Goal: Task Accomplishment & Management: Use online tool/utility

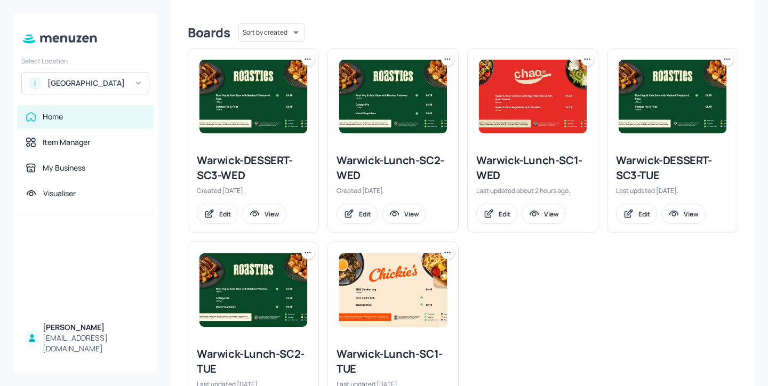
scroll to position [250, 0]
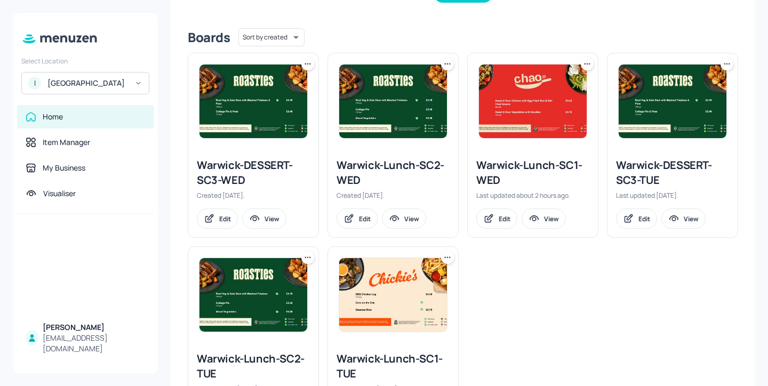
click at [583, 65] on icon at bounding box center [587, 64] width 11 height 11
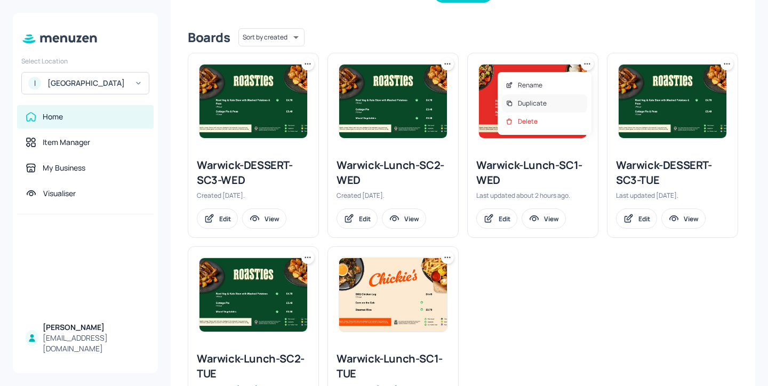
click at [567, 101] on div "Duplicate" at bounding box center [544, 103] width 85 height 18
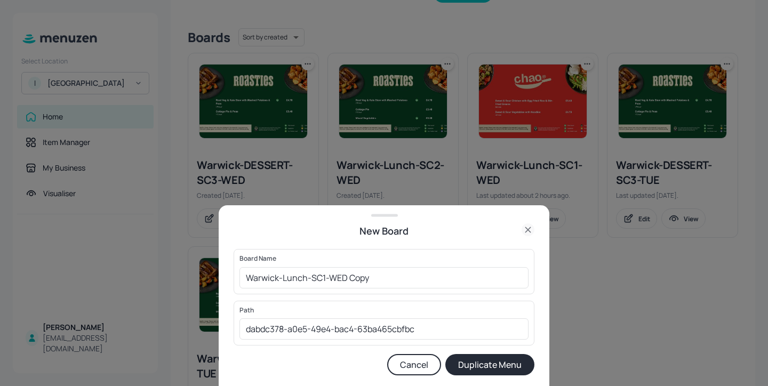
click at [448, 120] on div at bounding box center [384, 193] width 768 height 386
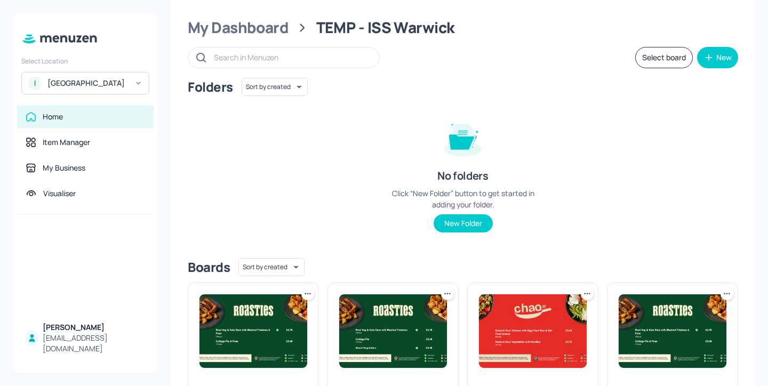
scroll to position [0, 0]
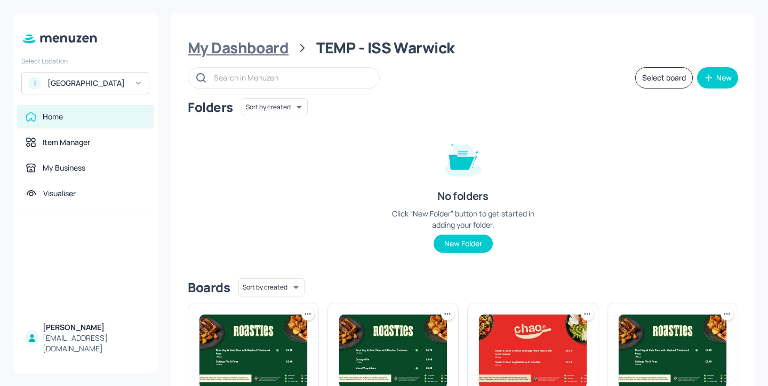
click at [253, 47] on div "My Dashboard" at bounding box center [238, 47] width 101 height 19
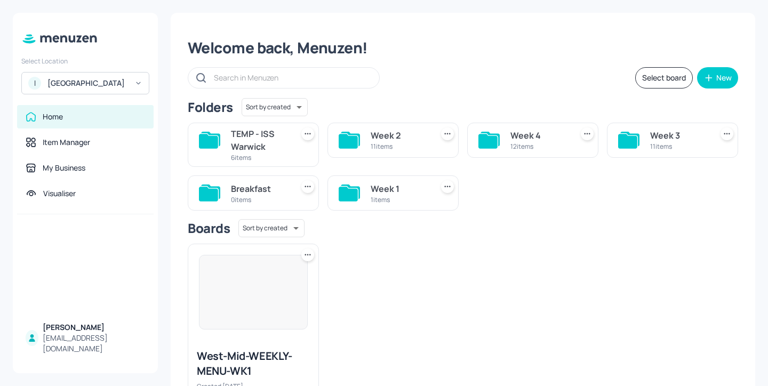
click at [385, 197] on div "1 items" at bounding box center [399, 199] width 58 height 9
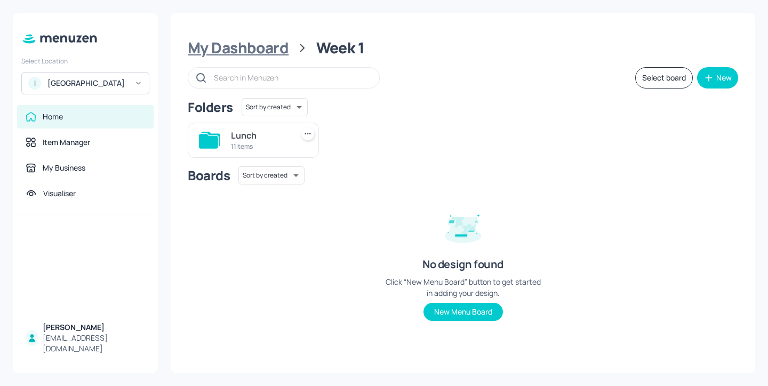
click at [270, 38] on div "My Dashboard" at bounding box center [238, 47] width 101 height 19
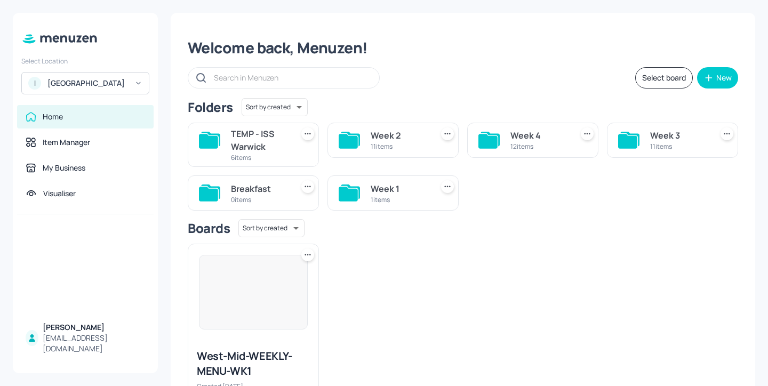
click at [667, 150] on div "11 items" at bounding box center [679, 146] width 58 height 9
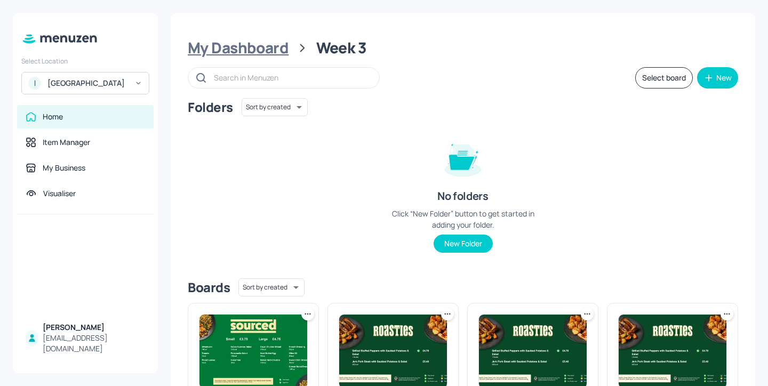
click at [264, 50] on div "My Dashboard" at bounding box center [238, 47] width 101 height 19
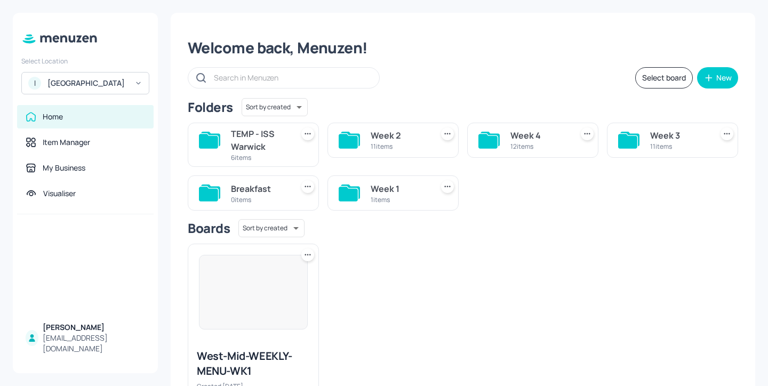
click at [408, 130] on div "Week 2" at bounding box center [399, 135] width 58 height 13
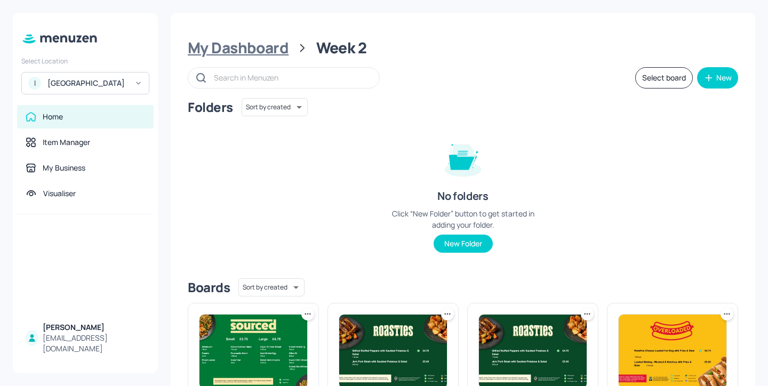
click at [258, 45] on div "My Dashboard" at bounding box center [238, 47] width 101 height 19
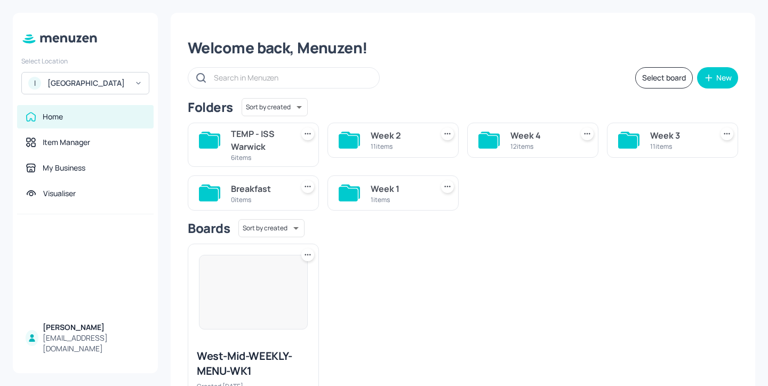
click at [264, 132] on div "TEMP - ISS Warwick" at bounding box center [260, 140] width 58 height 26
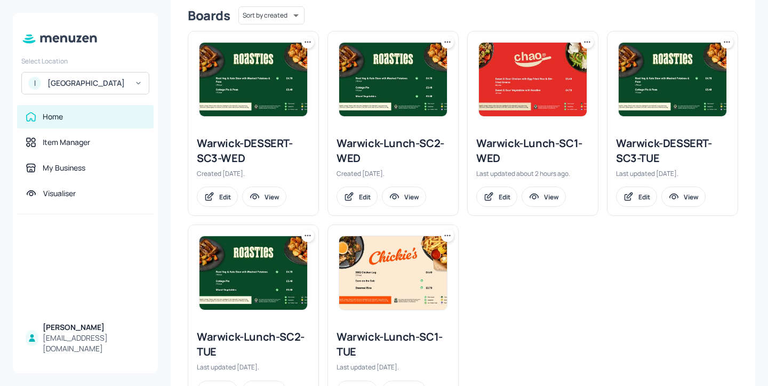
scroll to position [271, 0]
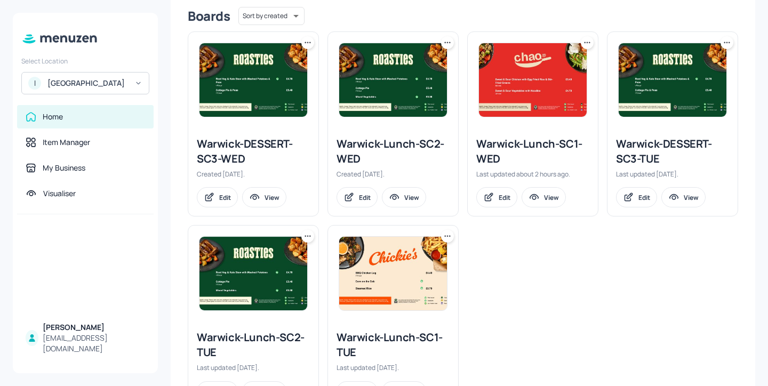
click at [586, 49] on div at bounding box center [587, 42] width 13 height 13
click at [586, 47] on icon at bounding box center [587, 42] width 11 height 11
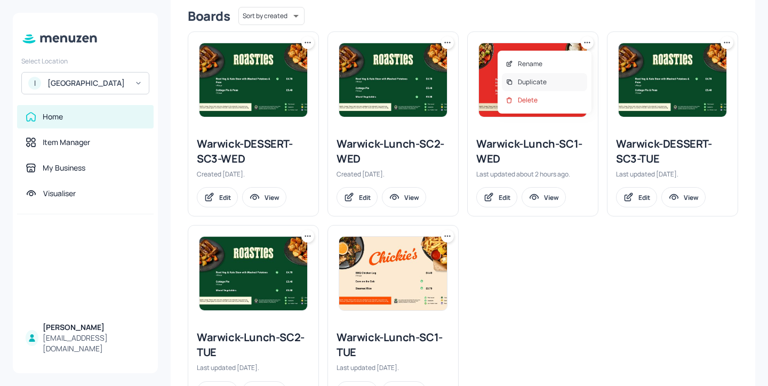
click at [563, 80] on div "Duplicate" at bounding box center [544, 82] width 85 height 18
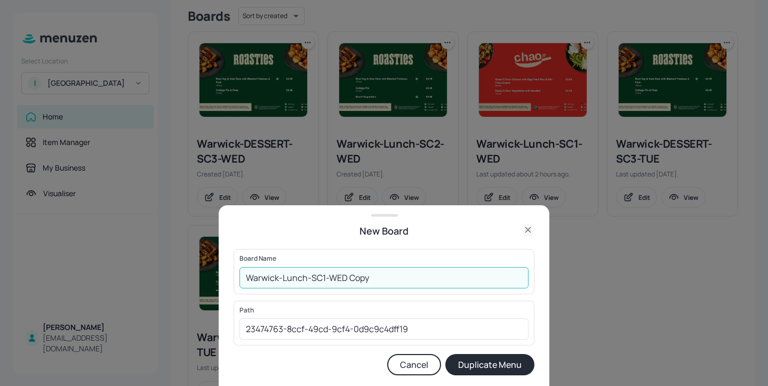
drag, startPoint x: 384, startPoint y: 278, endPoint x: 330, endPoint y: 278, distance: 54.4
click at [330, 278] on input "Warwick-Lunch-SC1-WED Copy" at bounding box center [383, 277] width 289 height 21
type input "Warwick-Lunch-SC1-THU"
click at [475, 358] on button "Duplicate Menu" at bounding box center [489, 364] width 89 height 21
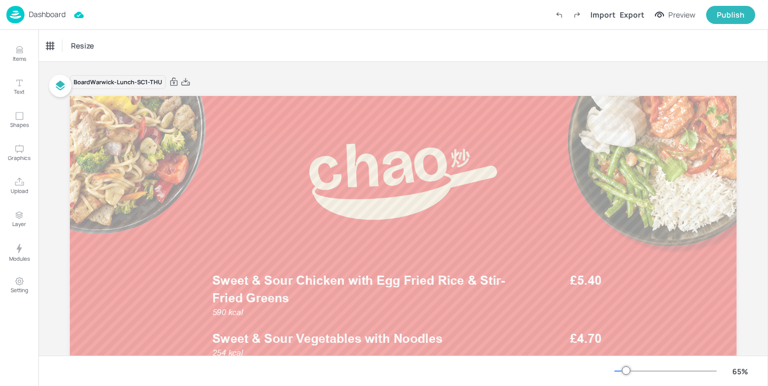
click at [50, 13] on p "Dashboard" at bounding box center [47, 14] width 37 height 7
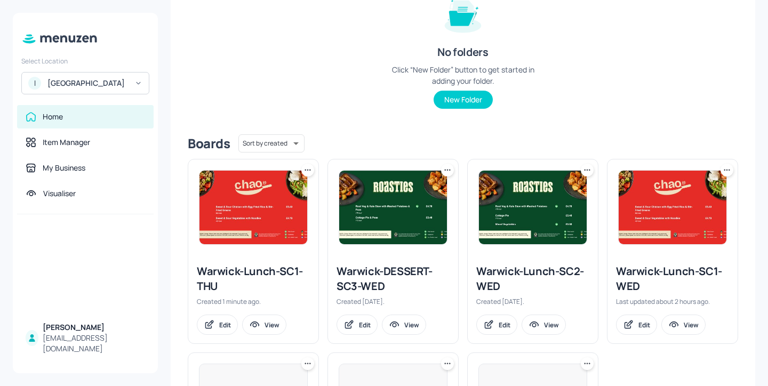
scroll to position [205, 0]
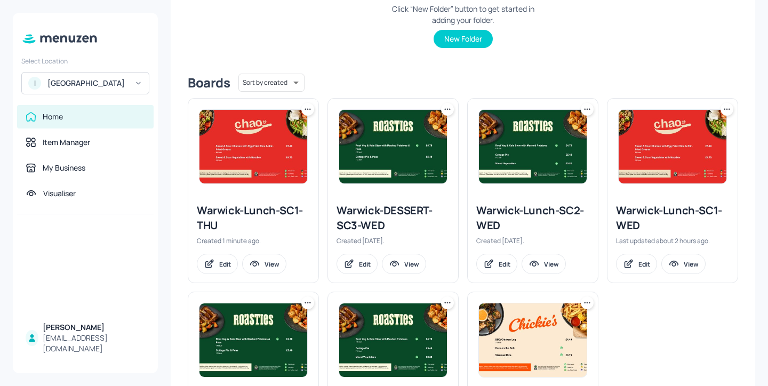
click at [583, 112] on icon at bounding box center [587, 109] width 11 height 11
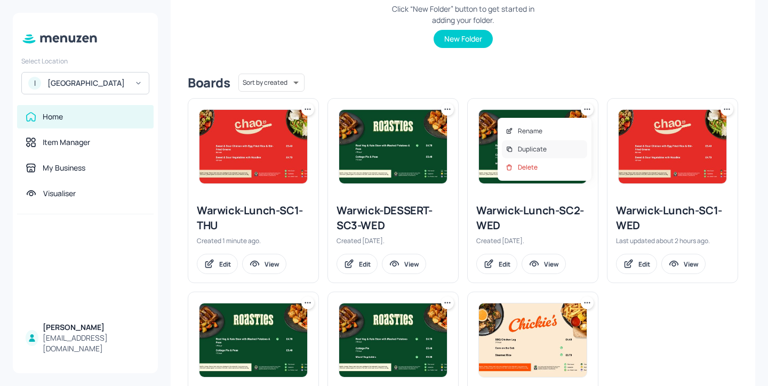
click at [534, 154] on p "Duplicate" at bounding box center [532, 149] width 29 height 10
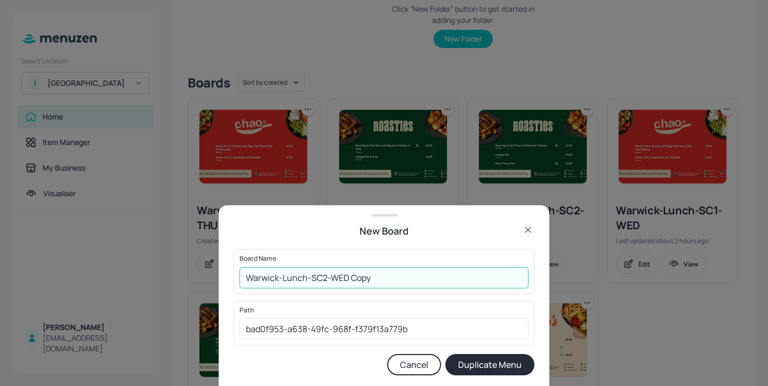
drag, startPoint x: 378, startPoint y: 281, endPoint x: 329, endPoint y: 272, distance: 49.9
click at [329, 272] on input "Warwick-Lunch-SC2-WED Copy" at bounding box center [383, 277] width 289 height 21
type input "Warwick-Lunch-SC2-THU"
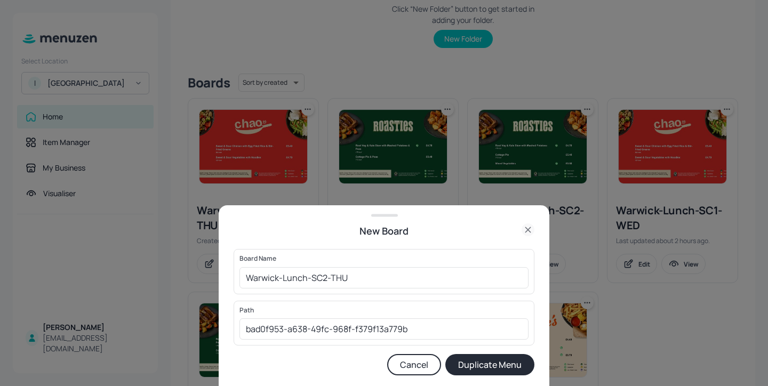
click at [482, 367] on button "Duplicate Menu" at bounding box center [489, 364] width 89 height 21
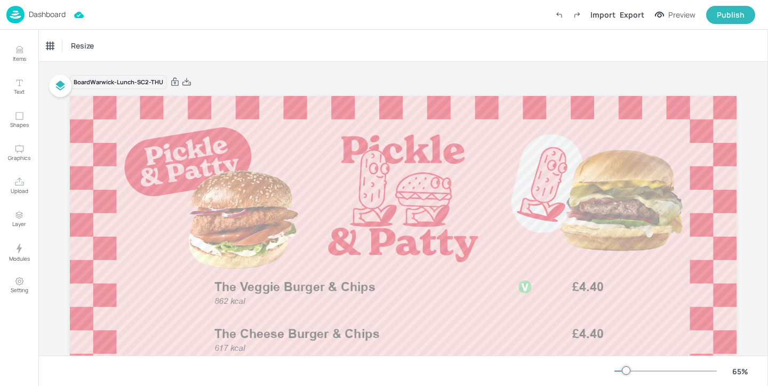
click at [39, 11] on p "Dashboard" at bounding box center [47, 14] width 37 height 7
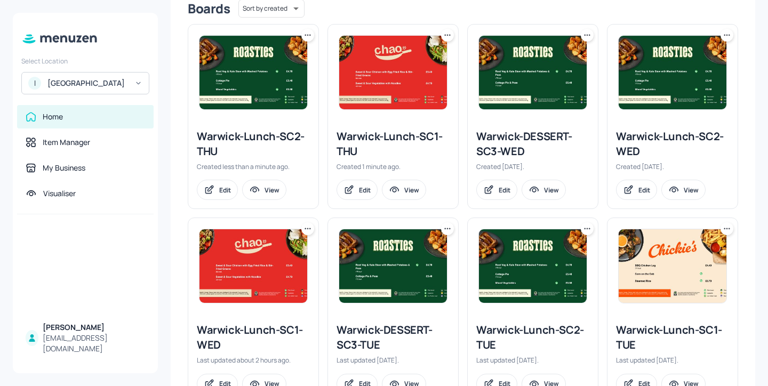
scroll to position [274, 0]
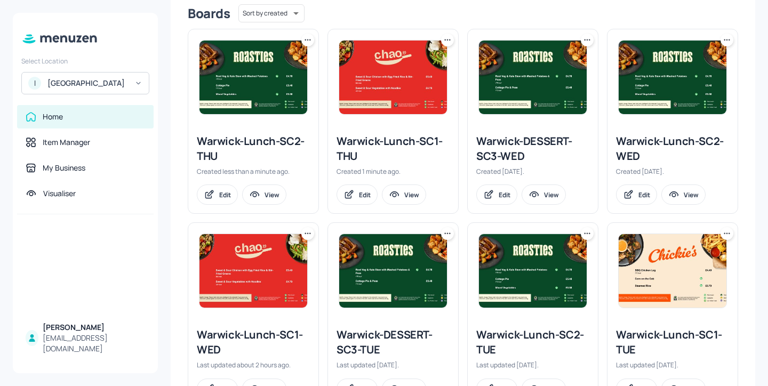
click at [587, 37] on icon at bounding box center [587, 40] width 11 height 11
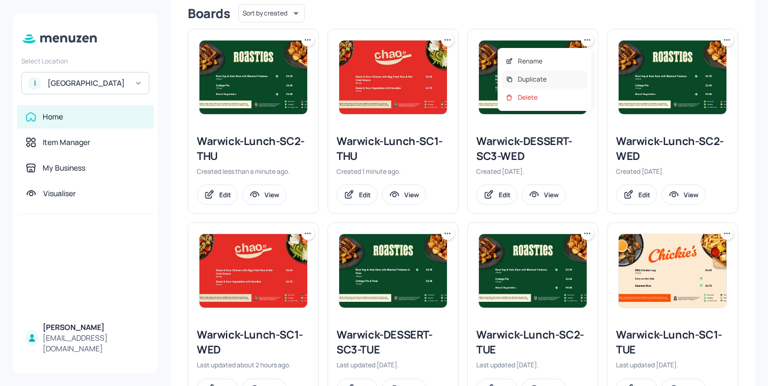
click at [559, 75] on div "Duplicate" at bounding box center [544, 79] width 85 height 18
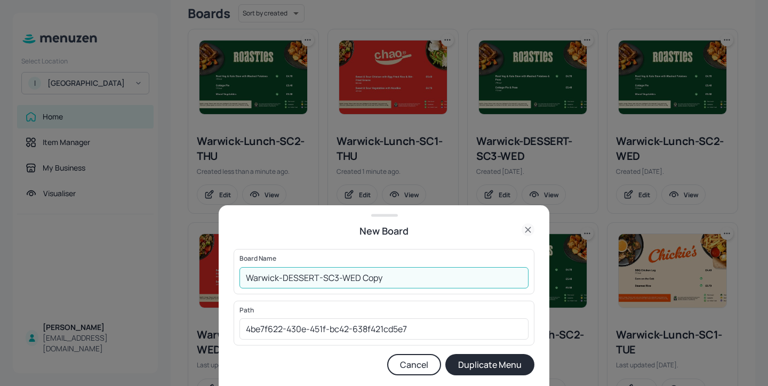
drag, startPoint x: 392, startPoint y: 286, endPoint x: 343, endPoint y: 274, distance: 50.4
click at [343, 274] on input "Warwick-DESSERT-SC3-WED Copy" at bounding box center [383, 277] width 289 height 21
type input "Warwick-DESSERT-SC3-THU"
click at [465, 357] on button "Duplicate Menu" at bounding box center [489, 364] width 89 height 21
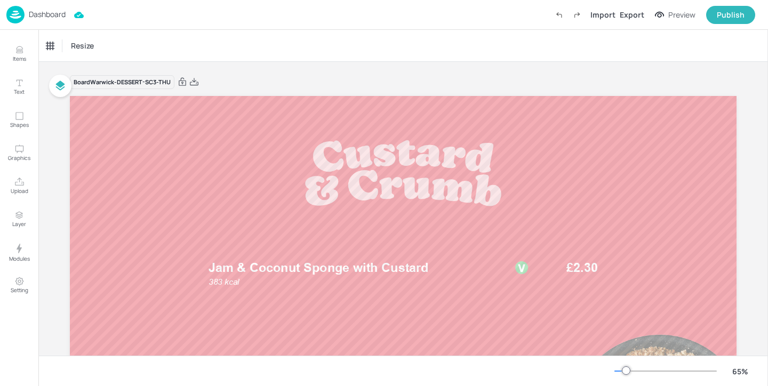
click at [38, 18] on p "Dashboard" at bounding box center [47, 14] width 37 height 7
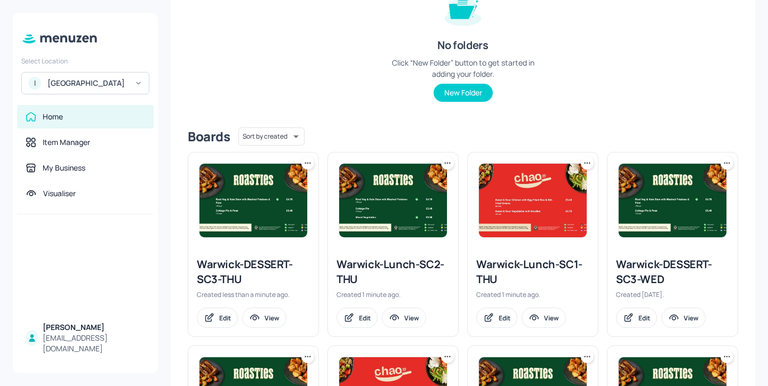
scroll to position [165, 0]
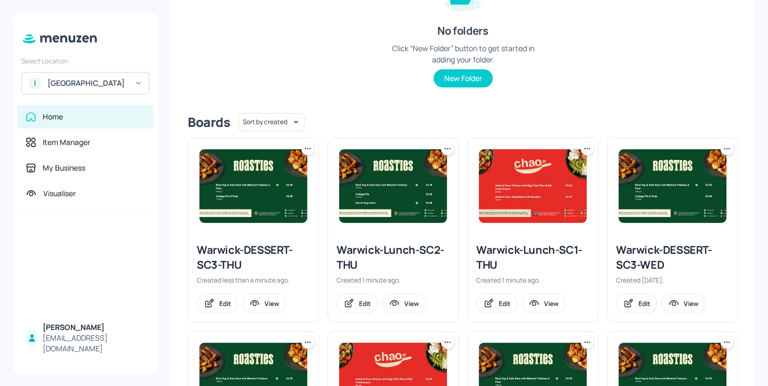
click at [308, 153] on icon at bounding box center [307, 148] width 11 height 11
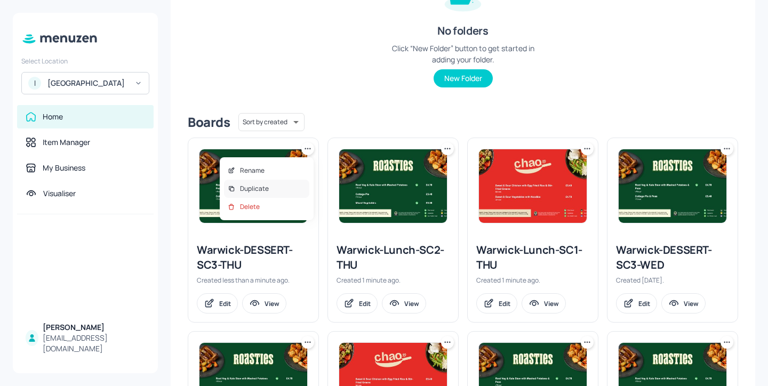
click at [297, 187] on div "Duplicate" at bounding box center [266, 189] width 85 height 18
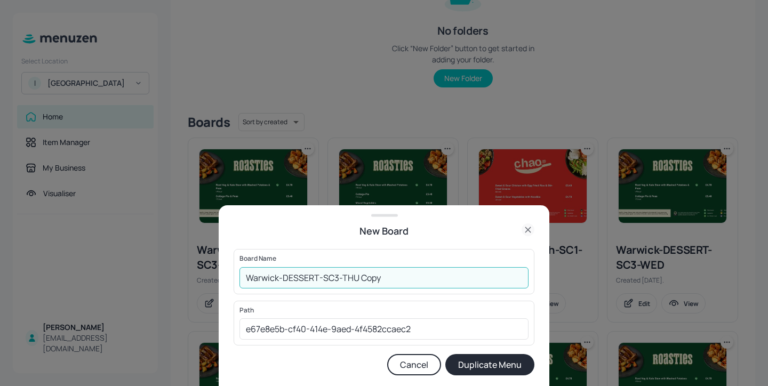
drag, startPoint x: 388, startPoint y: 279, endPoint x: 342, endPoint y: 276, distance: 45.9
click at [342, 276] on input "Warwick-DESSERT-SC3-THU Copy" at bounding box center [383, 277] width 289 height 21
type input "Warwick-DESSERT-SC3-FRI"
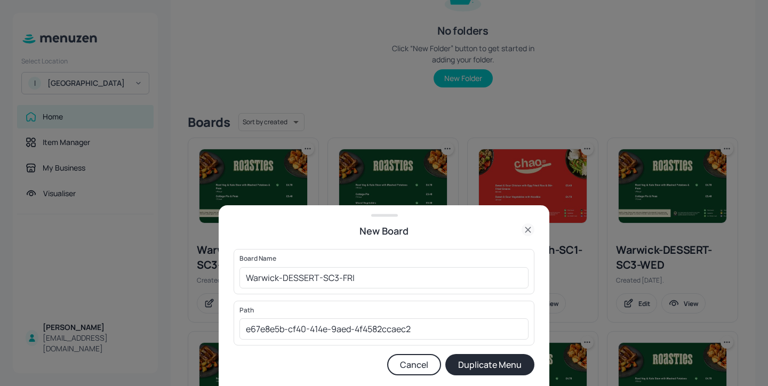
click at [503, 360] on button "Duplicate Menu" at bounding box center [489, 364] width 89 height 21
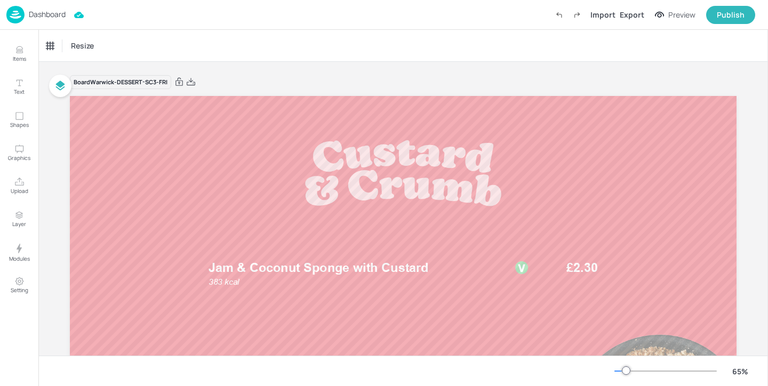
click at [41, 11] on p "Dashboard" at bounding box center [47, 14] width 37 height 7
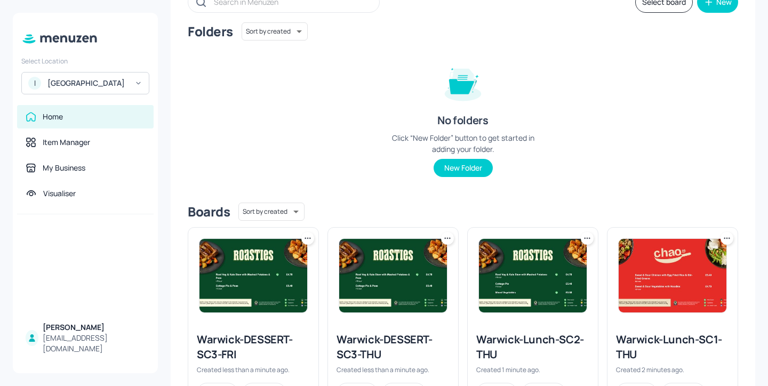
scroll to position [230, 0]
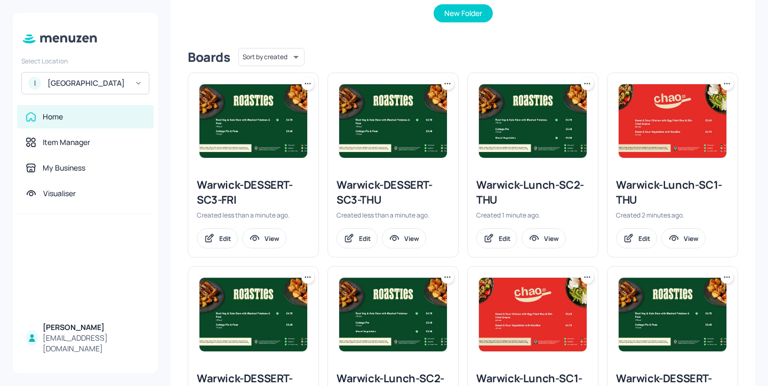
click at [723, 88] on icon at bounding box center [726, 83] width 11 height 11
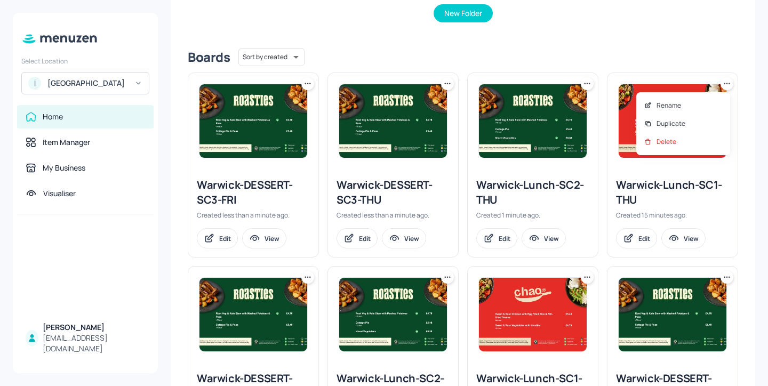
click at [583, 64] on div at bounding box center [384, 193] width 768 height 386
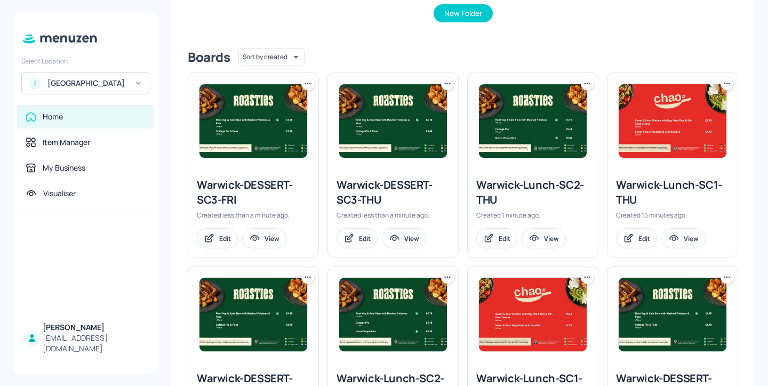
click at [584, 84] on icon at bounding box center [587, 83] width 11 height 11
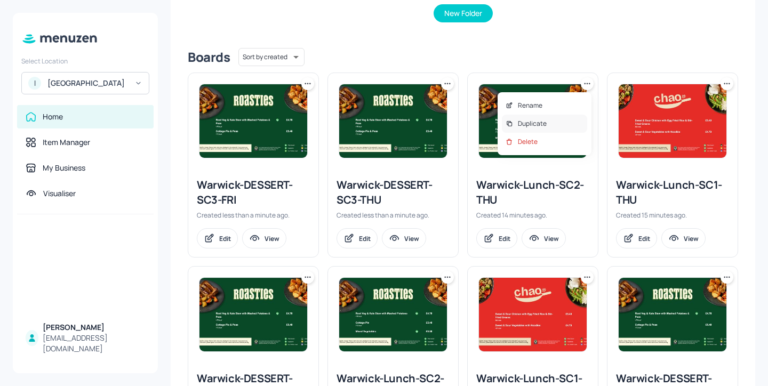
click at [570, 119] on div "Duplicate" at bounding box center [544, 124] width 85 height 18
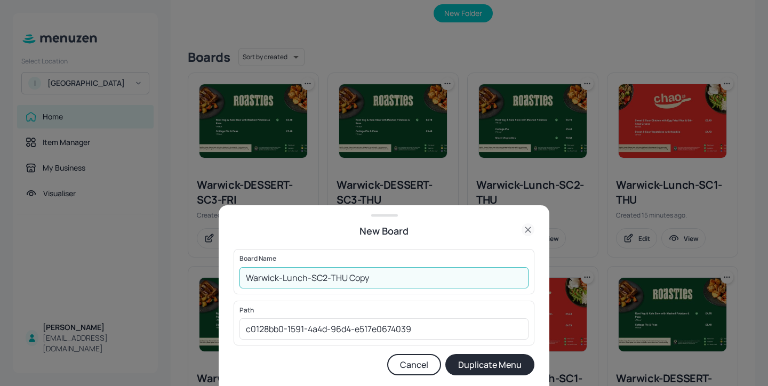
drag, startPoint x: 410, startPoint y: 285, endPoint x: 329, endPoint y: 277, distance: 80.9
click at [329, 277] on input "Warwick-Lunch-SC2-THU Copy" at bounding box center [383, 277] width 289 height 21
type input "Warwick-Lunch-SC2-FRI"
click at [509, 365] on button "Duplicate Menu" at bounding box center [489, 364] width 89 height 21
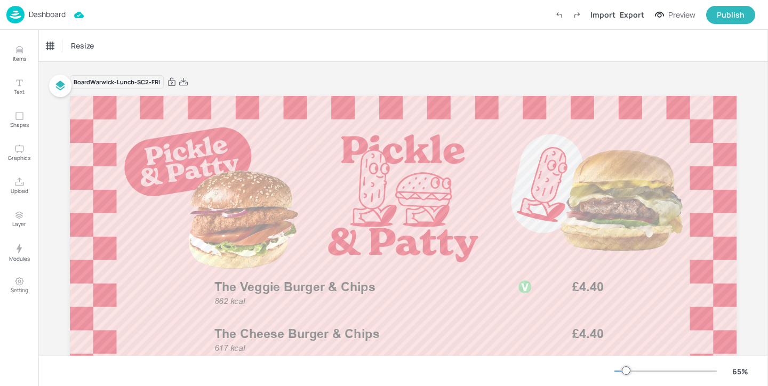
click at [52, 12] on p "Dashboard" at bounding box center [47, 14] width 37 height 7
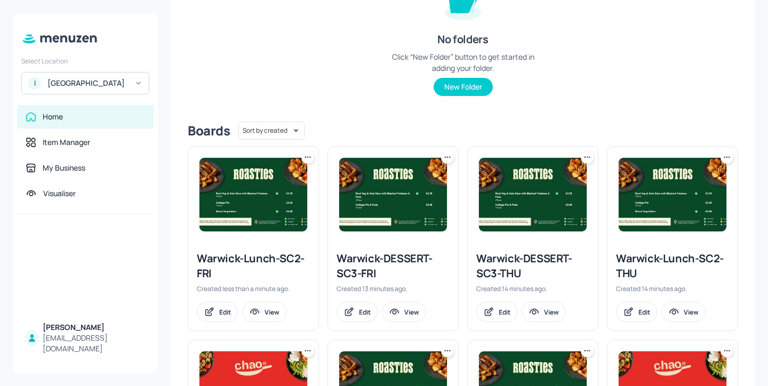
scroll to position [158, 0]
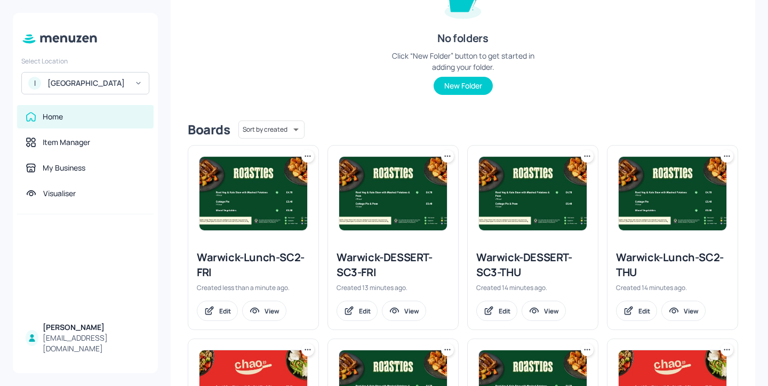
click at [584, 158] on icon at bounding box center [587, 156] width 11 height 11
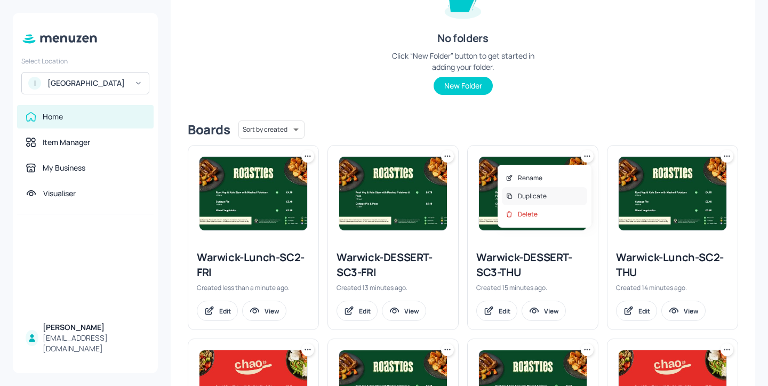
click at [555, 197] on div "Duplicate" at bounding box center [544, 196] width 85 height 18
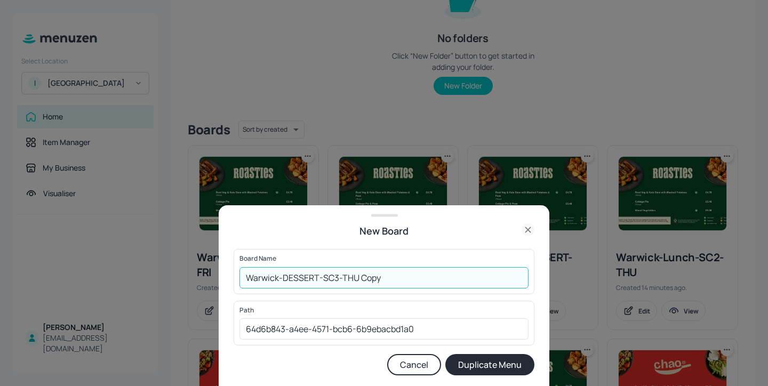
drag, startPoint x: 386, startPoint y: 280, endPoint x: 342, endPoint y: 278, distance: 43.7
click at [342, 278] on input "Warwick-DESSERT-SC3-THU Copy" at bounding box center [383, 277] width 289 height 21
type input "Warwick-DESSERT-SC3-FRI"
click at [496, 358] on button "Duplicate Menu" at bounding box center [489, 364] width 89 height 21
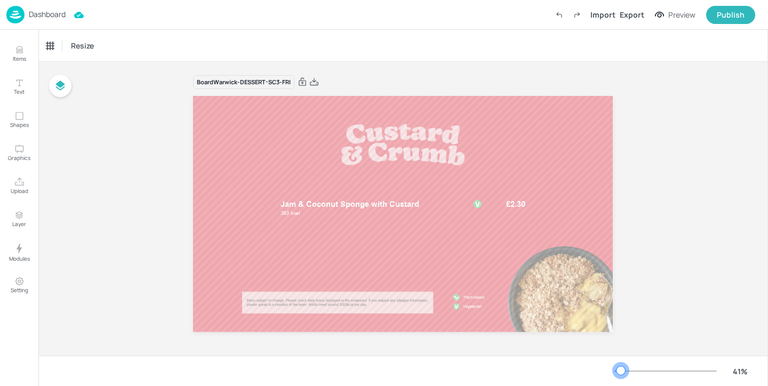
click at [620, 367] on div at bounding box center [620, 370] width 9 height 9
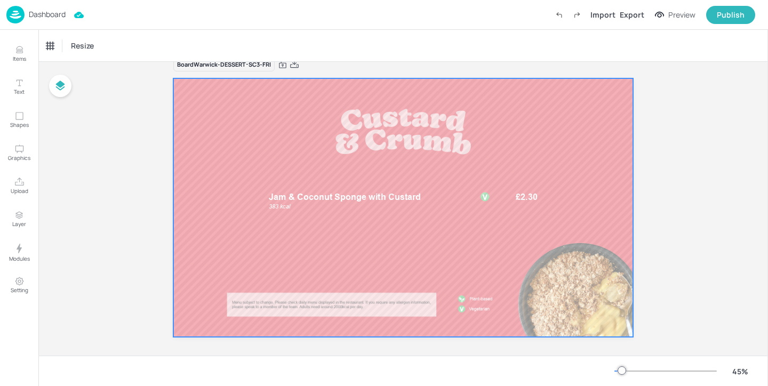
scroll to position [26, 0]
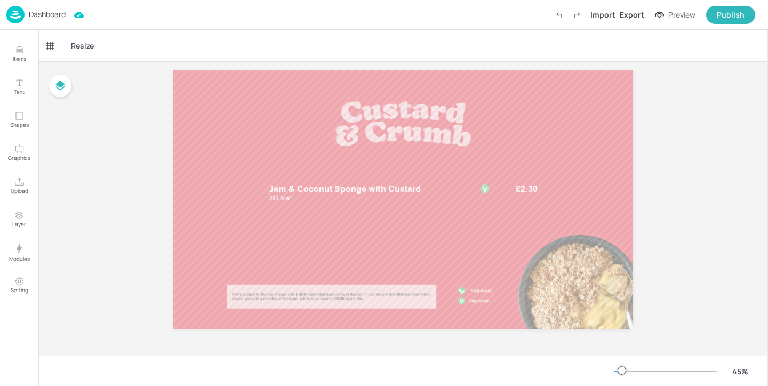
click at [52, 15] on p "Dashboard" at bounding box center [47, 14] width 37 height 7
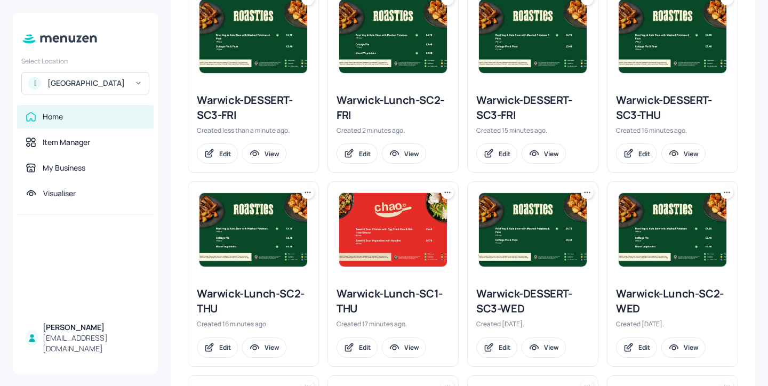
scroll to position [314, 0]
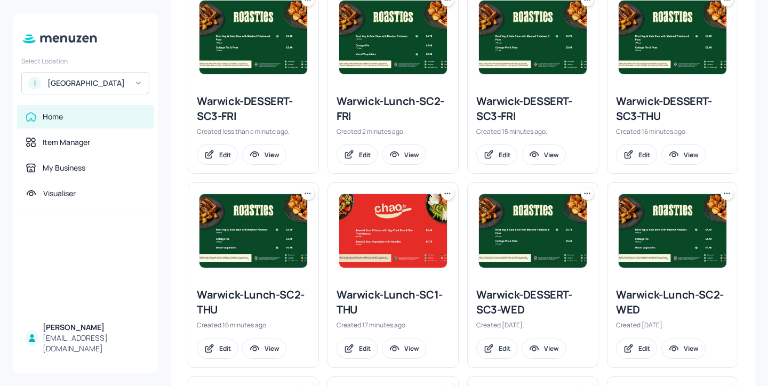
click at [245, 290] on div "Warwick-Lunch-SC2-THU" at bounding box center [253, 302] width 113 height 30
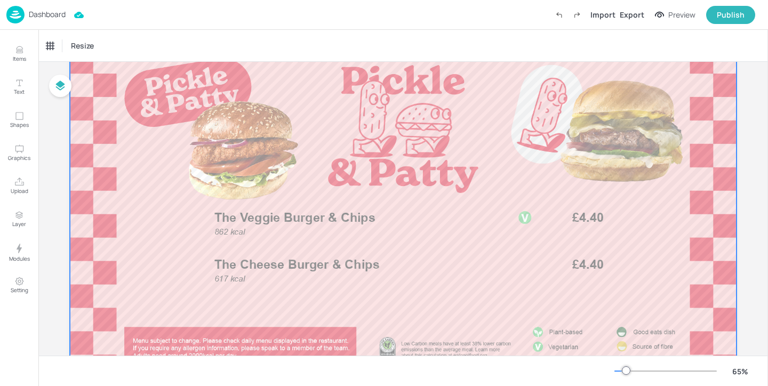
scroll to position [117, 0]
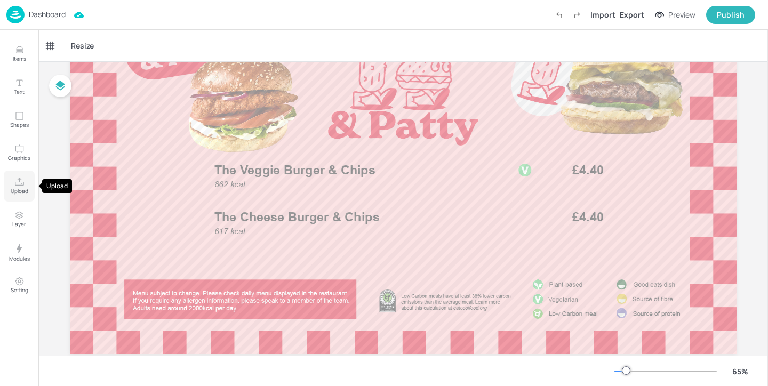
click at [9, 187] on button "Upload" at bounding box center [19, 186] width 31 height 31
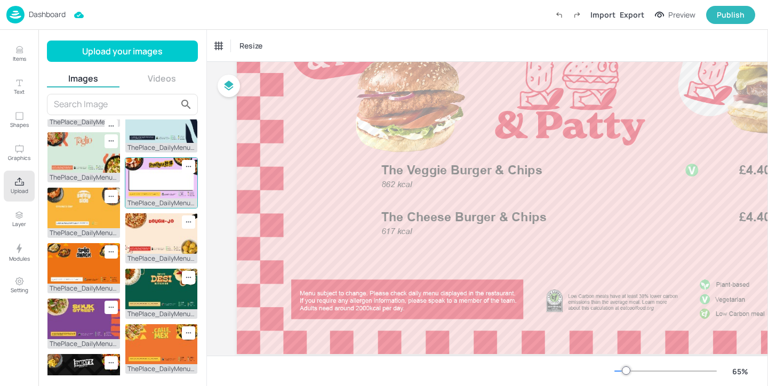
scroll to position [76, 0]
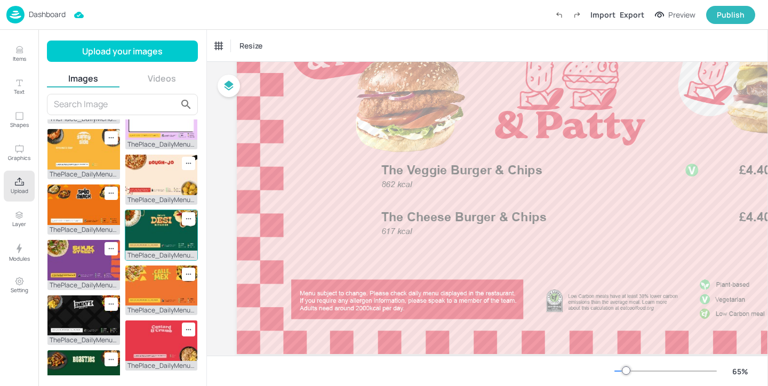
click at [151, 251] on img at bounding box center [161, 230] width 72 height 41
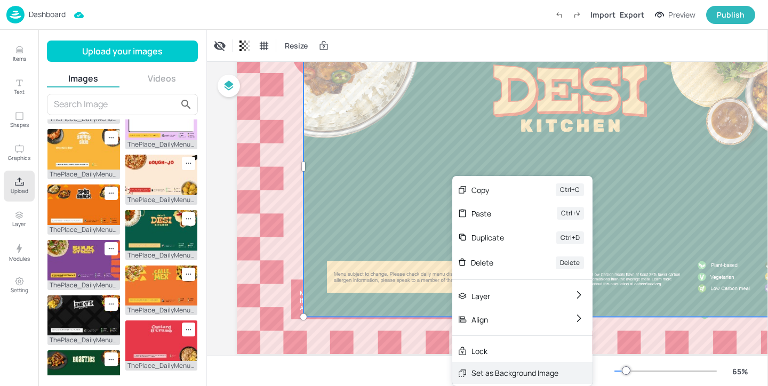
click at [545, 374] on div "Set as Background Image" at bounding box center [514, 372] width 87 height 11
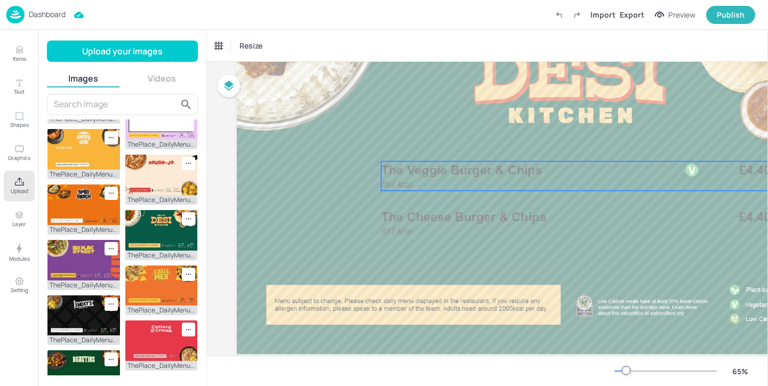
click at [474, 164] on span "The Veggie Burger & Chips" at bounding box center [461, 170] width 161 height 15
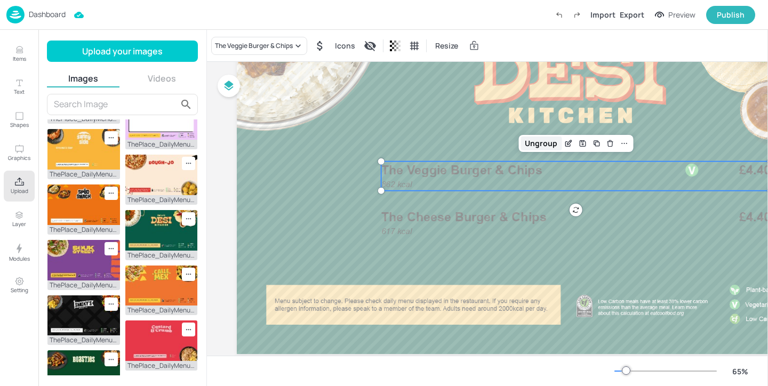
click at [546, 137] on div "Ungroup" at bounding box center [540, 143] width 41 height 14
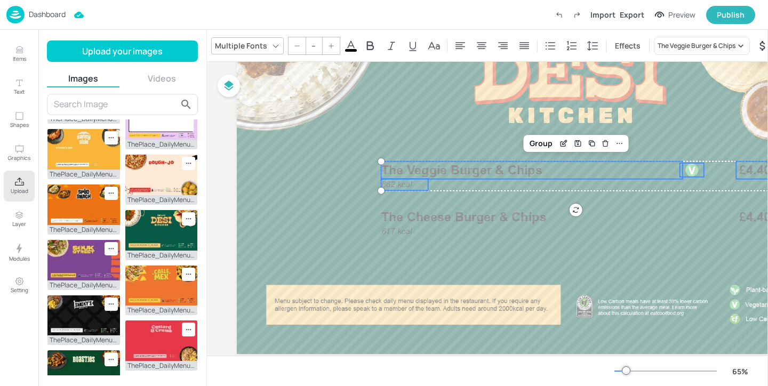
click at [354, 49] on span at bounding box center [351, 50] width 12 height 3
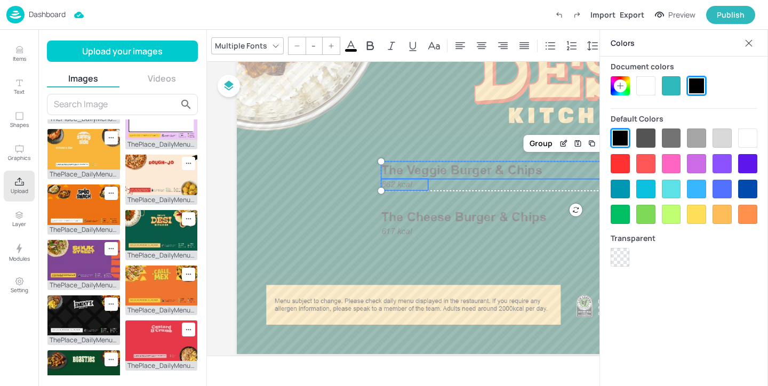
click at [650, 86] on div at bounding box center [645, 85] width 19 height 19
click at [539, 148] on div "Group" at bounding box center [540, 143] width 31 height 14
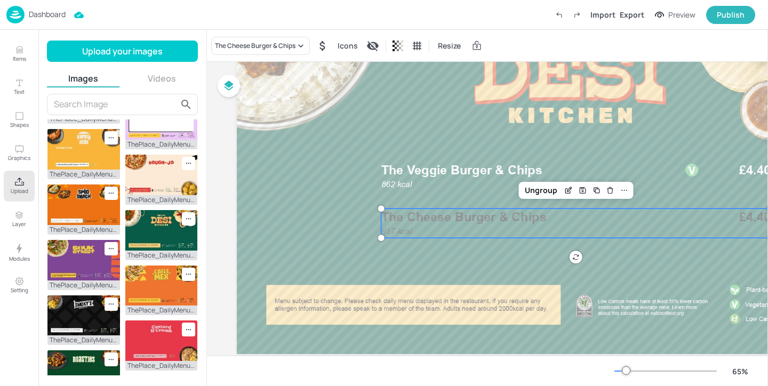
click at [530, 225] on p "The Cheese Burger & Chips" at bounding box center [539, 217] width 316 height 18
click at [543, 192] on div "Ungroup" at bounding box center [540, 190] width 41 height 14
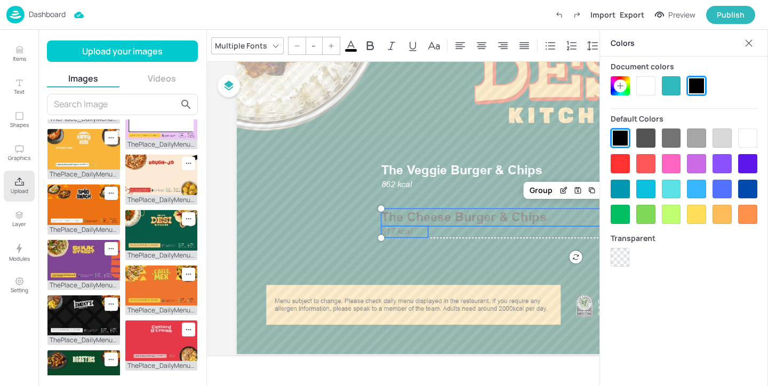
click at [647, 78] on div at bounding box center [645, 85] width 19 height 19
click at [538, 190] on div "Group" at bounding box center [540, 190] width 31 height 14
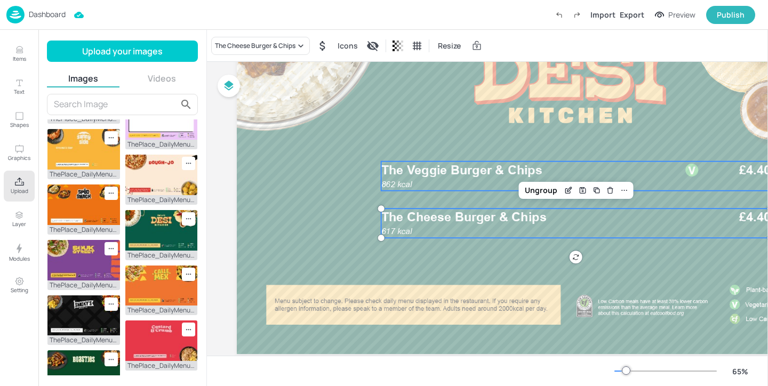
click at [403, 179] on p "862 kcal" at bounding box center [404, 185] width 47 height 12
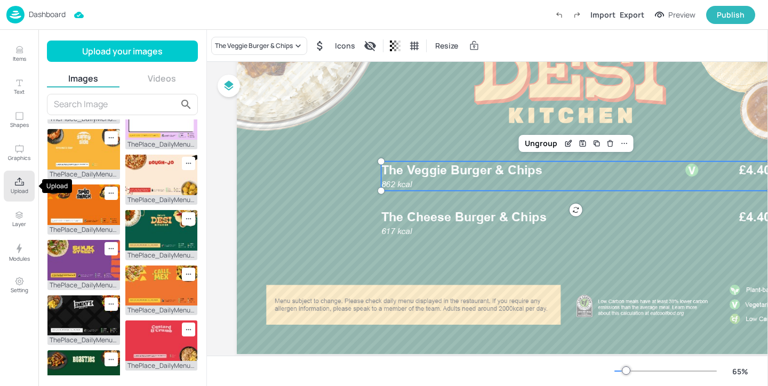
click at [12, 187] on p "Upload" at bounding box center [20, 190] width 18 height 7
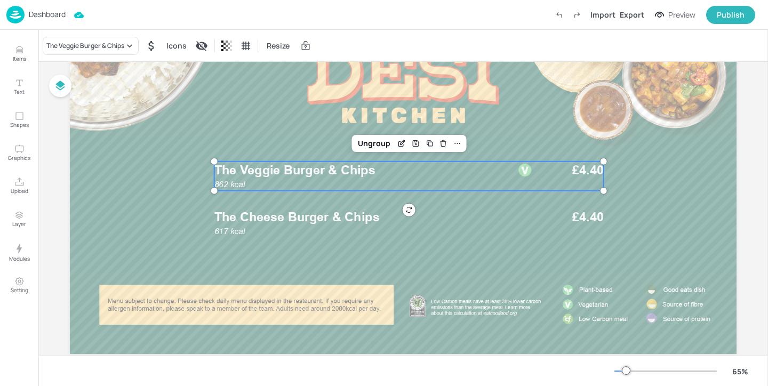
click at [133, 54] on div "The Veggie Burger & Chips Icons Resize" at bounding box center [402, 45] width 729 height 31
click at [127, 53] on div "The Veggie Burger & Chips" at bounding box center [91, 46] width 96 height 18
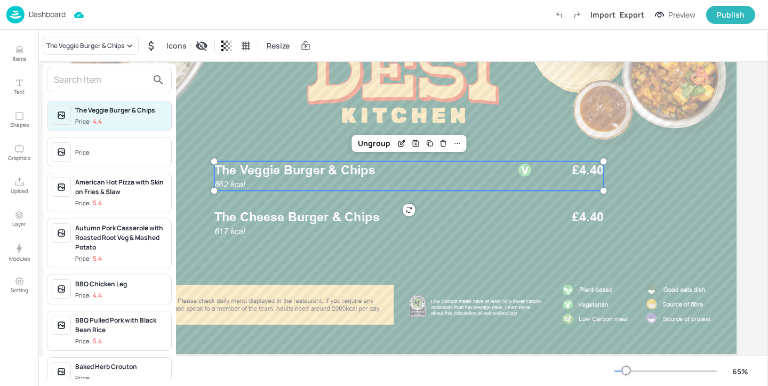
click at [123, 84] on input "text" at bounding box center [101, 79] width 94 height 17
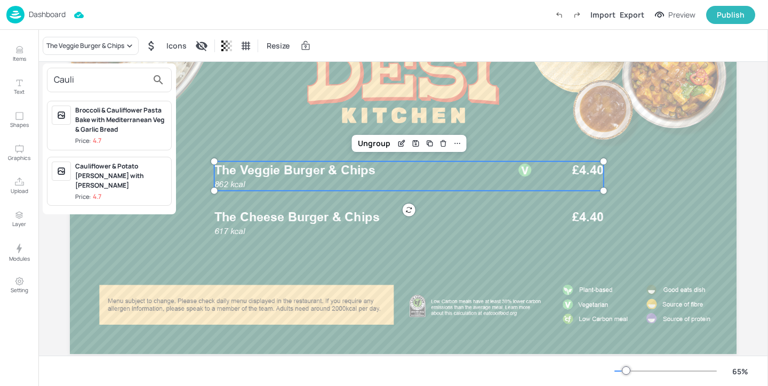
type input "Cauli"
click at [132, 175] on div "Cauliflower & Potato [PERSON_NAME] with [PERSON_NAME]" at bounding box center [121, 176] width 92 height 29
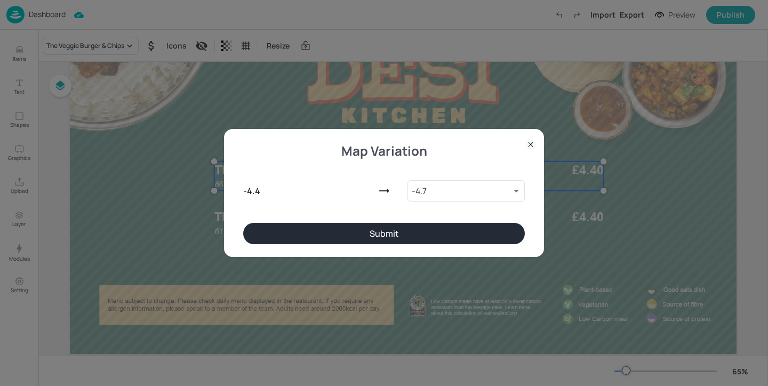
click at [317, 227] on button "Submit" at bounding box center [383, 233] width 281 height 21
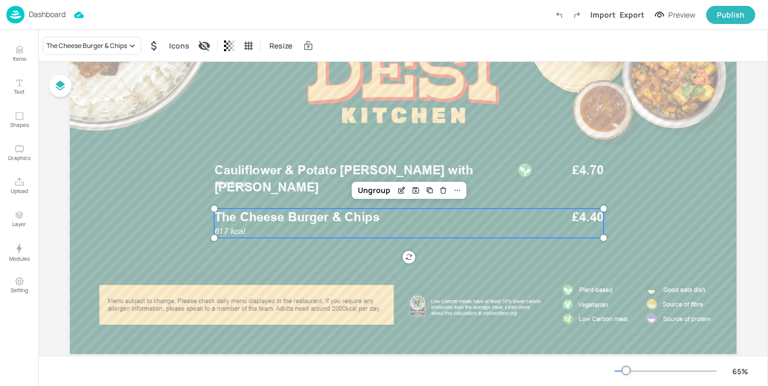
click at [317, 227] on div "617 kcal The Cheese Burger & Chips £4.40" at bounding box center [408, 222] width 389 height 29
click at [136, 43] on icon at bounding box center [132, 46] width 11 height 11
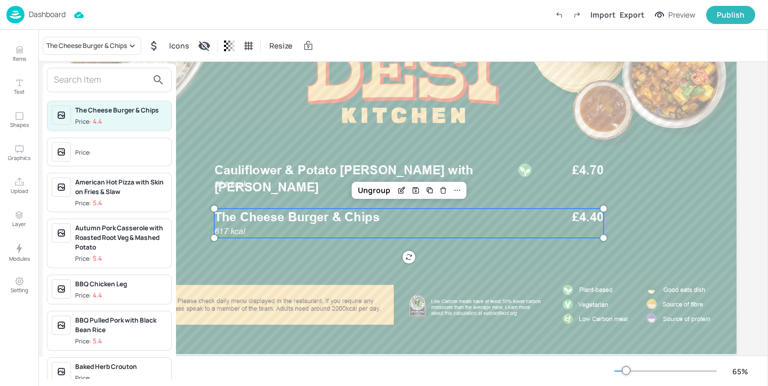
click at [128, 75] on input "text" at bounding box center [101, 79] width 94 height 17
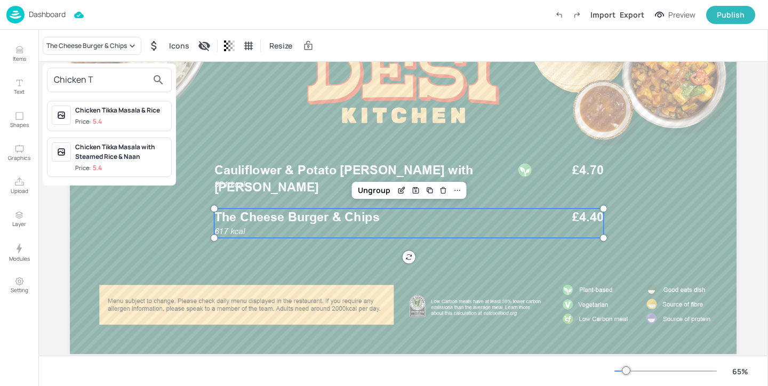
type input "Chicken T"
click at [138, 161] on div "Chicken Tikka Masala with Steamed Rice & Naan Price: 5.4" at bounding box center [121, 157] width 92 height 30
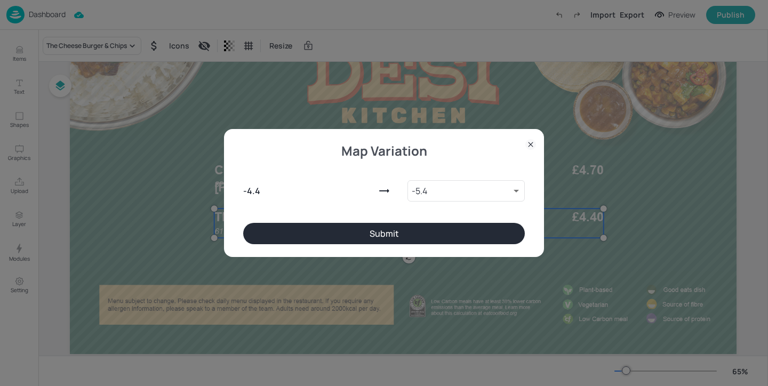
click at [261, 228] on button "Submit" at bounding box center [383, 233] width 281 height 21
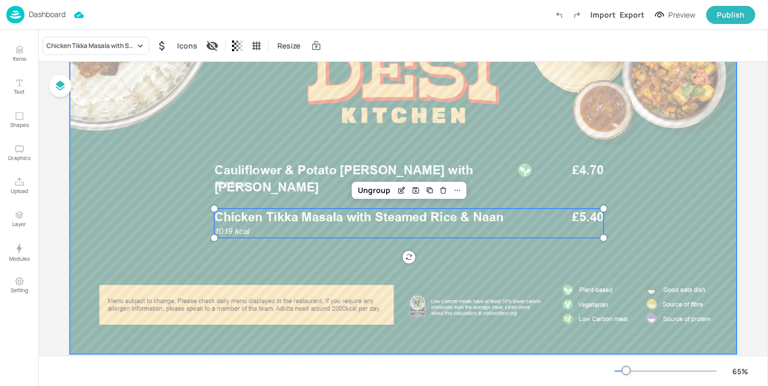
click at [171, 206] on div at bounding box center [403, 166] width 666 height 375
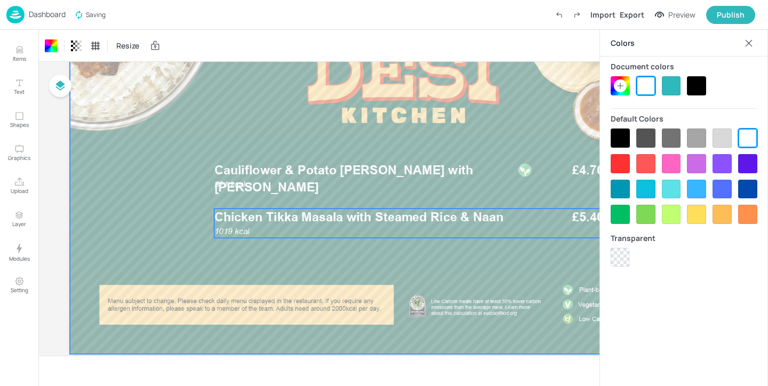
click at [399, 213] on span "Chicken Tikka Masala with Steamed Rice & Naan" at bounding box center [358, 216] width 289 height 15
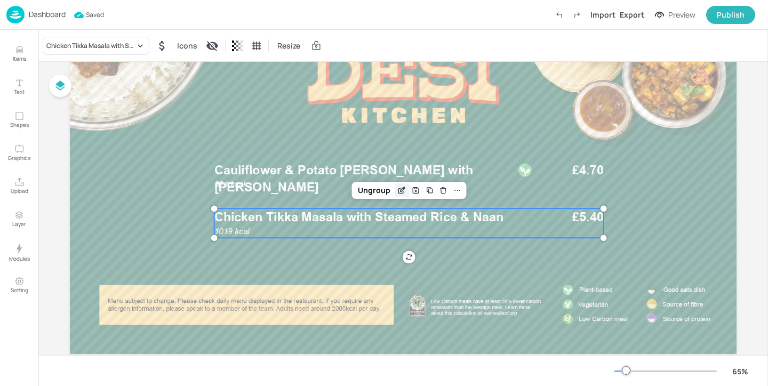
click at [402, 191] on icon "Edit Item" at bounding box center [401, 190] width 9 height 9
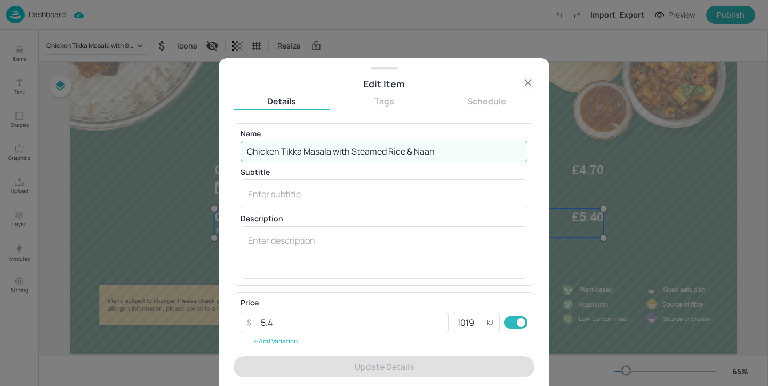
drag, startPoint x: 386, startPoint y: 152, endPoint x: 350, endPoint y: 152, distance: 35.7
click at [350, 152] on input "Chicken Tikka Masala with Steamed Rice & Naan" at bounding box center [383, 151] width 287 height 21
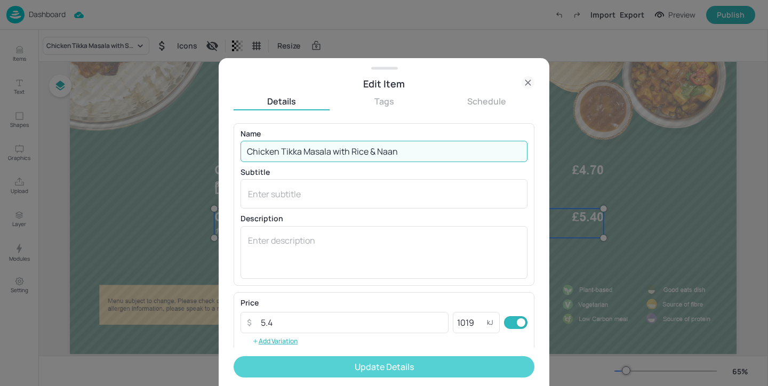
type input "Chicken Tikka Masala with Rice & Naan"
click at [326, 364] on button "Update Details" at bounding box center [383, 366] width 301 height 21
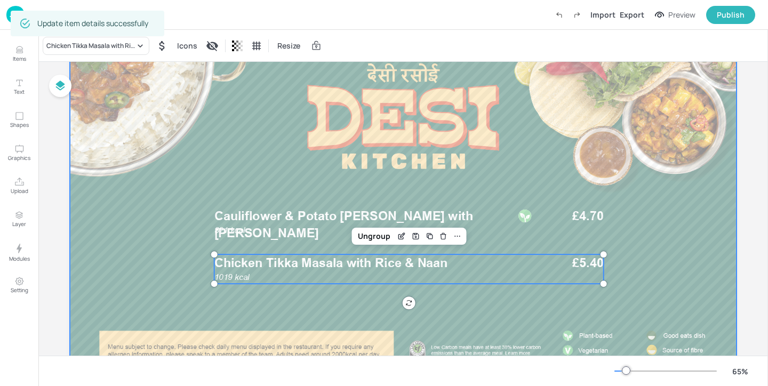
scroll to position [59, 0]
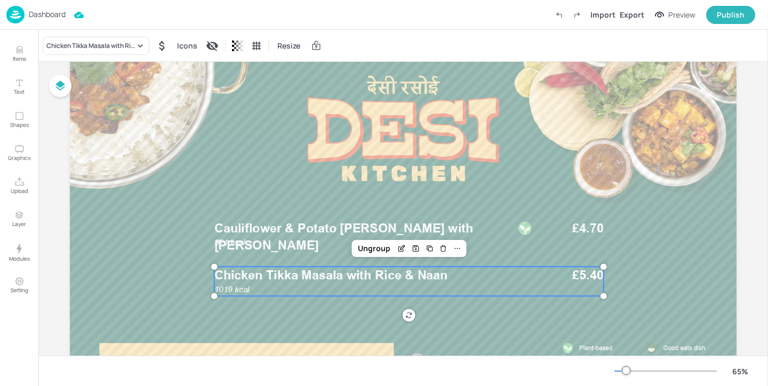
click at [57, 15] on p "Dashboard" at bounding box center [47, 14] width 37 height 7
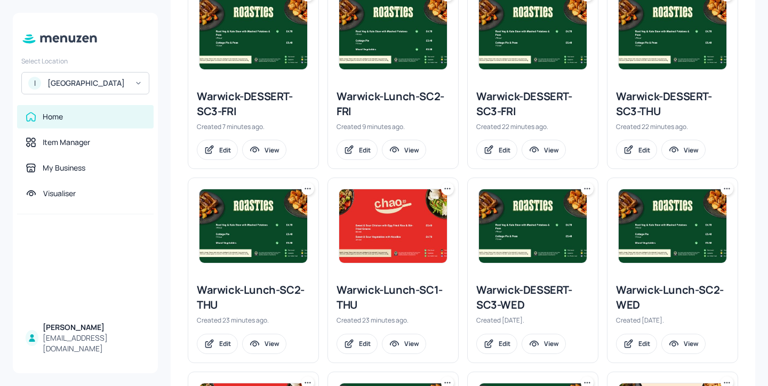
scroll to position [330, 0]
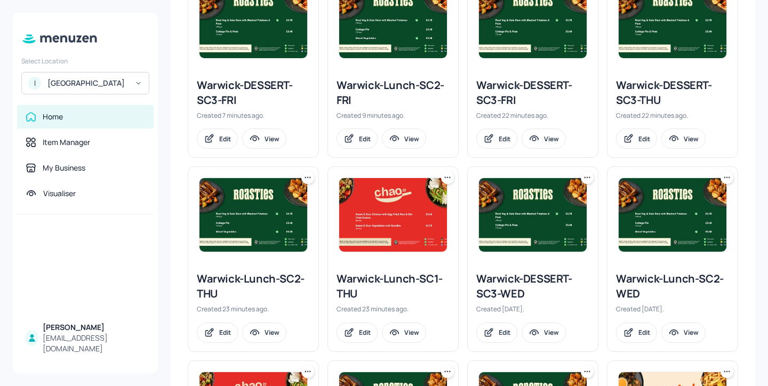
click at [384, 278] on div "Warwick-Lunch-SC1-THU" at bounding box center [392, 286] width 113 height 30
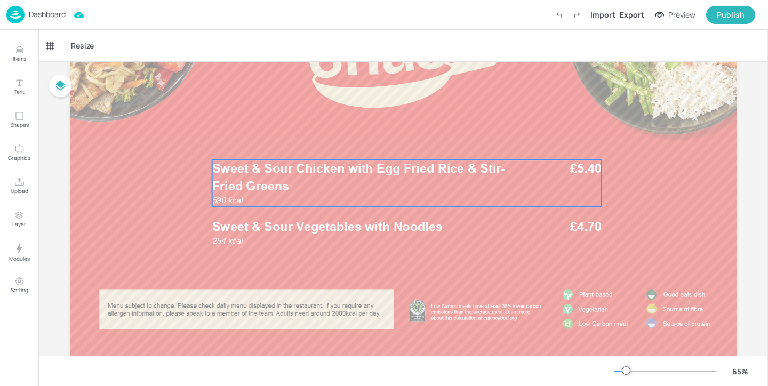
scroll to position [120, 0]
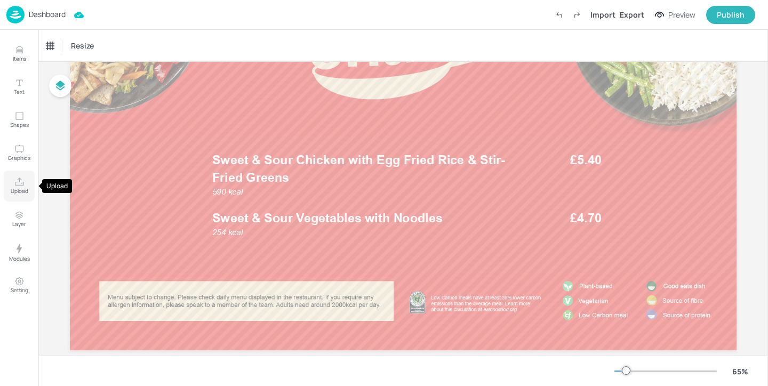
click at [17, 188] on p "Upload" at bounding box center [20, 190] width 18 height 7
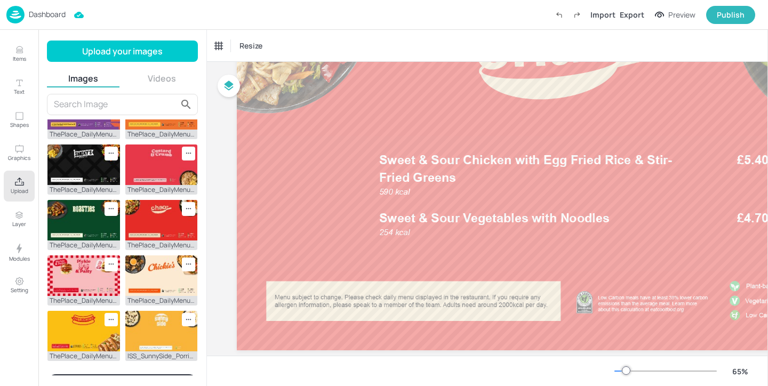
scroll to position [316, 0]
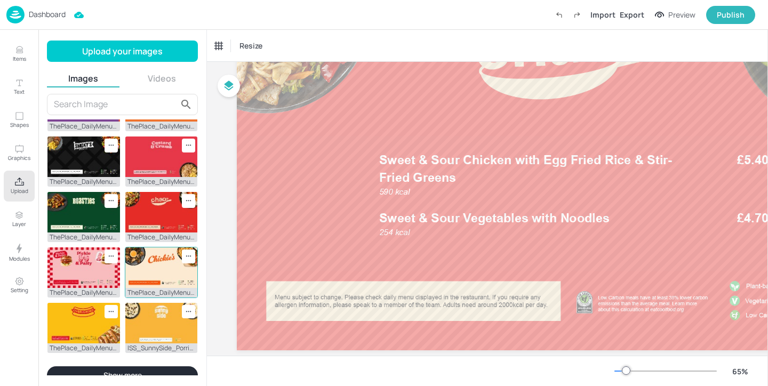
click at [142, 269] on img at bounding box center [161, 267] width 72 height 41
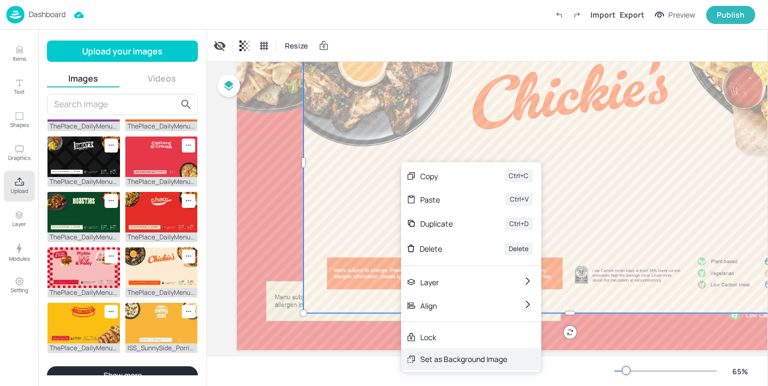
click at [418, 357] on div "Set as Background Image" at bounding box center [471, 359] width 140 height 22
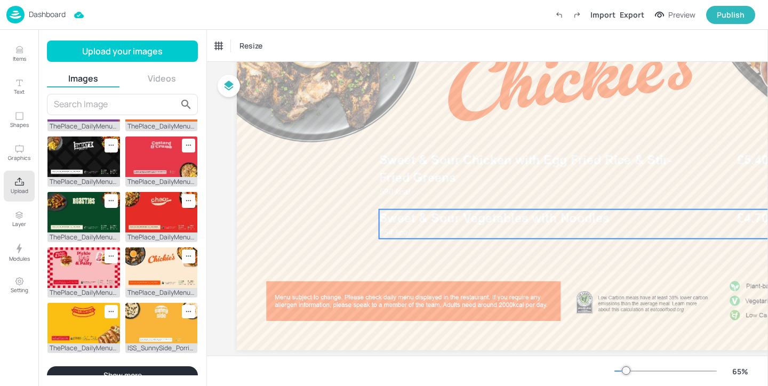
click at [439, 234] on div "254 kcal Sweet & Sour Vegetables with Noodles £4.70" at bounding box center [573, 223] width 389 height 29
click at [527, 191] on div "Ungroup" at bounding box center [538, 191] width 41 height 14
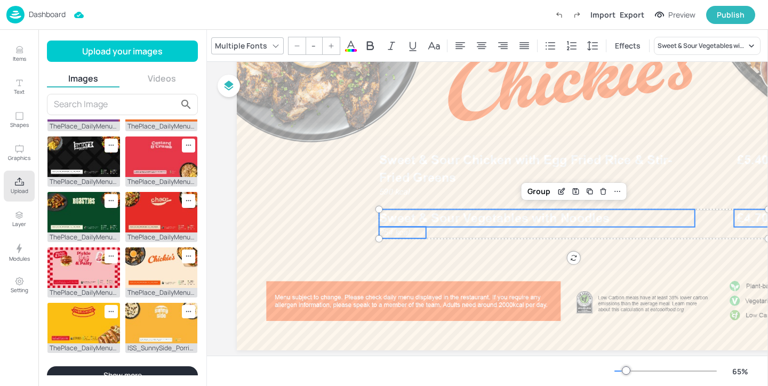
click at [351, 44] on icon at bounding box center [351, 46] width 10 height 10
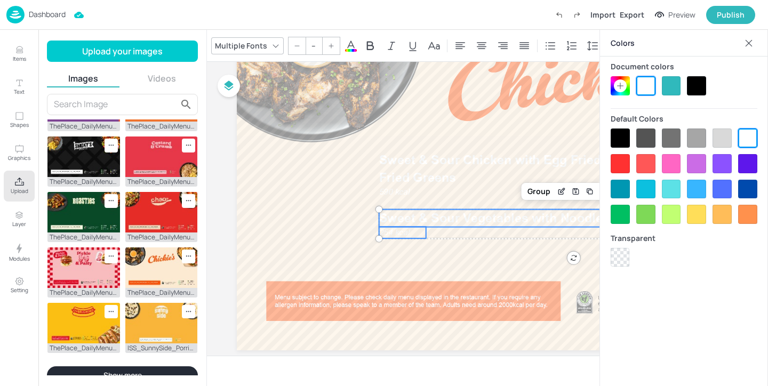
click at [692, 93] on div at bounding box center [696, 85] width 19 height 19
click at [535, 195] on div "Group" at bounding box center [538, 191] width 31 height 14
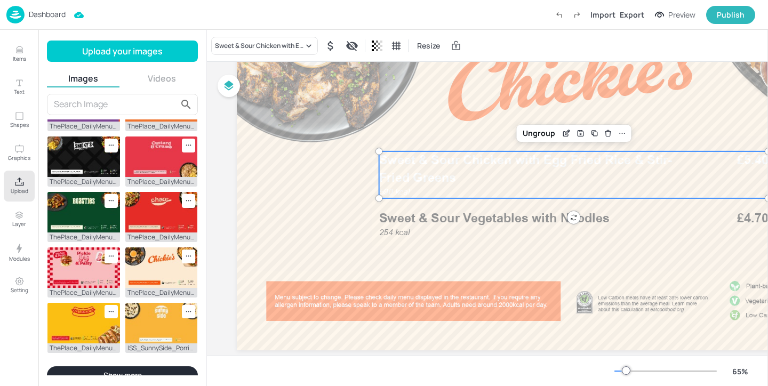
click at [499, 188] on div "590 kcal Sweet & Sour Chicken with Egg Fried Rice & Stir-Fried Greens £5.40" at bounding box center [573, 174] width 389 height 47
click at [537, 139] on div "Ungroup" at bounding box center [538, 133] width 41 height 14
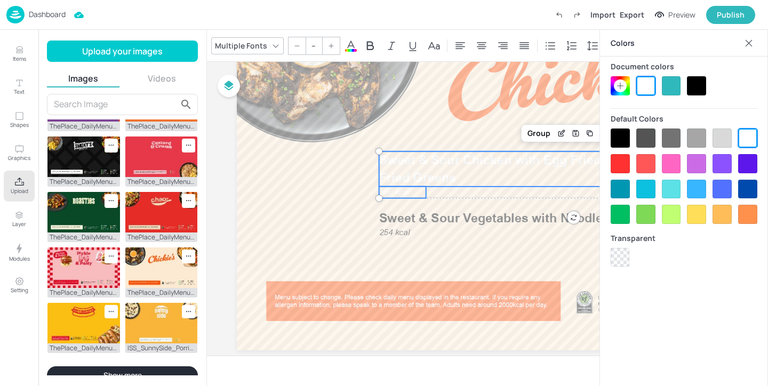
click at [695, 88] on div at bounding box center [696, 85] width 19 height 19
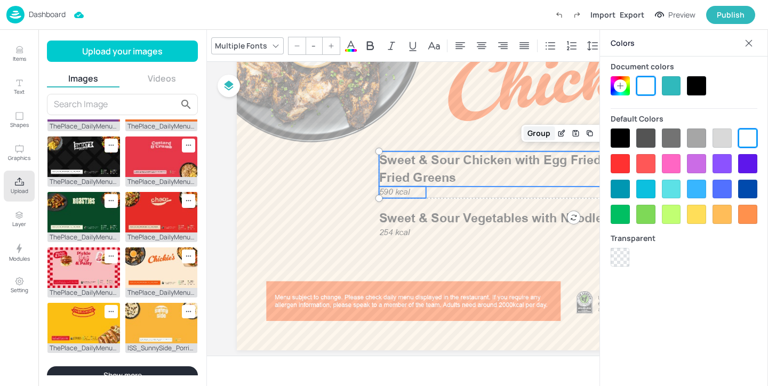
click at [538, 131] on div "Group" at bounding box center [538, 133] width 31 height 14
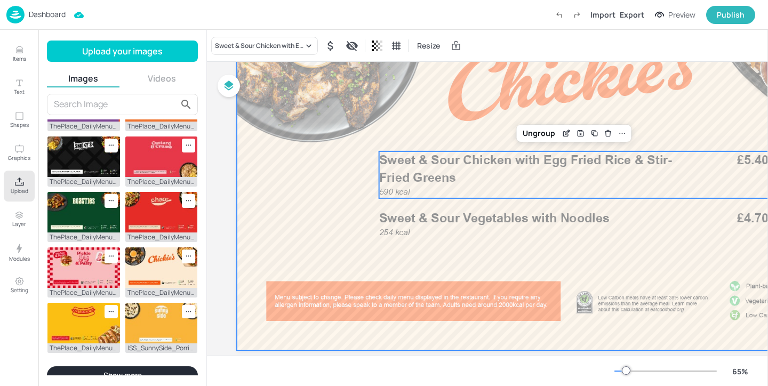
click at [454, 113] on div at bounding box center [570, 162] width 666 height 375
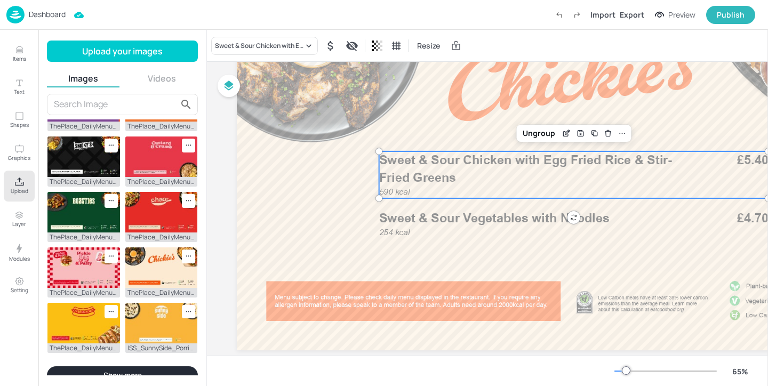
click at [422, 185] on p "Sweet & Sour Chicken with Egg Fried Rice & Stir-Fried Greens" at bounding box center [537, 168] width 316 height 35
click at [296, 39] on div "Sweet & Sour Chicken with Egg Fried Rice & Stir-Fried Greens" at bounding box center [264, 46] width 107 height 18
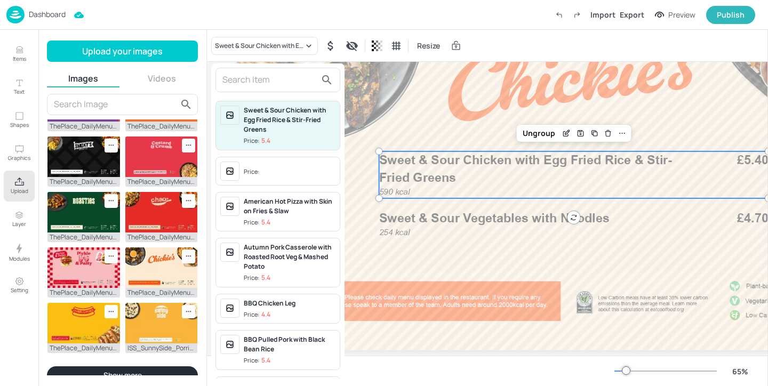
click at [268, 76] on input "text" at bounding box center [269, 79] width 94 height 17
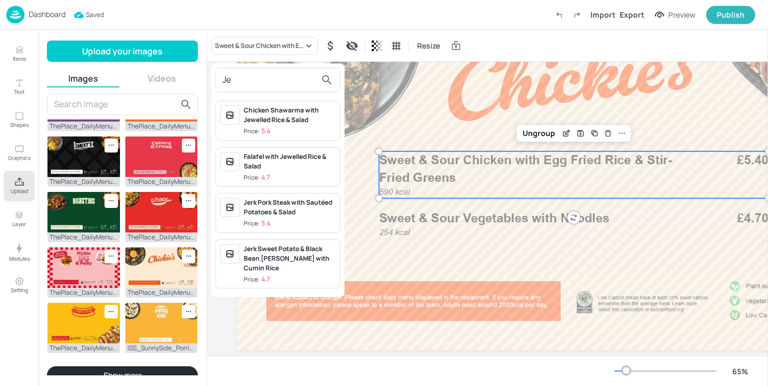
type input "J"
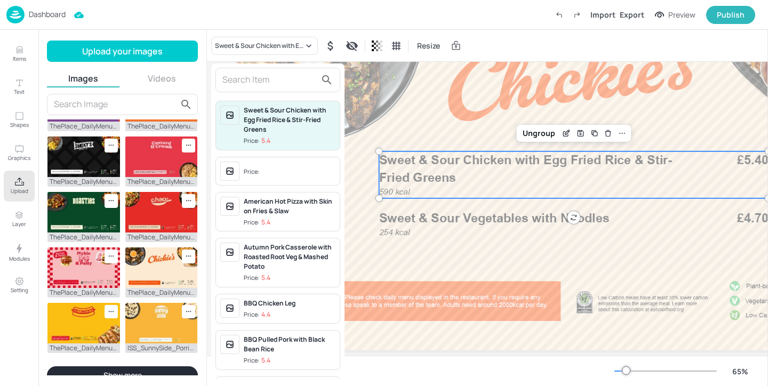
click at [22, 43] on div at bounding box center [384, 193] width 768 height 386
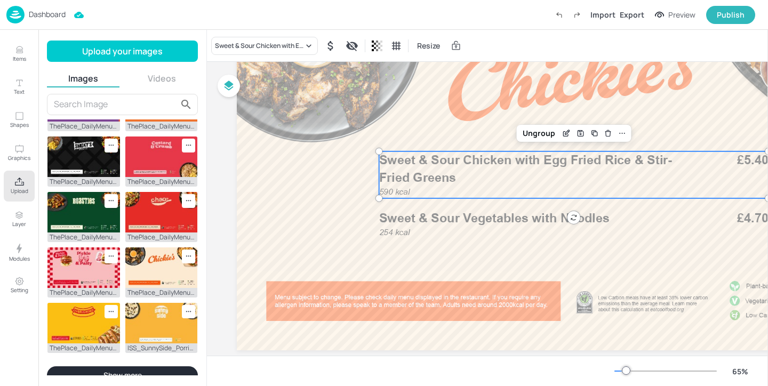
click at [22, 54] on div "Sweet & Sour Chicken with Egg Fried Rice & Stir-Fried Greens Price: 5.4 Price: …" at bounding box center [384, 195] width 768 height 382
click at [22, 54] on icon "Items" at bounding box center [19, 50] width 10 height 10
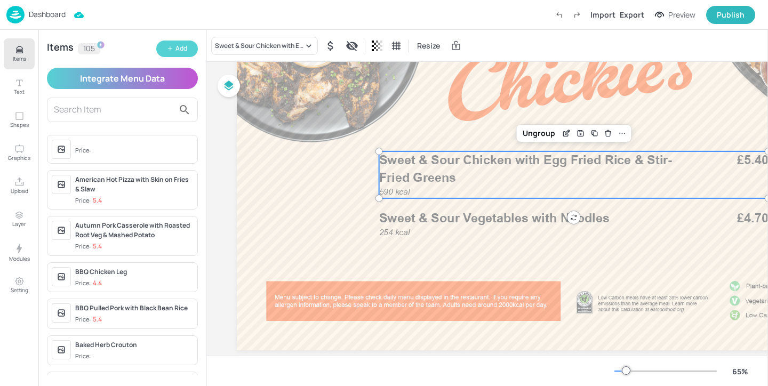
click at [188, 46] on button "Add" at bounding box center [177, 49] width 42 height 17
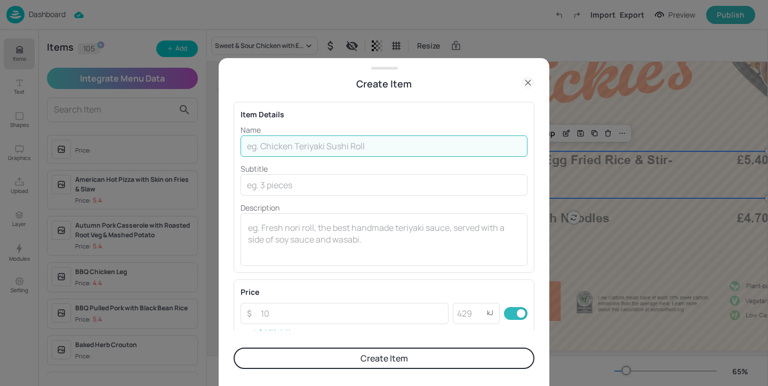
click at [356, 149] on input "text" at bounding box center [383, 145] width 287 height 21
paste input "Jerk Chicken leg"
click at [298, 146] on input "Jerk Chicken leg" at bounding box center [383, 145] width 287 height 21
click at [300, 146] on input "Jerk Chicken leg" at bounding box center [383, 145] width 287 height 21
type input "Jerk Chicken Leg"
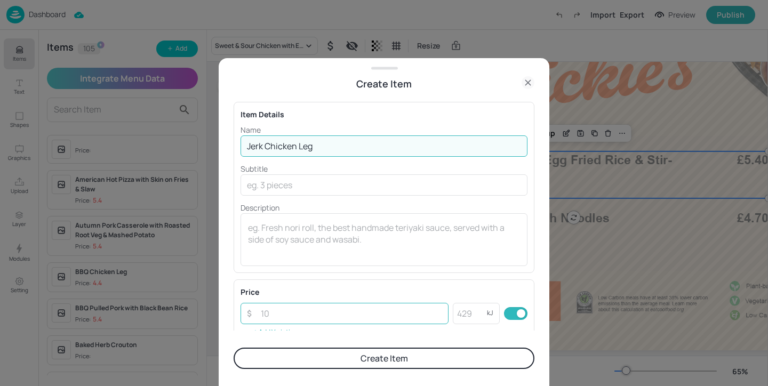
click at [315, 311] on input "number" at bounding box center [351, 313] width 194 height 21
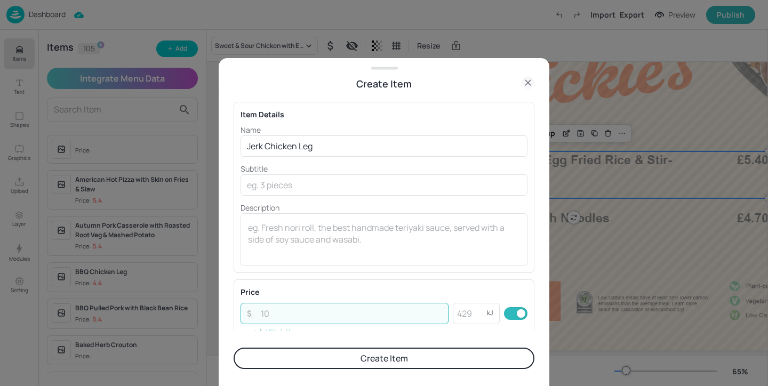
click at [297, 316] on input "number" at bounding box center [351, 313] width 194 height 21
type input "4.40"
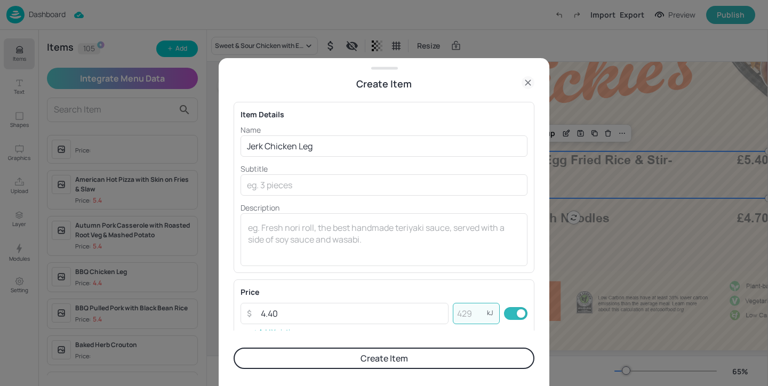
click at [462, 316] on input "number" at bounding box center [470, 313] width 34 height 21
type input "511"
click at [432, 361] on button "Create Item" at bounding box center [383, 358] width 301 height 21
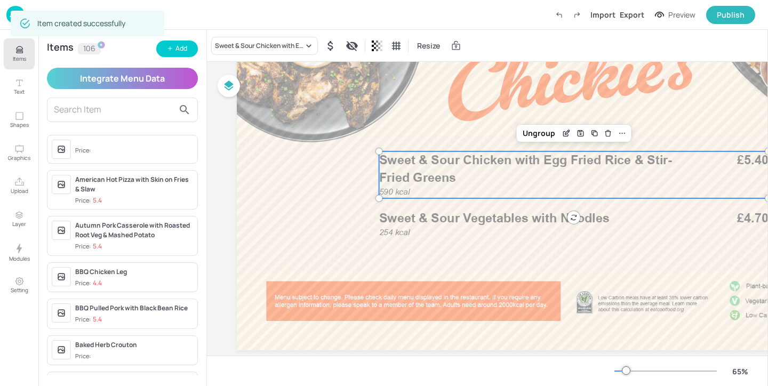
click at [450, 167] on p "Sweet & Sour Chicken with Egg Fried Rice & Stir-Fried Greens" at bounding box center [537, 168] width 316 height 35
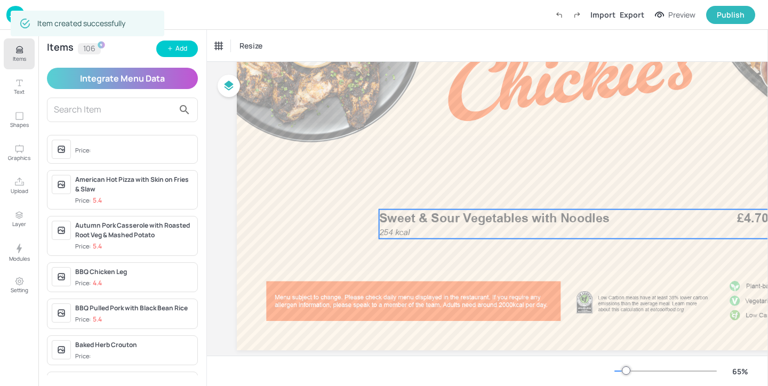
scroll to position [120, 65]
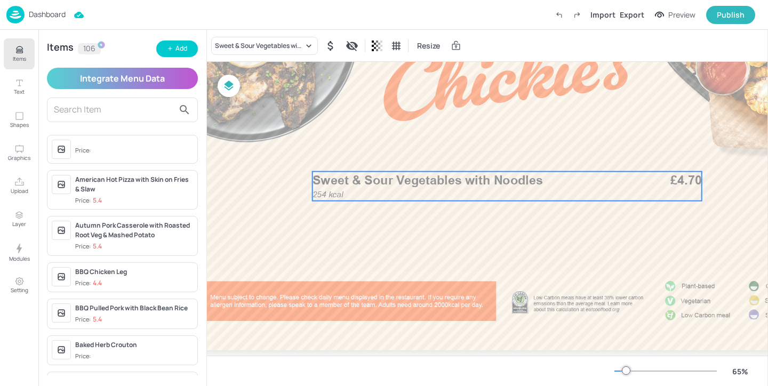
drag, startPoint x: 482, startPoint y: 226, endPoint x: 480, endPoint y: 188, distance: 38.4
click at [480, 188] on p "Sweet & Sour Vegetables with Noodles" at bounding box center [470, 181] width 316 height 18
click at [430, 181] on span "Sweet & Sour Vegetables with Noodles" at bounding box center [430, 179] width 230 height 15
click at [296, 43] on div "Sweet & Sour Vegetables with Noodles" at bounding box center [259, 46] width 88 height 10
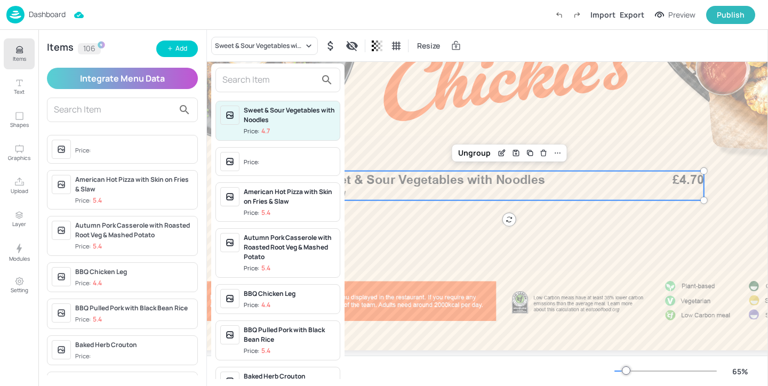
click at [279, 80] on input "text" at bounding box center [269, 79] width 94 height 17
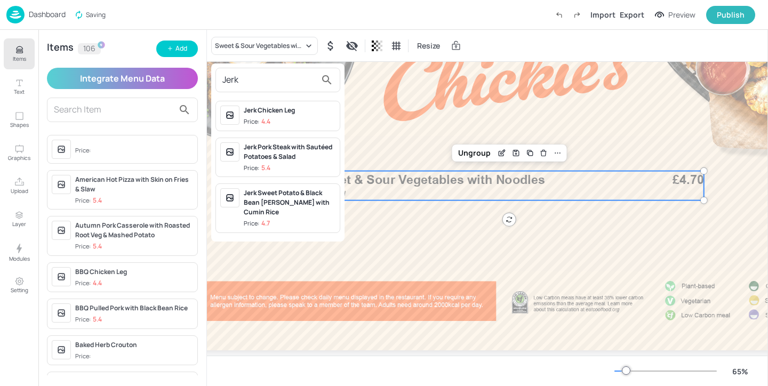
type input "Jerk"
click at [305, 117] on span "Price: 4.4" at bounding box center [290, 121] width 92 height 9
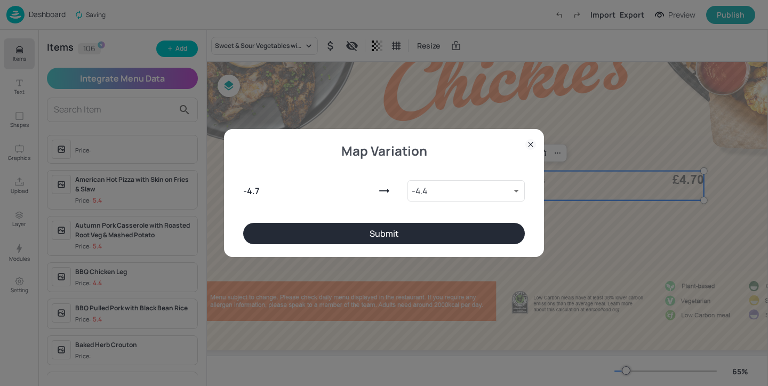
click at [405, 235] on button "Submit" at bounding box center [383, 233] width 281 height 21
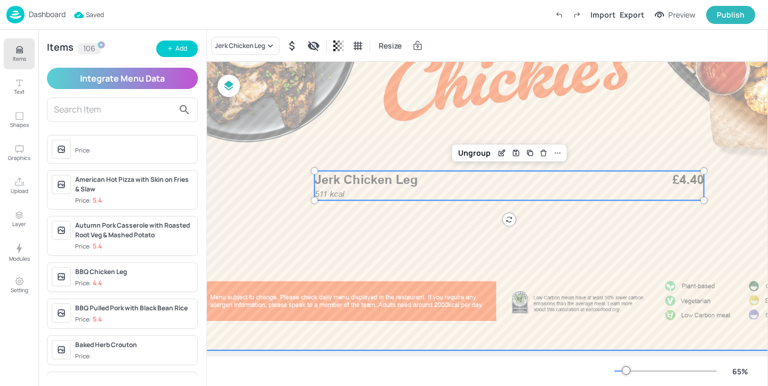
click at [403, 135] on div at bounding box center [505, 162] width 666 height 375
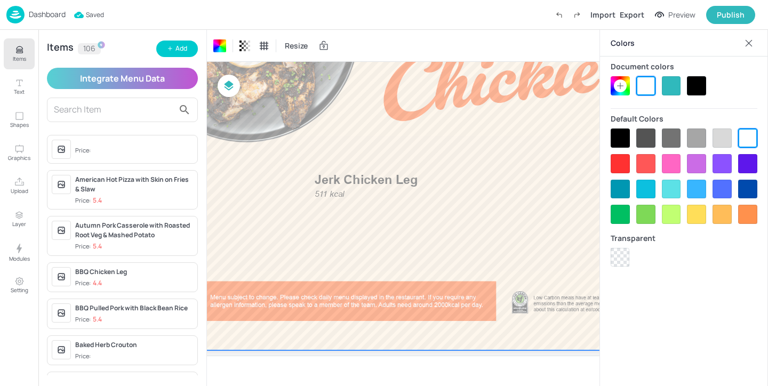
click at [746, 50] on div at bounding box center [748, 43] width 17 height 17
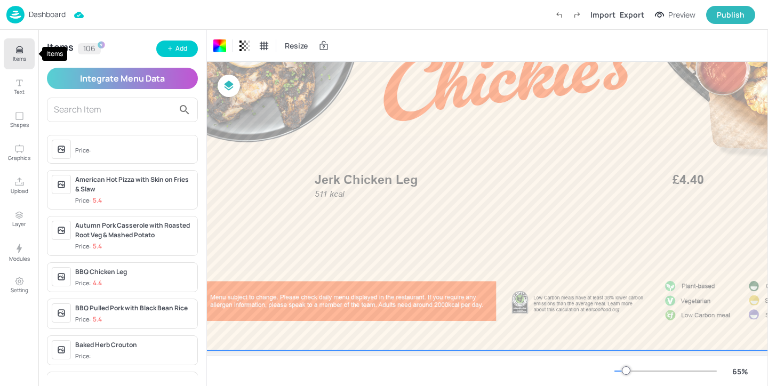
click at [21, 57] on p "Items" at bounding box center [19, 58] width 13 height 7
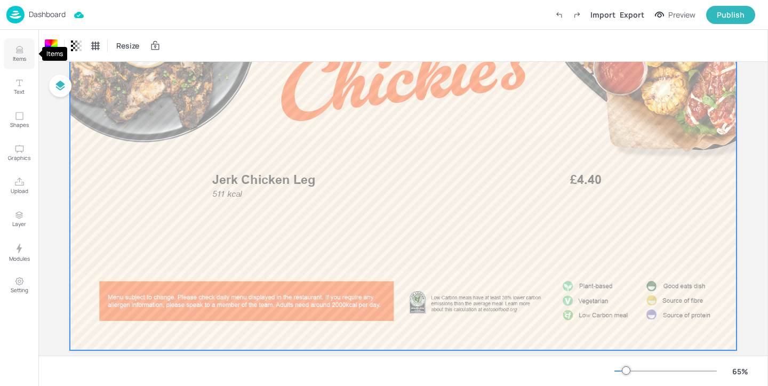
scroll to position [120, 0]
click at [54, 11] on p "Dashboard" at bounding box center [47, 14] width 37 height 7
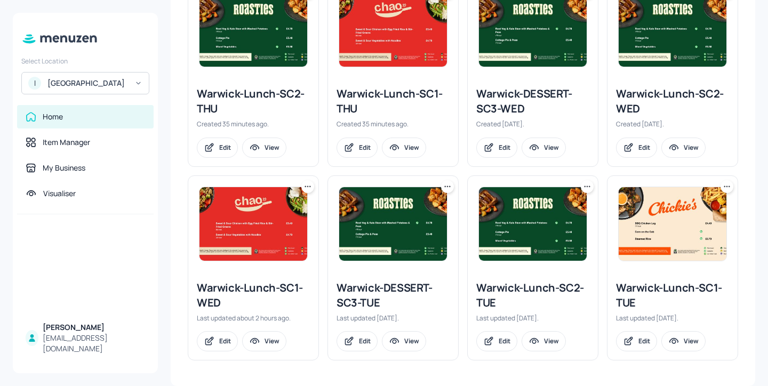
scroll to position [488, 0]
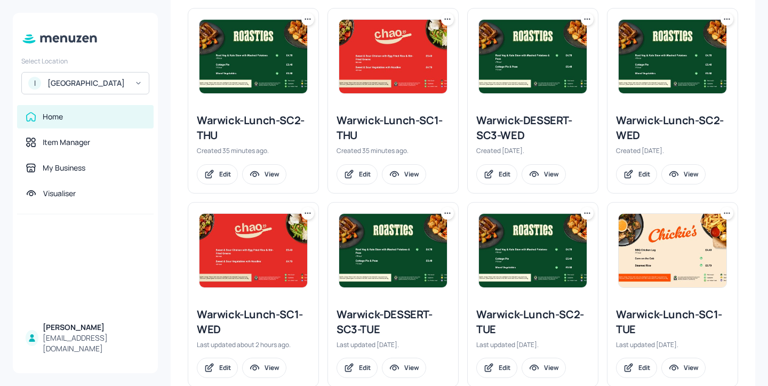
click at [246, 120] on div "Warwick-Lunch-SC2-THU" at bounding box center [253, 128] width 113 height 30
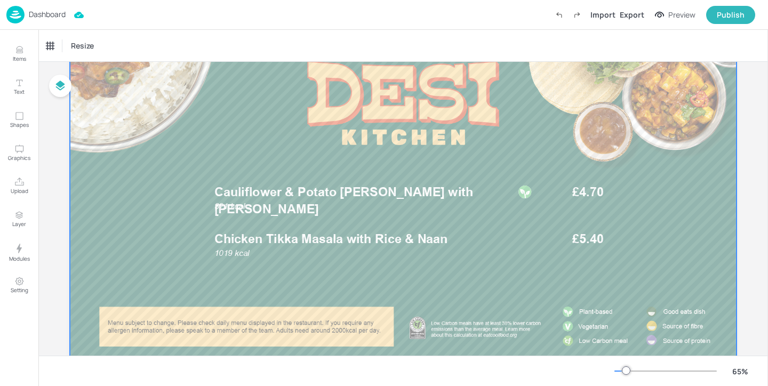
scroll to position [142, 0]
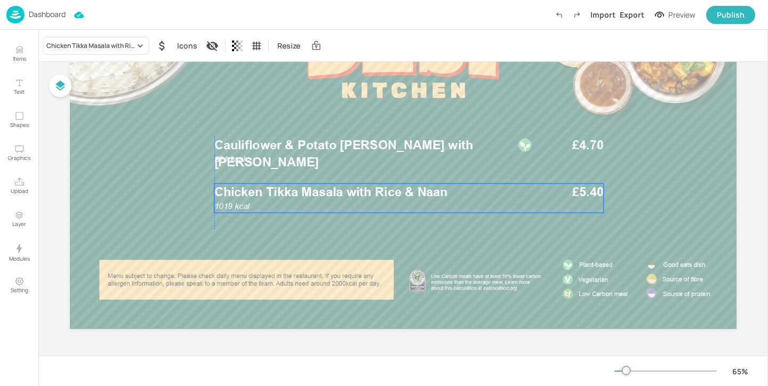
click at [307, 194] on span "Chicken Tikka Masala with Rice & Naan" at bounding box center [330, 191] width 233 height 15
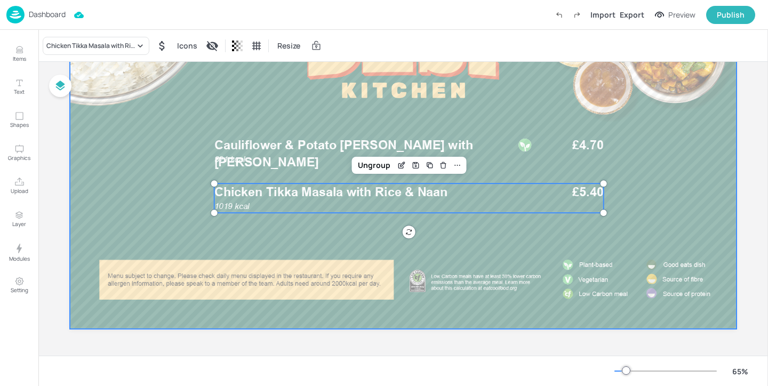
click at [257, 102] on div at bounding box center [403, 141] width 666 height 375
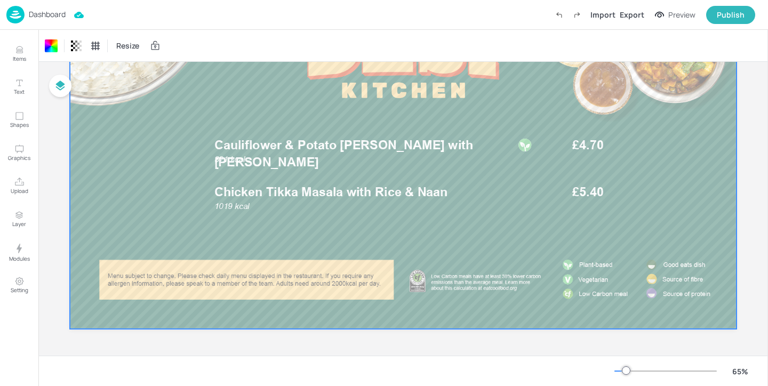
click at [64, 11] on p "Dashboard" at bounding box center [47, 14] width 37 height 7
click at [42, 13] on p "Dashboard" at bounding box center [47, 14] width 37 height 7
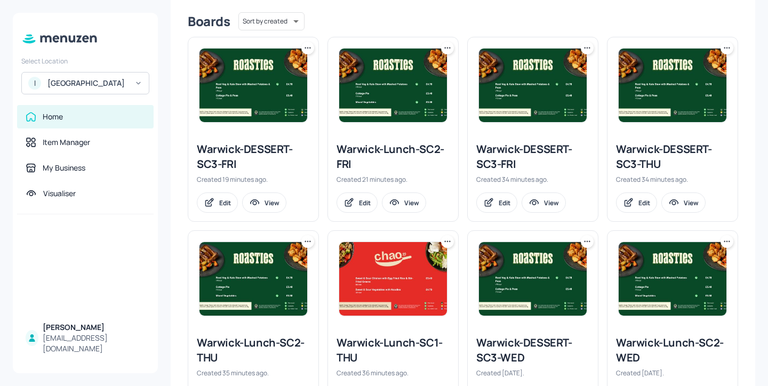
scroll to position [279, 0]
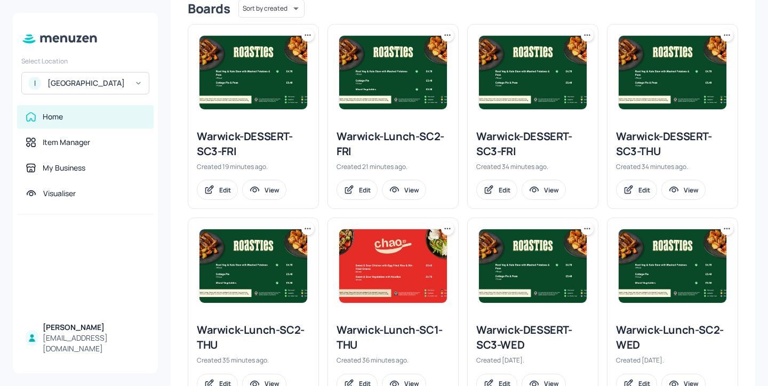
click at [668, 146] on div "Warwick-DESSERT-SC3-THU" at bounding box center [672, 144] width 113 height 30
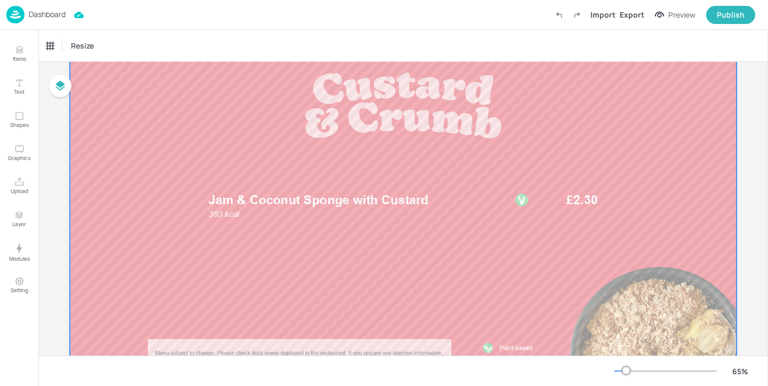
scroll to position [104, 0]
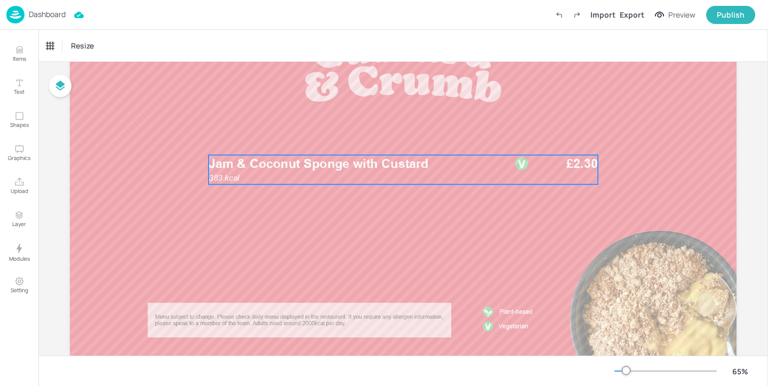
click at [294, 162] on span "Jam & Coconut Sponge with Custard" at bounding box center [318, 163] width 220 height 15
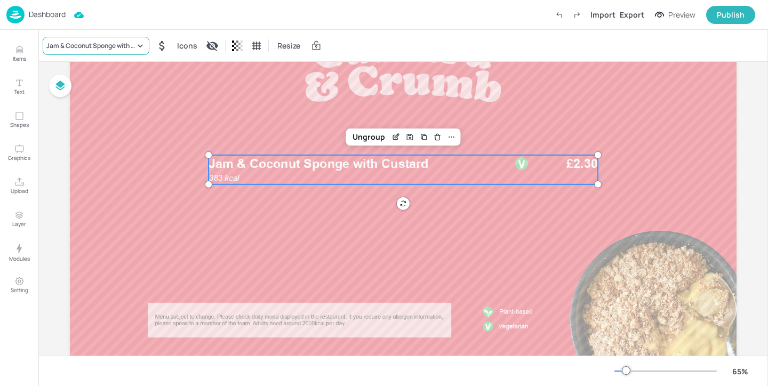
click at [79, 41] on div "Jam & Coconut Sponge with Custard" at bounding box center [96, 46] width 107 height 18
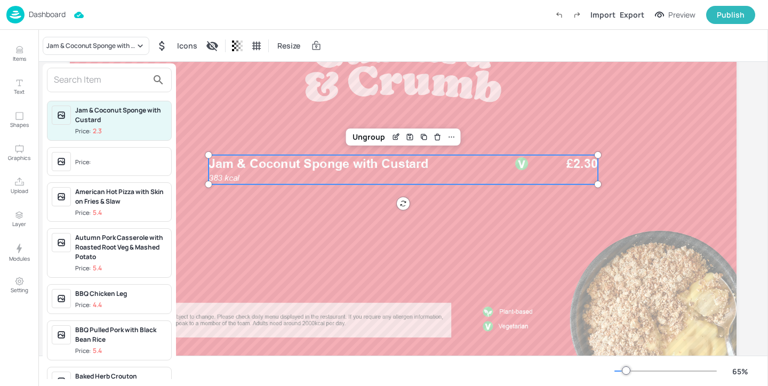
click at [73, 74] on input "text" at bounding box center [101, 79] width 94 height 17
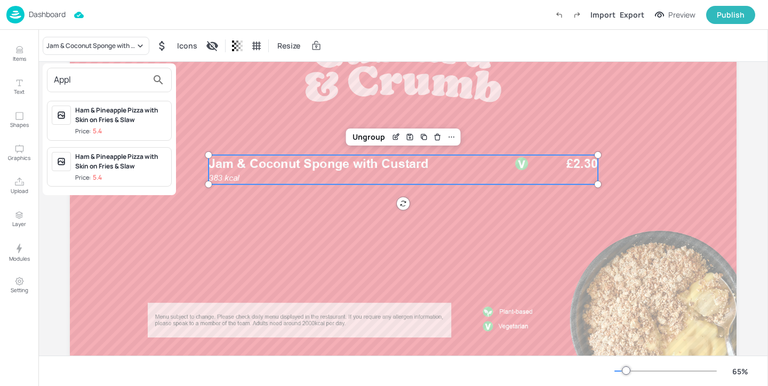
type input "Appl"
click at [18, 57] on div at bounding box center [384, 193] width 768 height 386
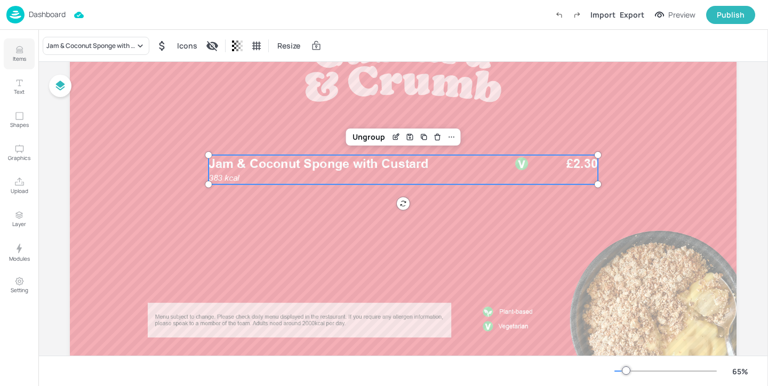
click at [23, 57] on p "Items" at bounding box center [19, 58] width 13 height 7
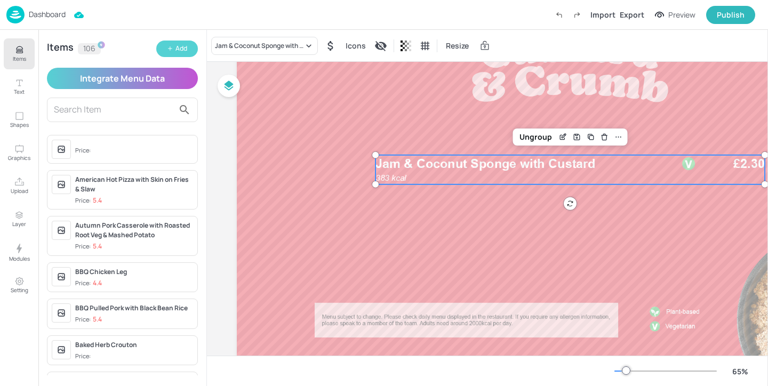
click at [190, 50] on button "Add" at bounding box center [177, 49] width 42 height 17
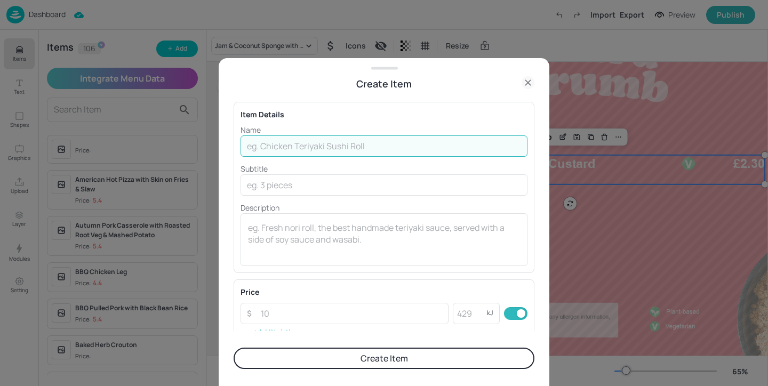
click at [355, 152] on input "text" at bounding box center [383, 145] width 287 height 21
paste input "Apple & Cinnamon Sponge"
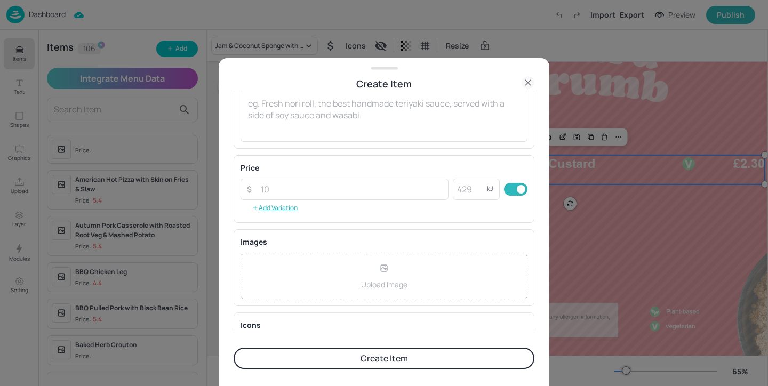
scroll to position [183, 0]
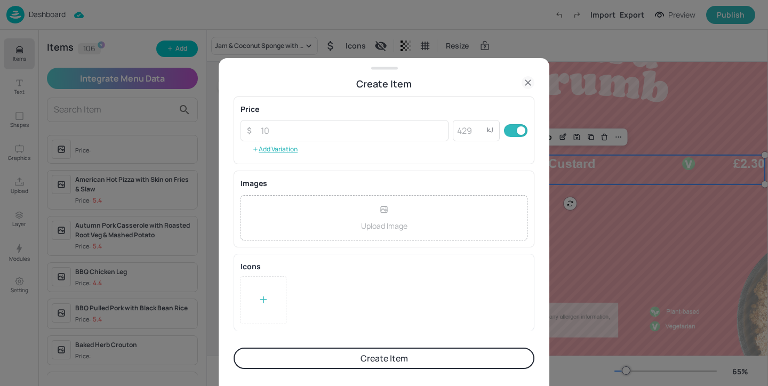
type input "Apple & Cinnamon Sponge"
click at [269, 304] on div at bounding box center [263, 300] width 46 height 48
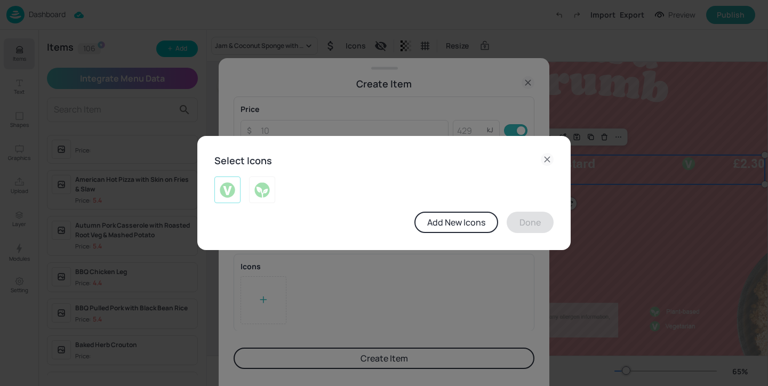
click at [233, 192] on img at bounding box center [227, 189] width 17 height 17
click at [524, 220] on button "Done" at bounding box center [529, 222] width 47 height 21
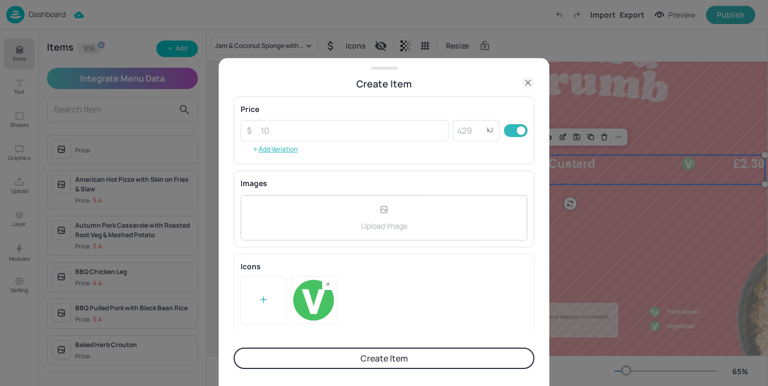
click at [357, 172] on div "Images Upload Image To pick up a draggable item, press the space bar. While dra…" at bounding box center [383, 209] width 301 height 77
click at [334, 138] on input "number" at bounding box center [351, 130] width 194 height 21
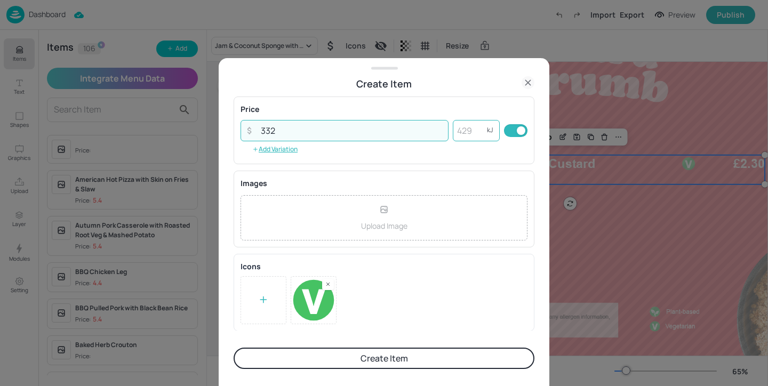
type input "332"
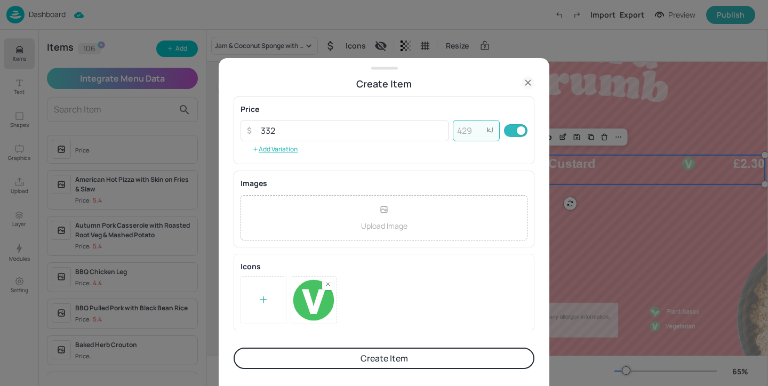
click at [471, 124] on input "number" at bounding box center [470, 130] width 34 height 21
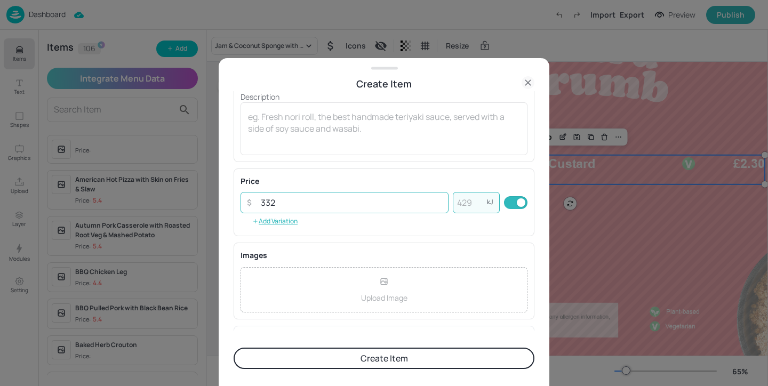
scroll to position [0, 0]
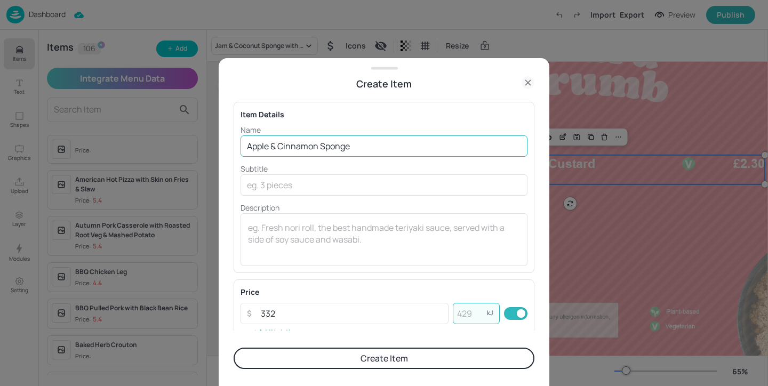
click at [367, 146] on input "Apple & Cinnamon Sponge" at bounding box center [383, 145] width 287 height 21
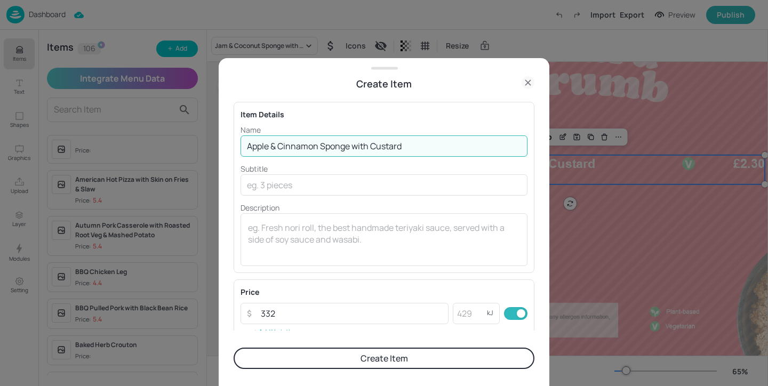
type input "Apple & Cinnamon Sponge with Custard"
click at [461, 315] on input "number" at bounding box center [470, 313] width 34 height 21
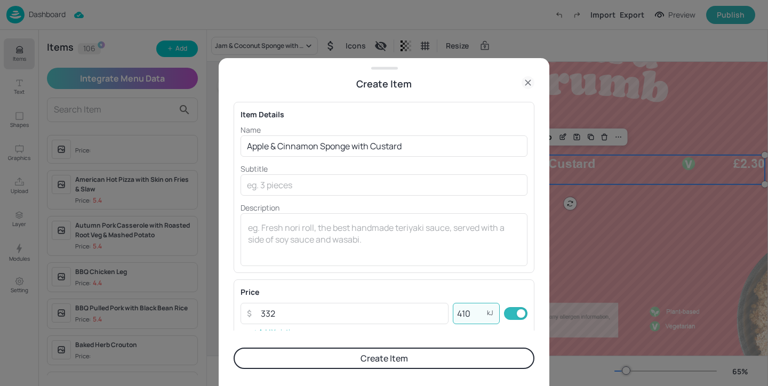
type input "410"
click at [482, 358] on button "Create Item" at bounding box center [383, 358] width 301 height 21
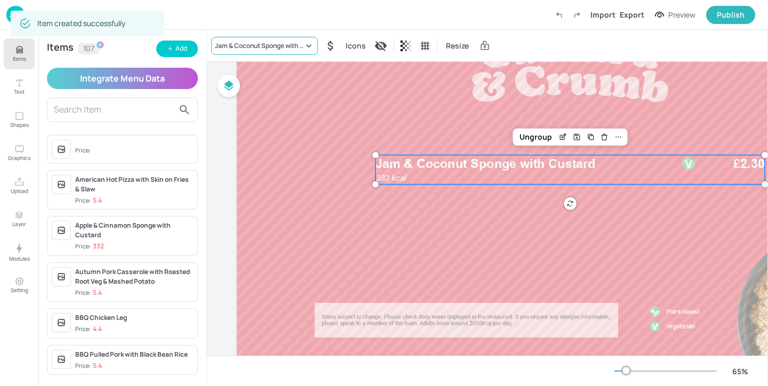
click at [288, 43] on div "Jam & Coconut Sponge with Custard" at bounding box center [259, 46] width 88 height 10
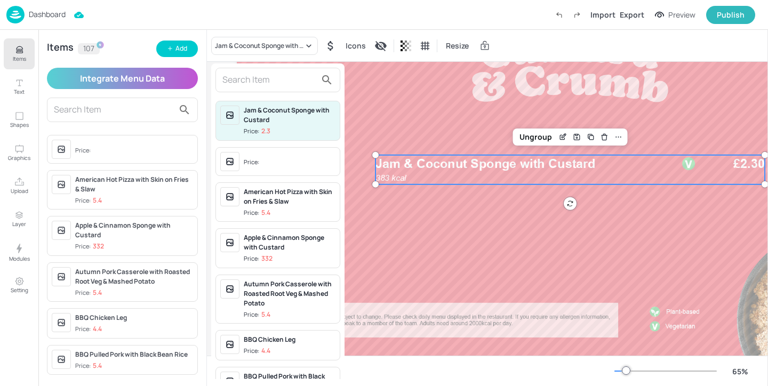
click at [265, 79] on input "text" at bounding box center [269, 79] width 94 height 17
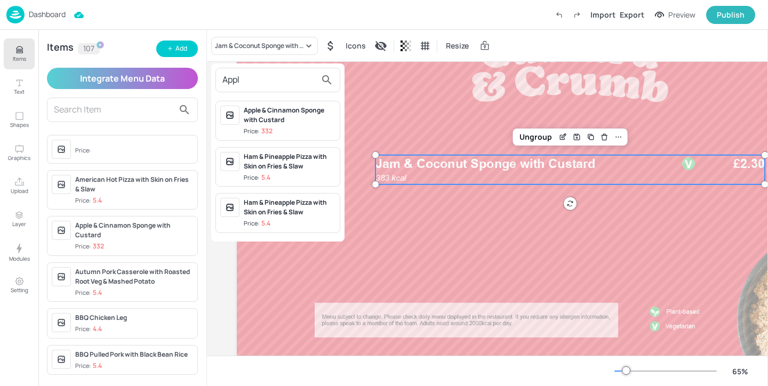
type input "Appl"
click at [305, 116] on div "Apple & Cinnamon Sponge with Custard" at bounding box center [290, 115] width 92 height 19
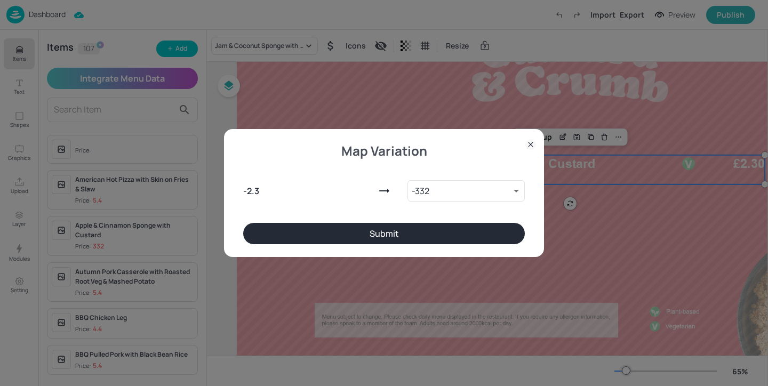
click at [438, 239] on button "Submit" at bounding box center [383, 233] width 281 height 21
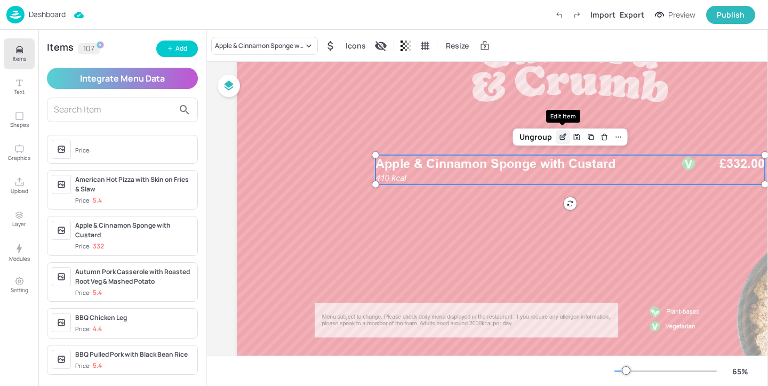
click at [562, 138] on icon "Edit Item" at bounding box center [562, 137] width 9 height 9
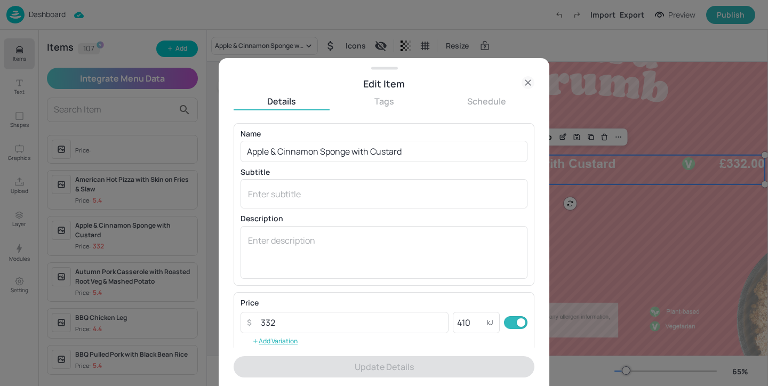
click at [577, 109] on div at bounding box center [384, 193] width 768 height 386
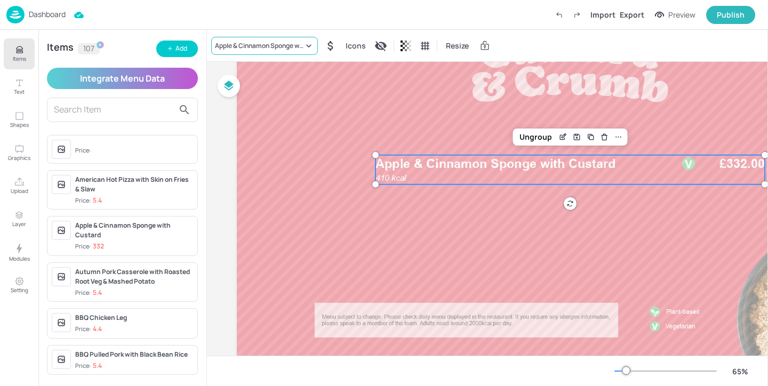
click at [292, 44] on div "Apple & Cinnamon Sponge with Custard" at bounding box center [259, 46] width 88 height 10
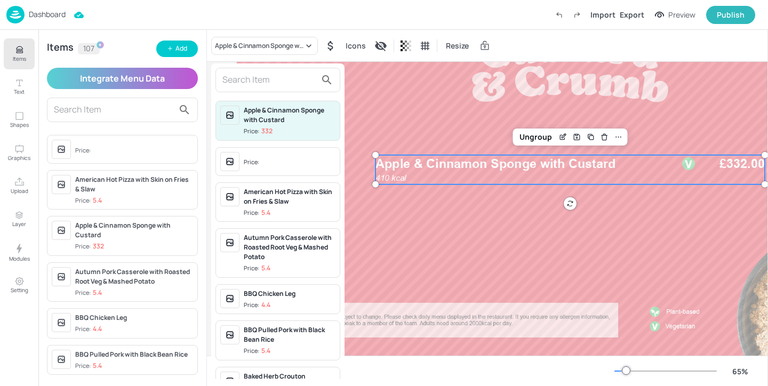
click at [287, 69] on div at bounding box center [277, 80] width 125 height 25
click at [287, 74] on input "text" at bounding box center [269, 79] width 94 height 17
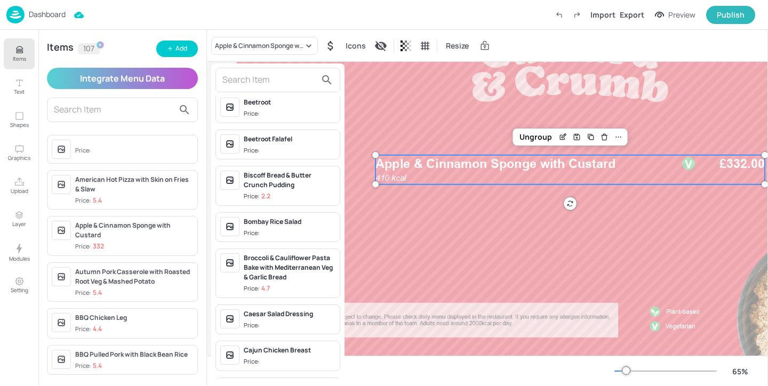
scroll to position [756, 0]
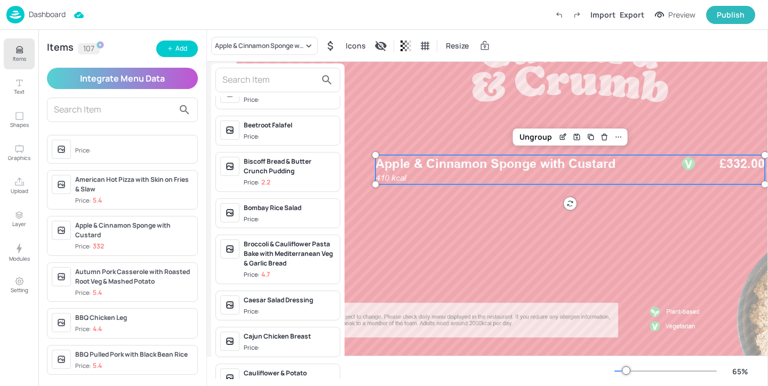
click at [304, 175] on div "Biscoff Bread & Butter Crunch Pudding" at bounding box center [290, 166] width 92 height 19
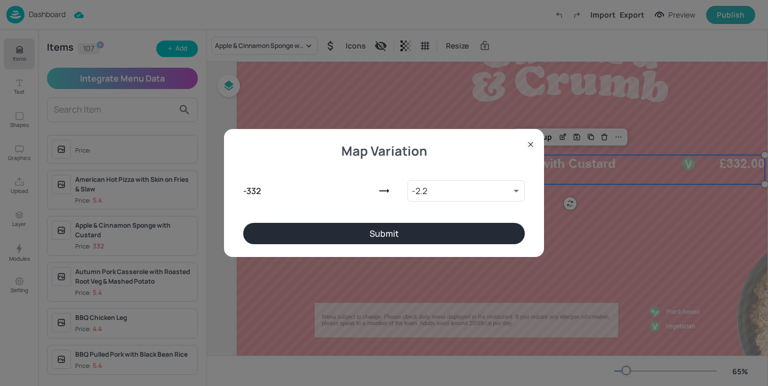
click at [531, 143] on icon at bounding box center [530, 144] width 11 height 11
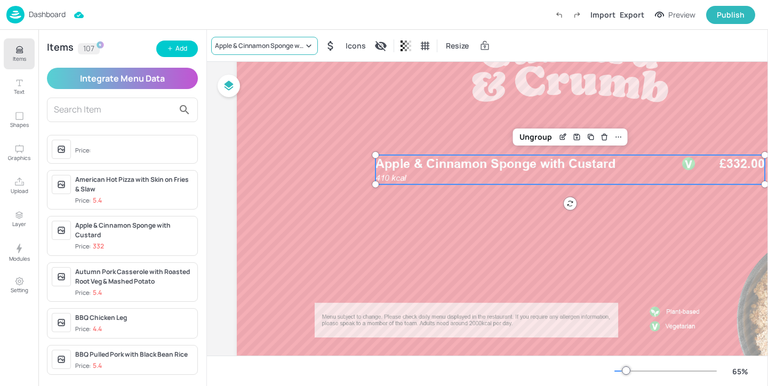
click at [275, 43] on div "Apple & Cinnamon Sponge with Custard" at bounding box center [259, 46] width 88 height 10
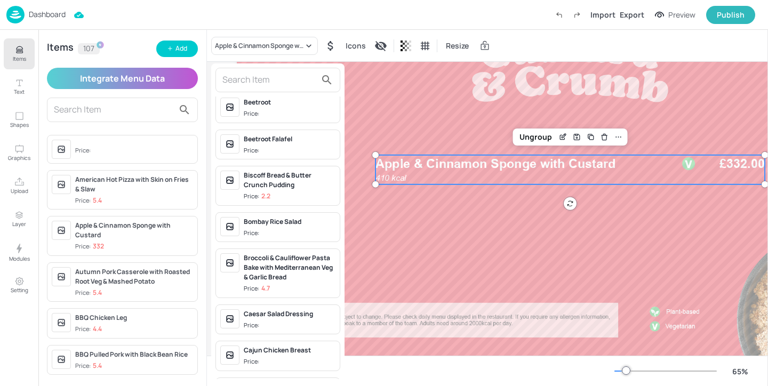
scroll to position [747, 0]
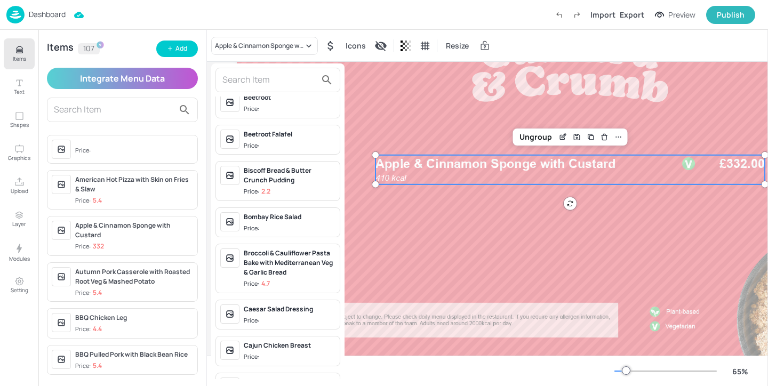
click at [415, 221] on div at bounding box center [384, 193] width 768 height 386
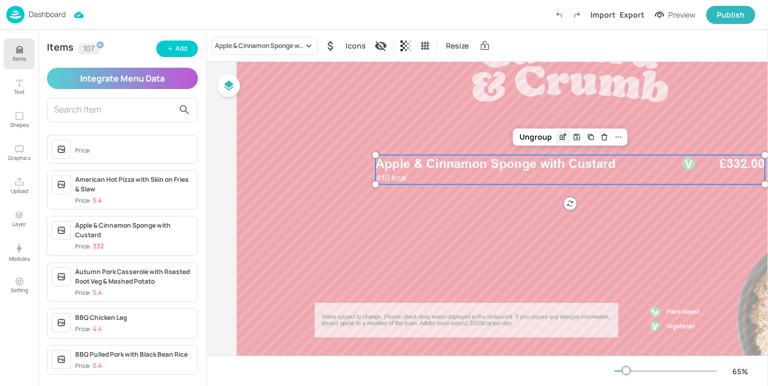
click at [563, 139] on icon "Edit Item" at bounding box center [562, 137] width 9 height 9
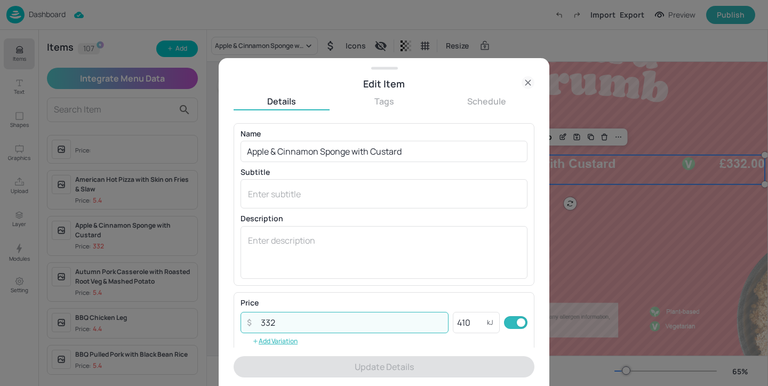
drag, startPoint x: 269, startPoint y: 323, endPoint x: 251, endPoint y: 323, distance: 17.6
click at [251, 323] on div "​ 332 ​" at bounding box center [344, 322] width 208 height 21
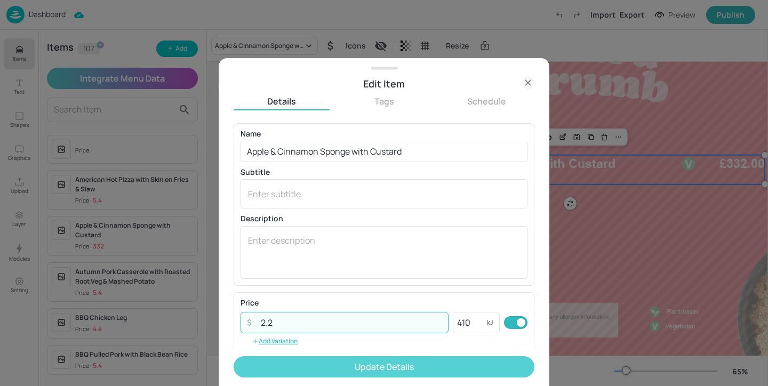
type input "2.2"
click at [357, 374] on button "Update Details" at bounding box center [383, 366] width 301 height 21
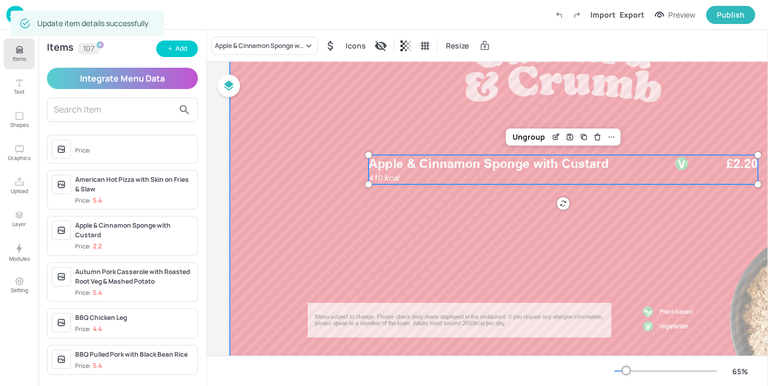
scroll to position [104, 8]
click at [24, 59] on p "Items" at bounding box center [19, 58] width 13 height 7
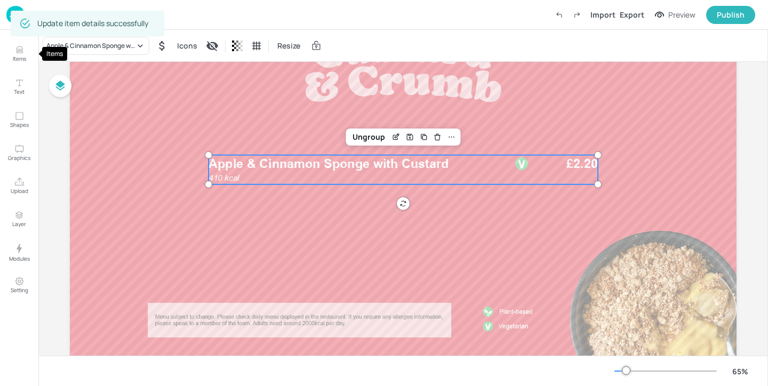
scroll to position [104, 0]
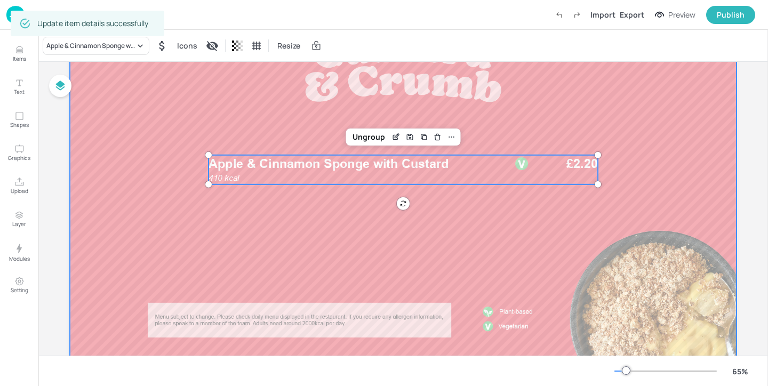
click at [311, 234] on div at bounding box center [403, 179] width 666 height 375
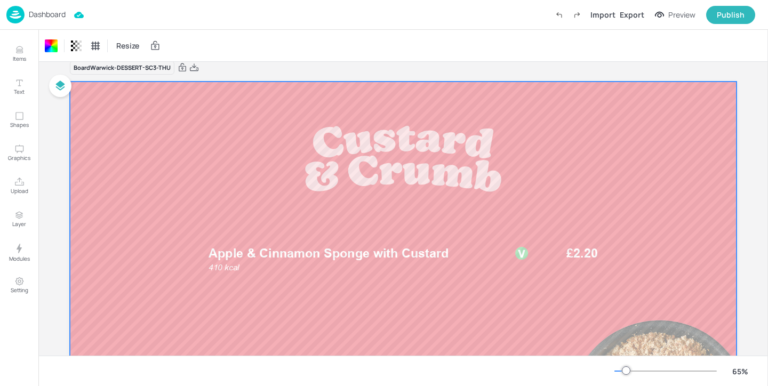
scroll to position [0, 0]
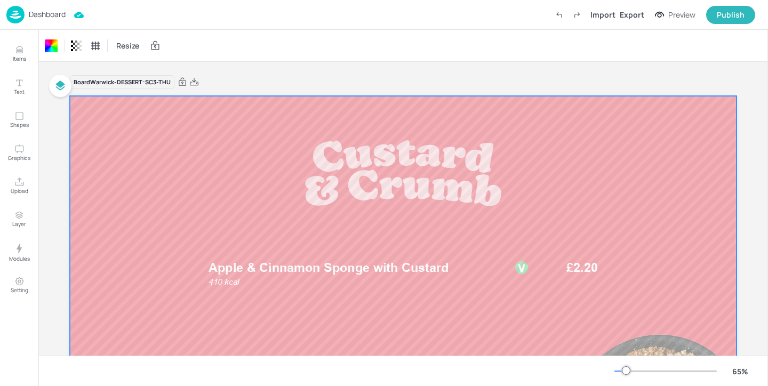
click at [45, 12] on p "Dashboard" at bounding box center [47, 14] width 37 height 7
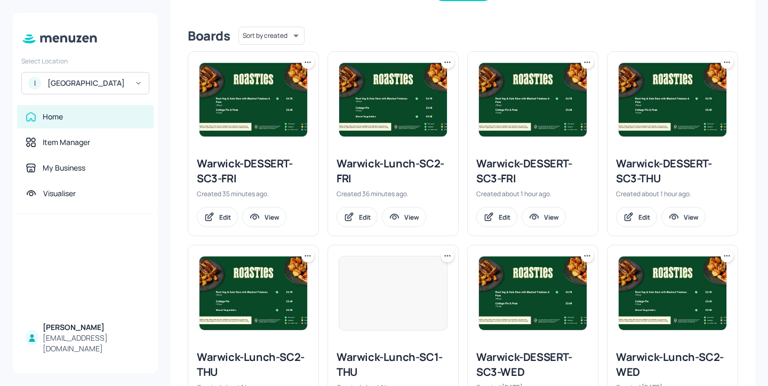
scroll to position [334, 0]
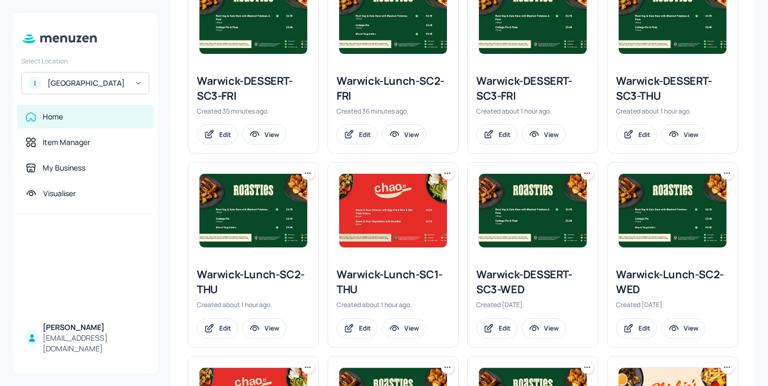
click at [533, 81] on div "Warwick-DESSERT-SC3-FRI" at bounding box center [532, 89] width 113 height 30
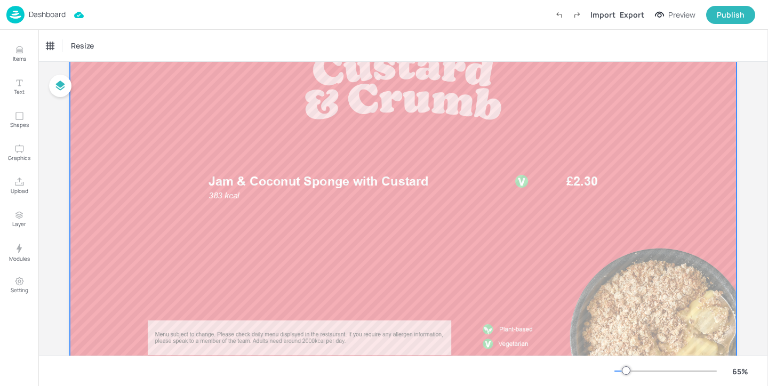
scroll to position [100, 0]
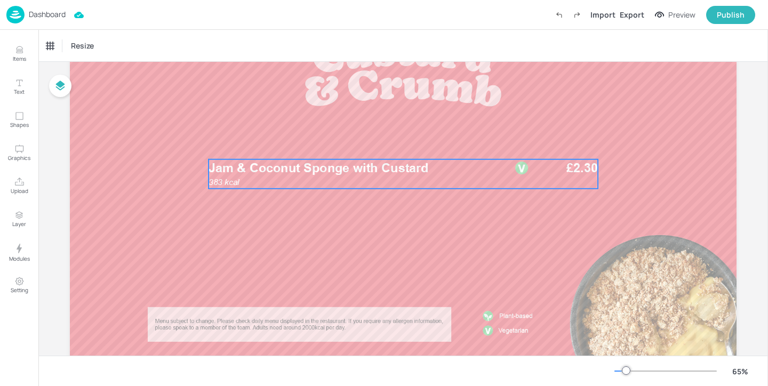
click at [232, 174] on span "Jam & Coconut Sponge with Custard" at bounding box center [318, 167] width 220 height 15
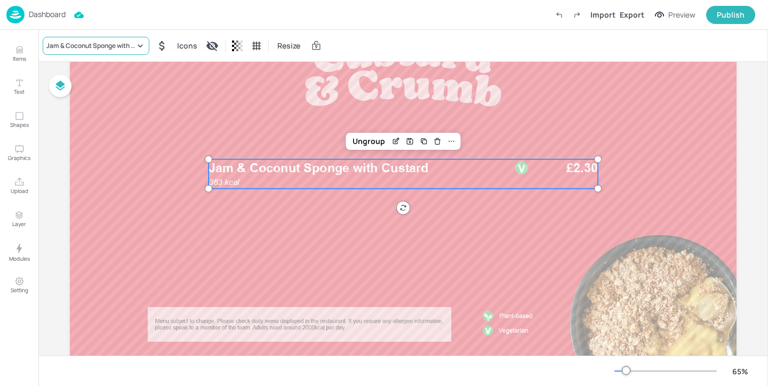
click at [108, 37] on div "Jam & Coconut Sponge with Custard" at bounding box center [96, 46] width 107 height 18
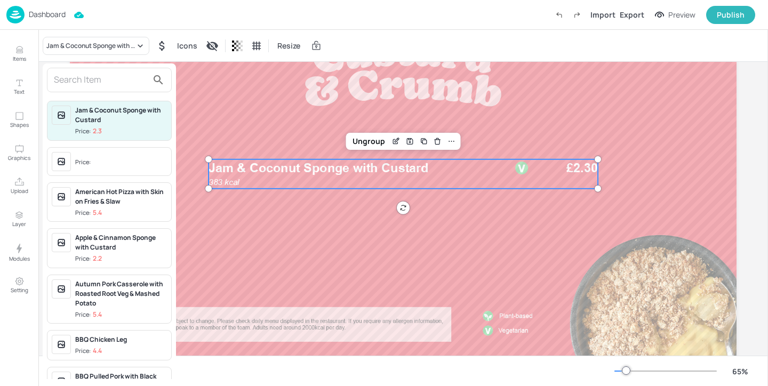
click at [94, 77] on input "text" at bounding box center [101, 79] width 94 height 17
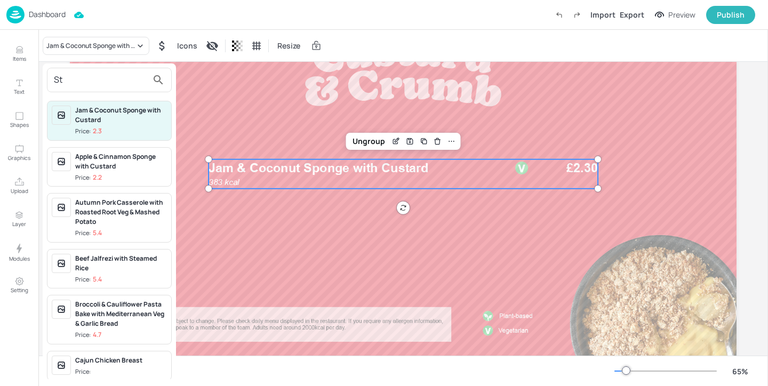
type input "S"
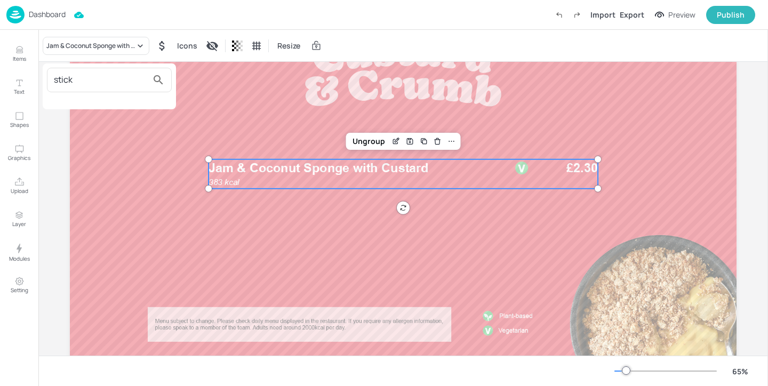
type input "stick"
click at [23, 63] on div at bounding box center [384, 193] width 768 height 386
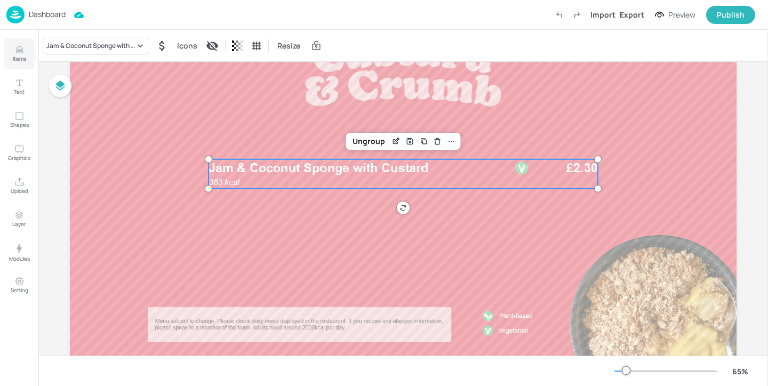
click at [23, 57] on p "Items" at bounding box center [19, 58] width 13 height 7
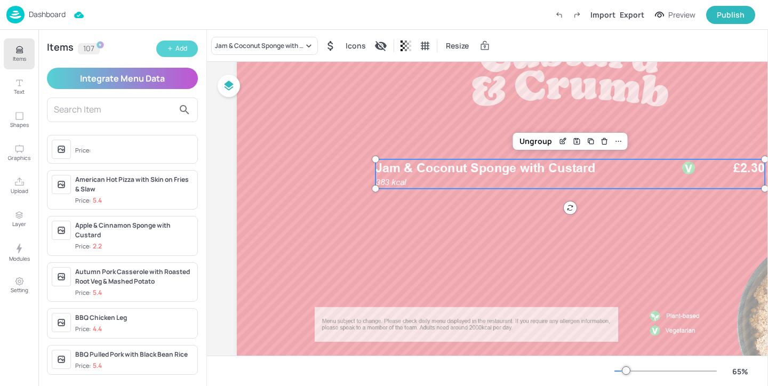
click at [183, 52] on div "Add" at bounding box center [181, 49] width 12 height 10
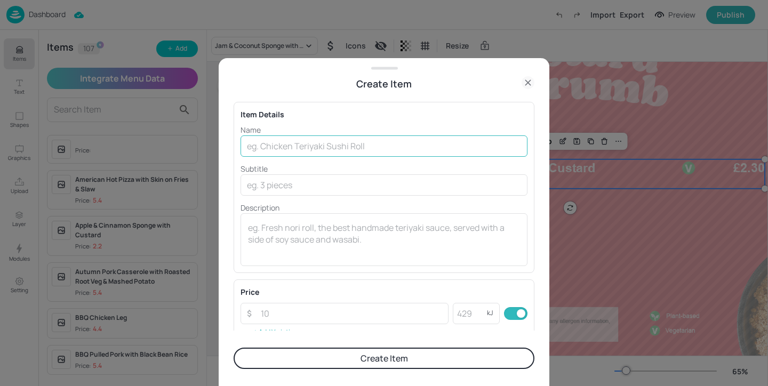
click at [312, 150] on input "text" at bounding box center [383, 145] width 287 height 21
paste input "Sticky Toffee Pudding & Toffee Sauce"
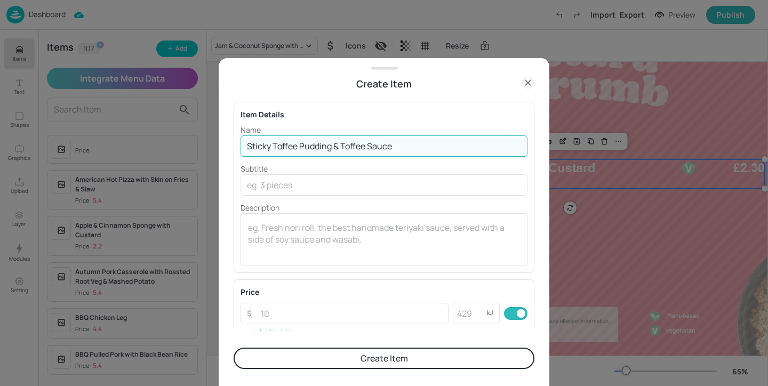
type input "Sticky Toffee Pudding & Toffee Sauce"
click at [334, 228] on textarea at bounding box center [384, 239] width 272 height 35
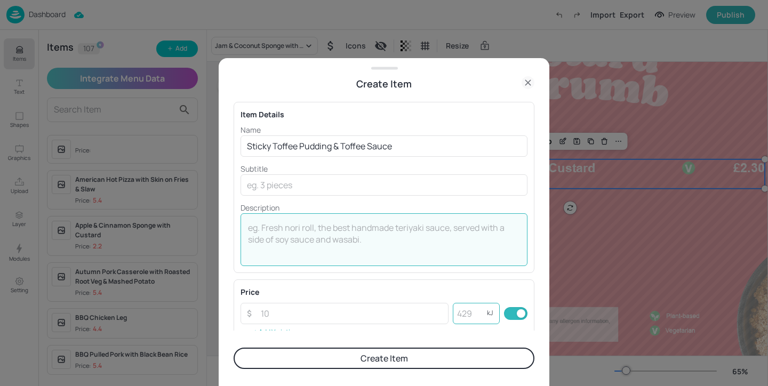
click at [465, 317] on input "number" at bounding box center [470, 313] width 34 height 21
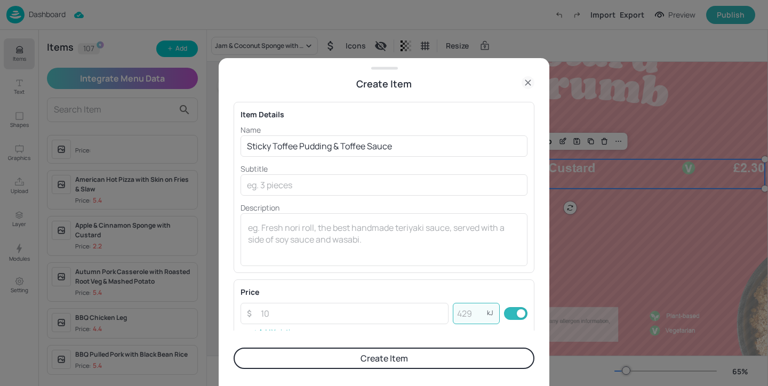
paste input "656"
type input "656"
click at [431, 149] on input "Sticky Toffee Pudding & Toffee Sauce" at bounding box center [383, 145] width 287 height 21
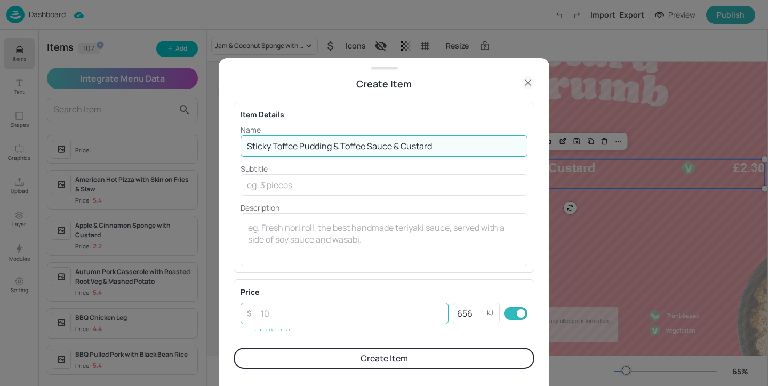
type input "Sticky Toffee Pudding & Toffee Sauce & Custard"
click at [303, 315] on input "number" at bounding box center [351, 313] width 194 height 21
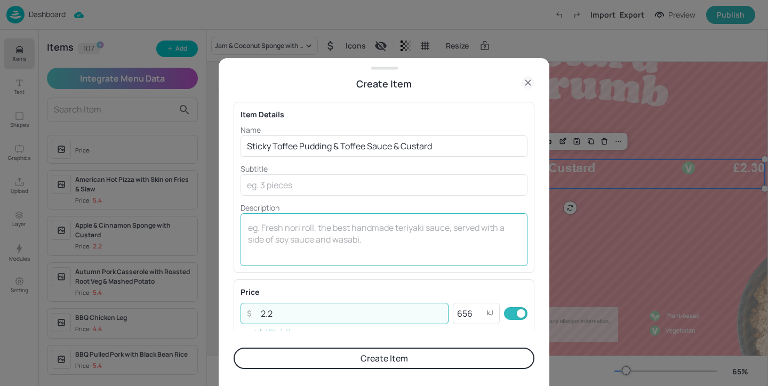
scroll to position [183, 0]
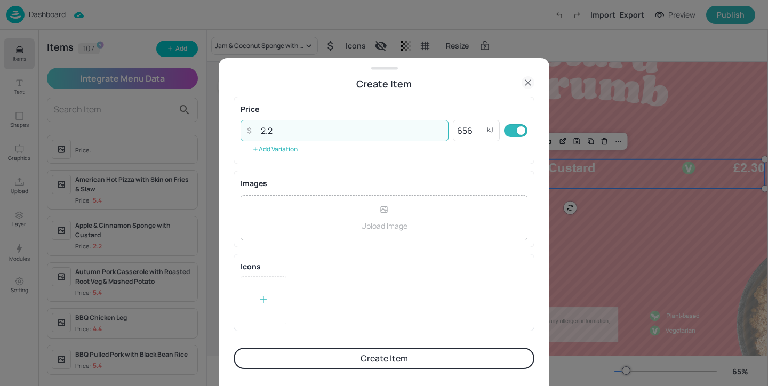
type input "2.2"
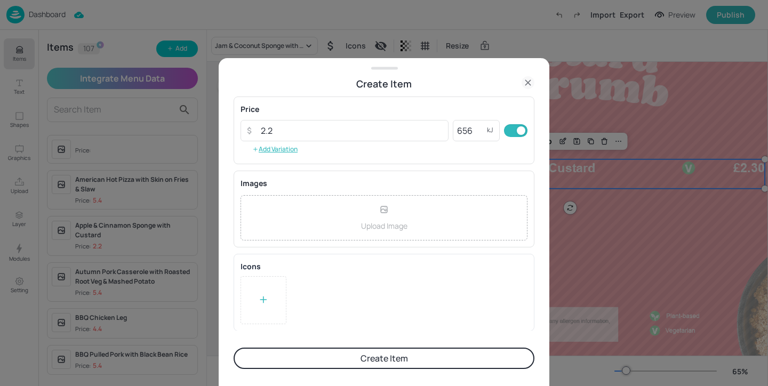
click at [276, 302] on div at bounding box center [263, 300] width 46 height 48
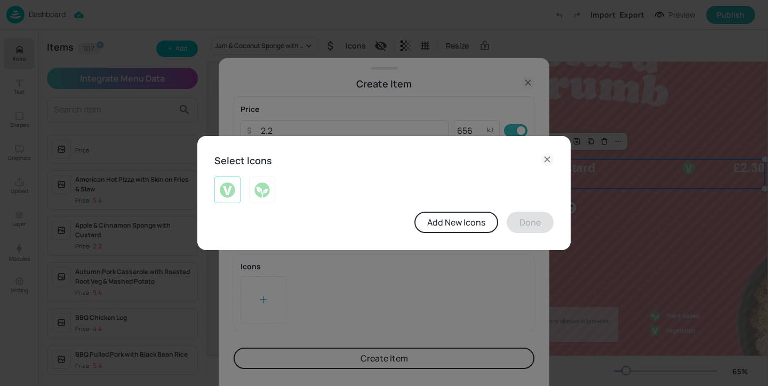
click at [214, 196] on div at bounding box center [227, 189] width 26 height 27
click at [530, 223] on button "Done" at bounding box center [529, 222] width 47 height 21
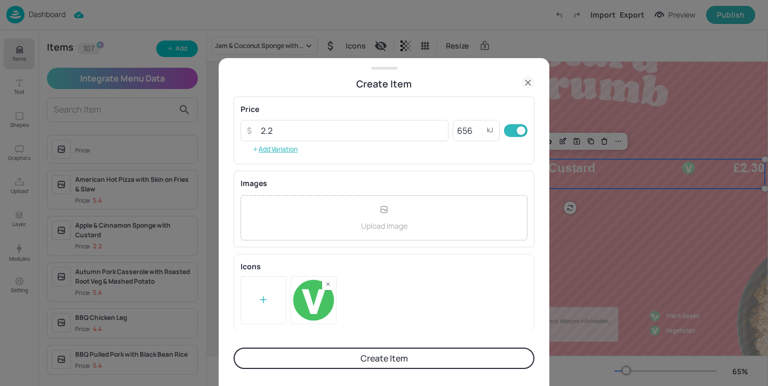
click at [487, 364] on button "Create Item" at bounding box center [383, 358] width 301 height 21
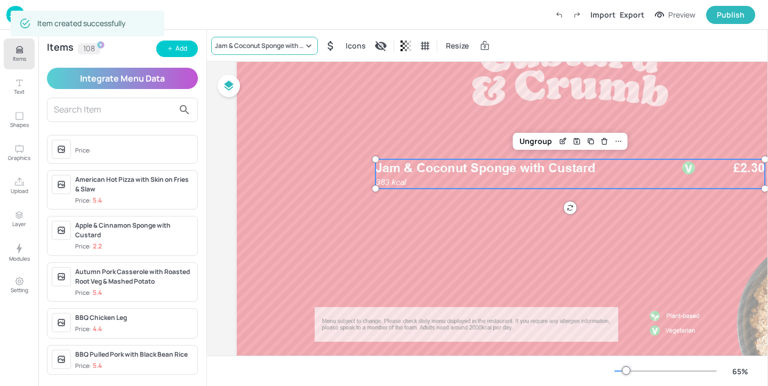
click at [246, 45] on div "Jam & Coconut Sponge with Custard" at bounding box center [259, 46] width 88 height 10
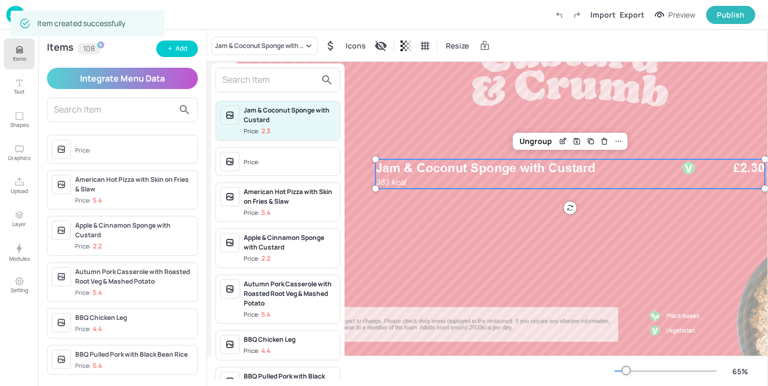
click at [240, 72] on input "text" at bounding box center [269, 79] width 94 height 17
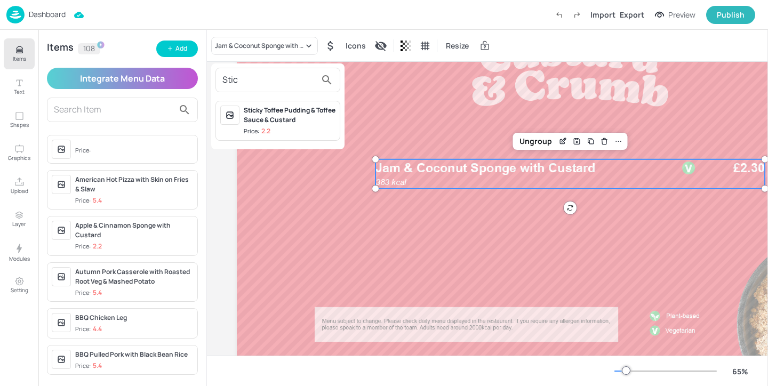
type input "Stic"
click at [299, 119] on div "Sticky Toffee Pudding & Toffee Sauce & Custard" at bounding box center [290, 115] width 92 height 19
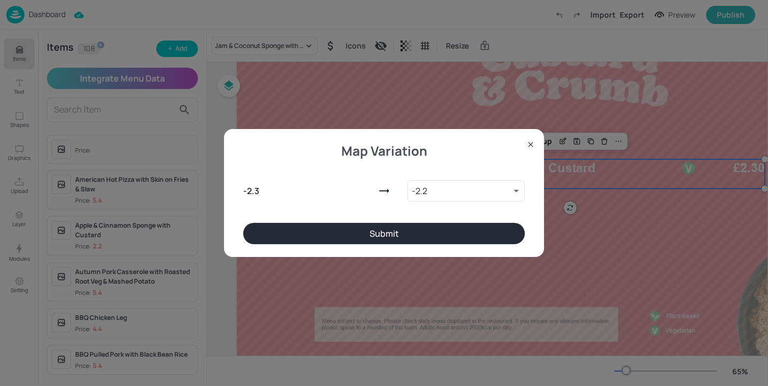
click at [428, 234] on button "Submit" at bounding box center [383, 233] width 281 height 21
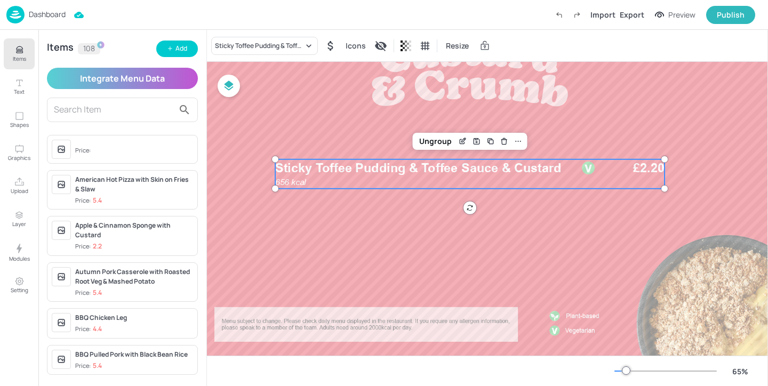
scroll to position [100, 168]
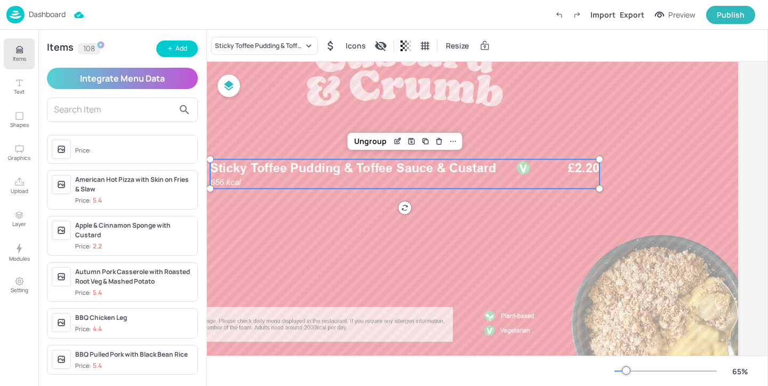
click at [33, 15] on p "Dashboard" at bounding box center [47, 14] width 37 height 7
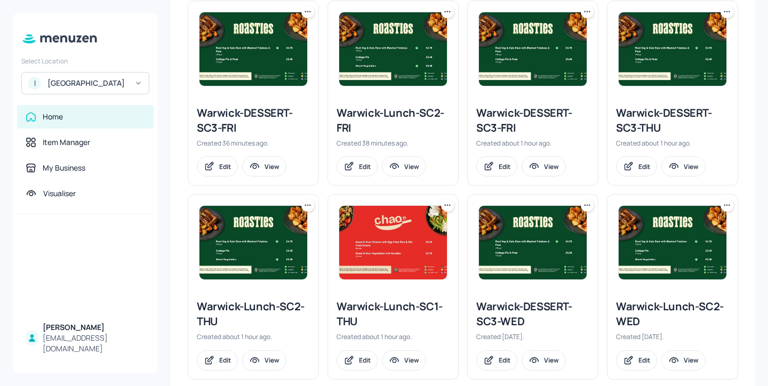
scroll to position [282, 0]
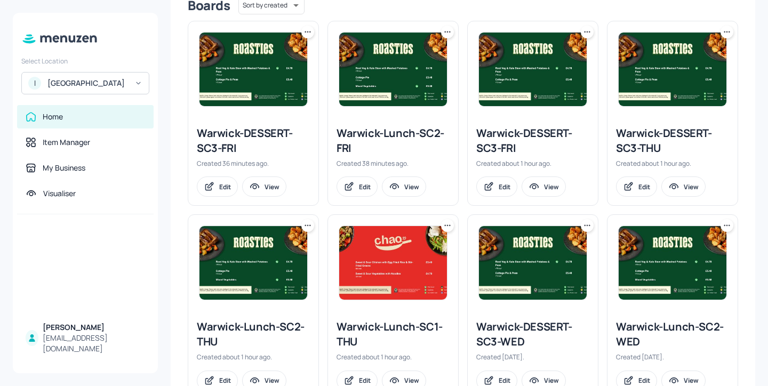
click at [395, 131] on div "Warwick-Lunch-SC2-FRI" at bounding box center [392, 141] width 113 height 30
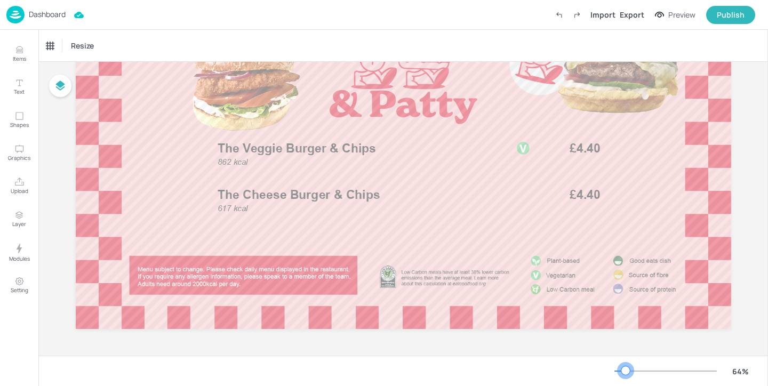
scroll to position [32, 0]
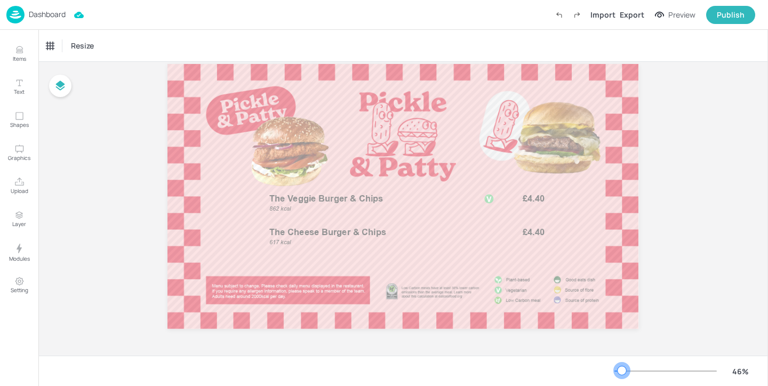
drag, startPoint x: 628, startPoint y: 371, endPoint x: 622, endPoint y: 372, distance: 6.4
click at [622, 372] on div at bounding box center [621, 370] width 9 height 9
click at [18, 181] on icon "Upload" at bounding box center [19, 182] width 10 height 10
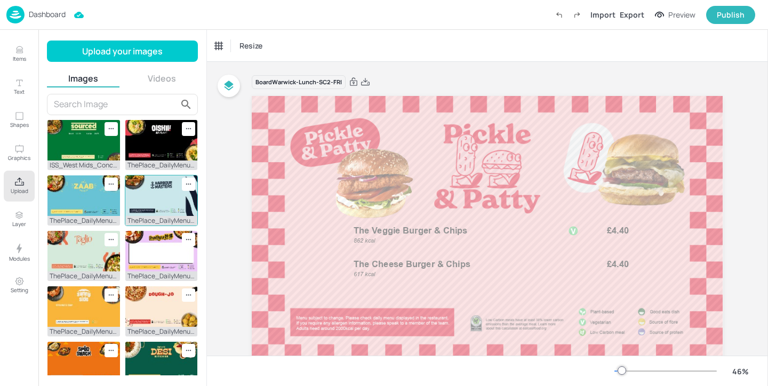
click at [154, 203] on img at bounding box center [161, 195] width 72 height 41
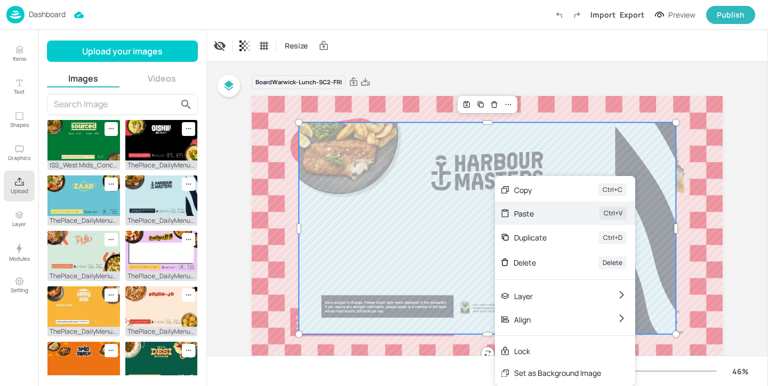
drag, startPoint x: 495, startPoint y: 201, endPoint x: 500, endPoint y: 206, distance: 6.8
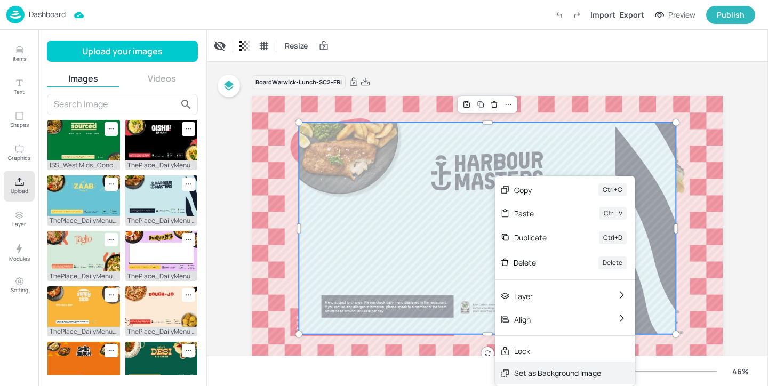
click at [541, 370] on div "Set as Background Image" at bounding box center [557, 372] width 87 height 11
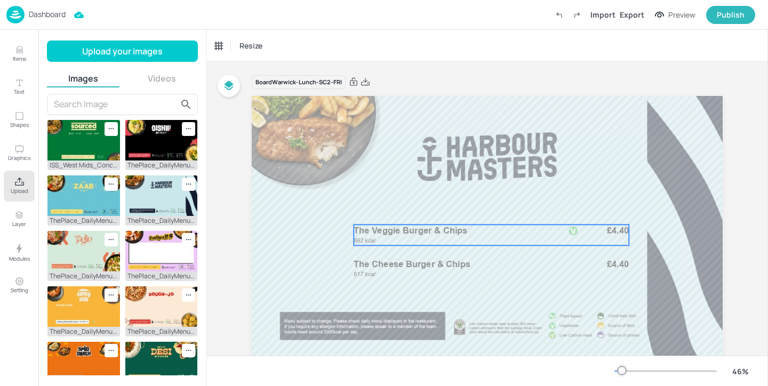
click at [479, 233] on p "The Veggie Burger & Chips" at bounding box center [460, 230] width 213 height 12
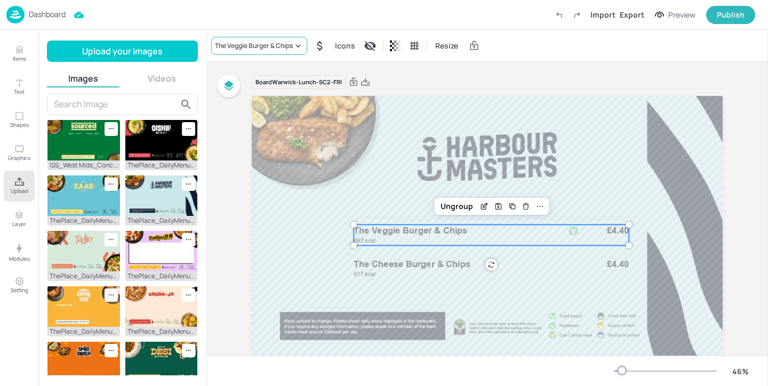
click at [257, 46] on div "The Veggie Burger & Chips" at bounding box center [254, 46] width 78 height 10
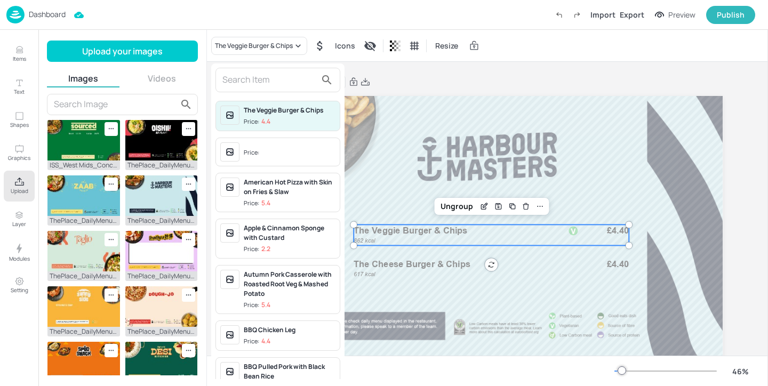
click at [264, 64] on div "The Veggie Burger & Chips Price: 4.4 Price: American Hot Pizza with Skin on Fri…" at bounding box center [277, 223] width 133 height 320
click at [259, 72] on input "text" at bounding box center [269, 79] width 94 height 17
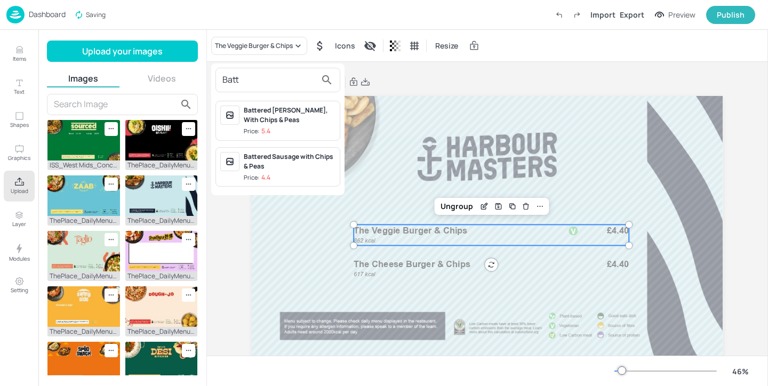
type input "Batt"
click at [273, 122] on div "Battered [PERSON_NAME], With Chips & Peas" at bounding box center [290, 115] width 92 height 19
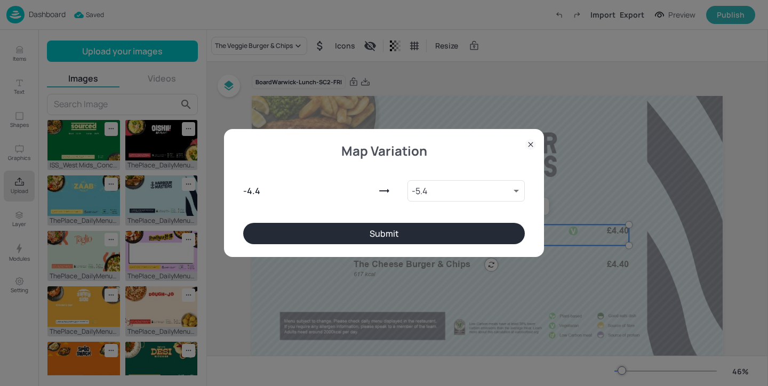
click at [368, 232] on button "Submit" at bounding box center [383, 233] width 281 height 21
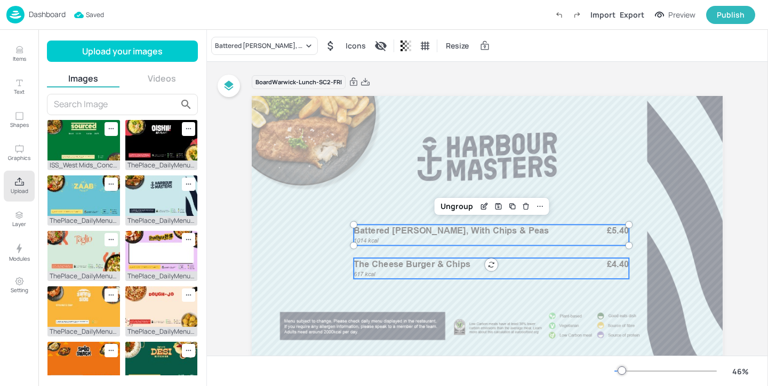
click at [380, 268] on span "The Cheese Burger & Chips" at bounding box center [412, 264] width 117 height 11
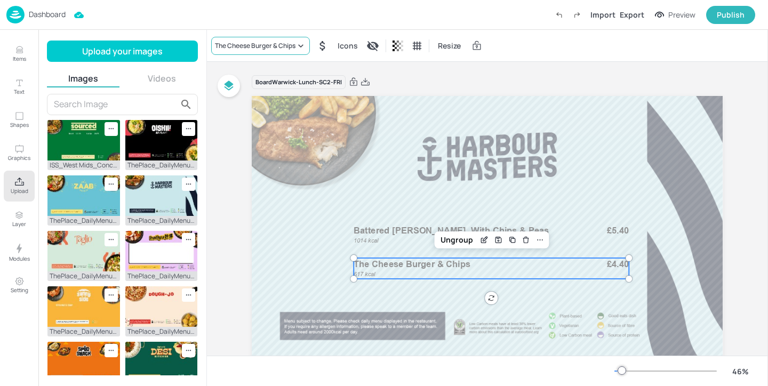
click at [284, 48] on div "The Cheese Burger & Chips" at bounding box center [255, 46] width 80 height 10
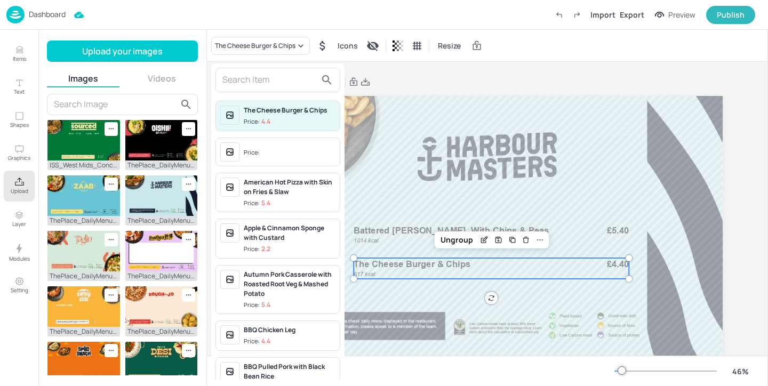
click at [374, 137] on div at bounding box center [384, 193] width 768 height 386
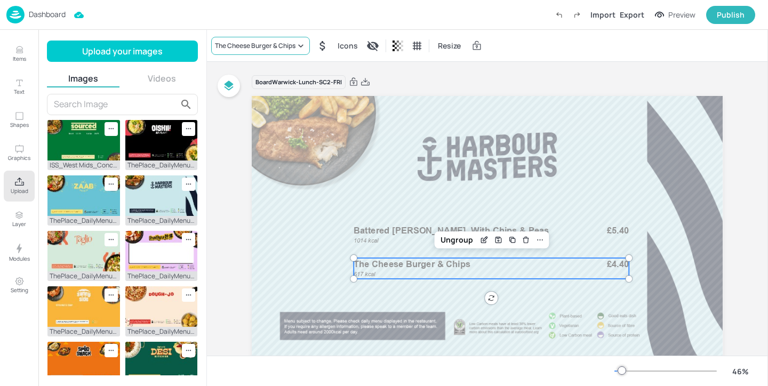
click at [295, 38] on div "The Cheese Burger & Chips" at bounding box center [260, 46] width 99 height 18
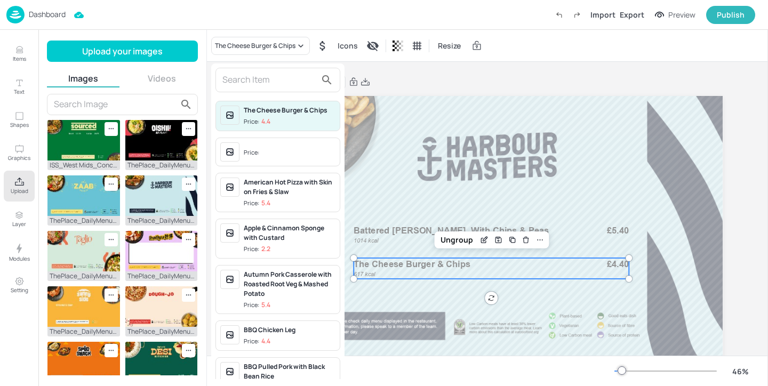
click at [263, 79] on input "text" at bounding box center [269, 79] width 94 height 17
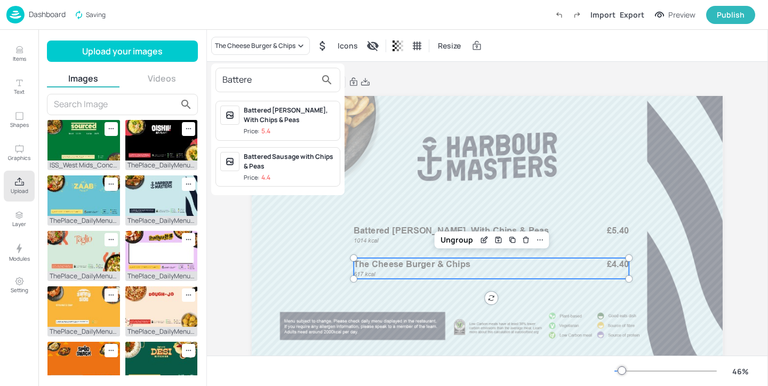
type input "Battere"
click at [289, 115] on div "Battered [PERSON_NAME], With Chips & Peas" at bounding box center [290, 115] width 92 height 19
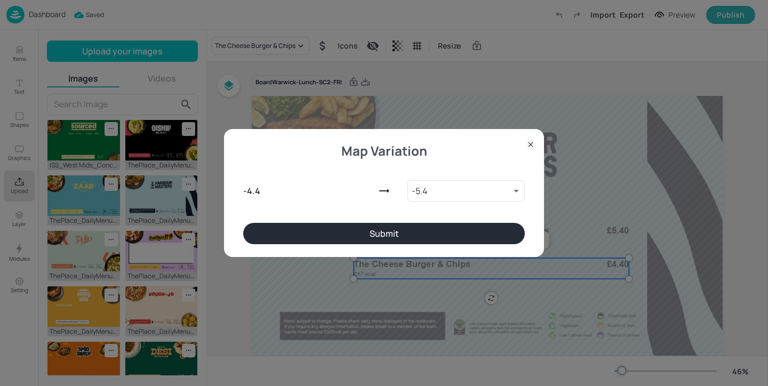
click at [417, 232] on button "Submit" at bounding box center [383, 233] width 281 height 21
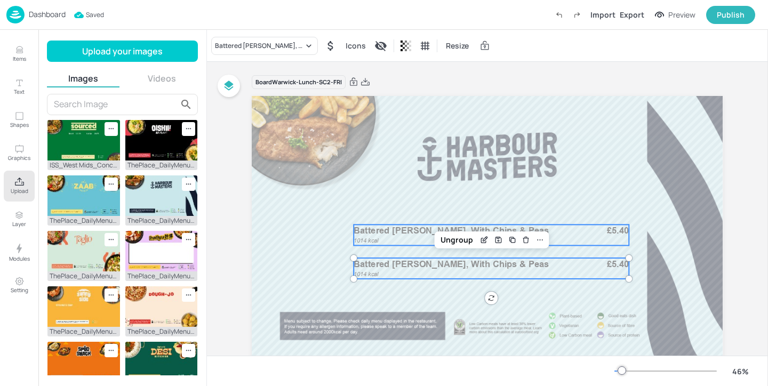
click at [410, 232] on span "Battered [PERSON_NAME], With Chips & Peas" at bounding box center [451, 230] width 195 height 11
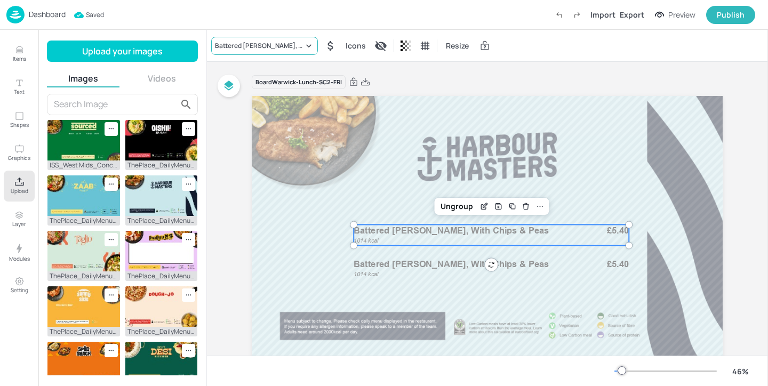
click at [278, 46] on div "Battered [PERSON_NAME], With Chips & Peas" at bounding box center [259, 46] width 88 height 10
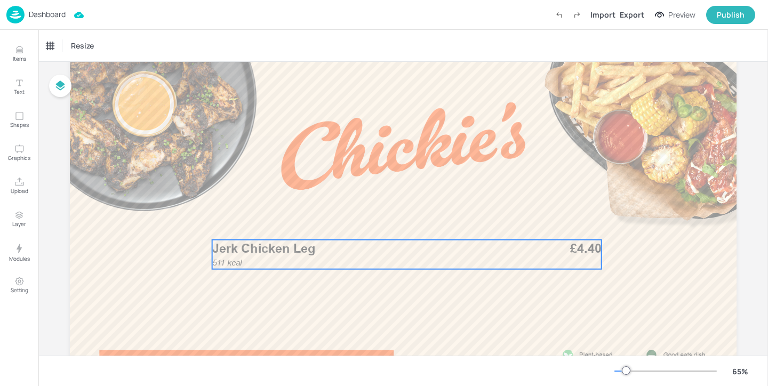
scroll to position [67, 0]
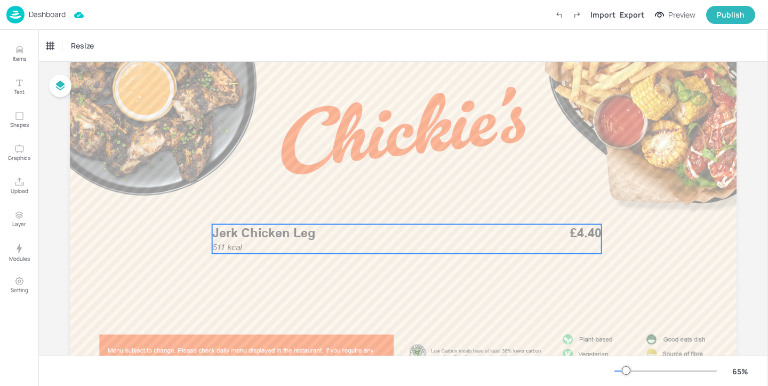
click at [332, 248] on div "511 kcal Jerk Chicken Leg £4.40" at bounding box center [406, 238] width 389 height 29
click at [91, 52] on div "Jerk Chicken Leg" at bounding box center [77, 46] width 68 height 18
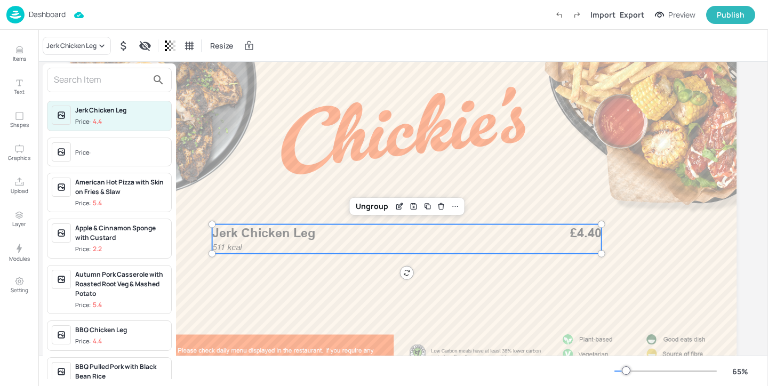
click at [100, 85] on input "text" at bounding box center [101, 79] width 94 height 17
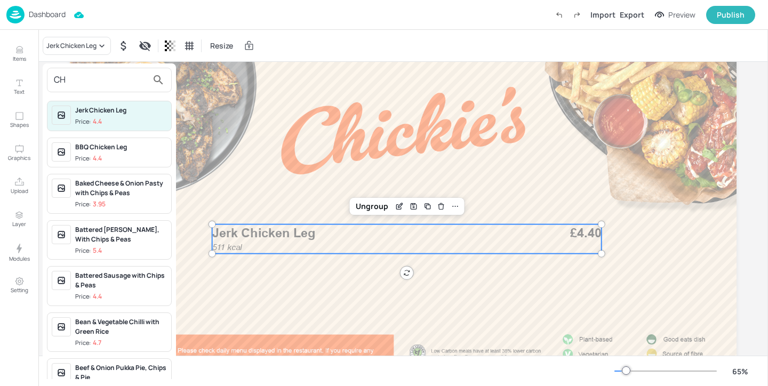
type input "C"
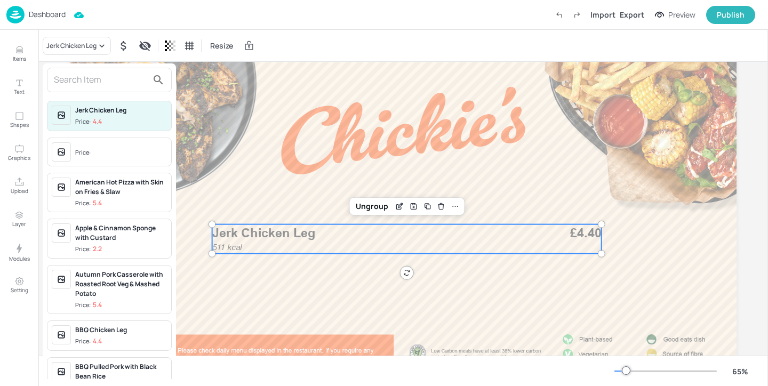
click at [18, 49] on div at bounding box center [384, 193] width 768 height 386
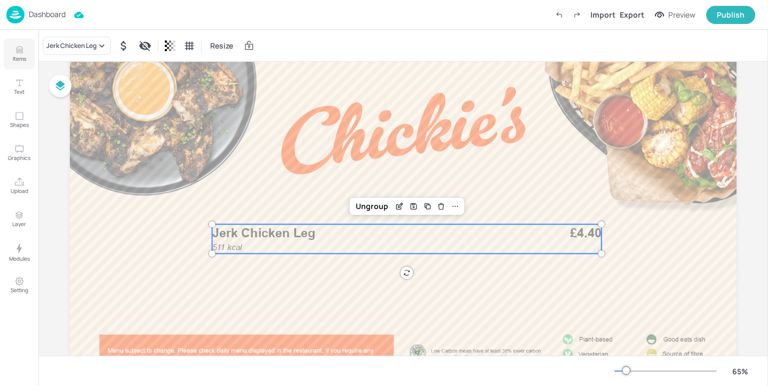
click at [19, 53] on icon "Items" at bounding box center [19, 52] width 6 height 1
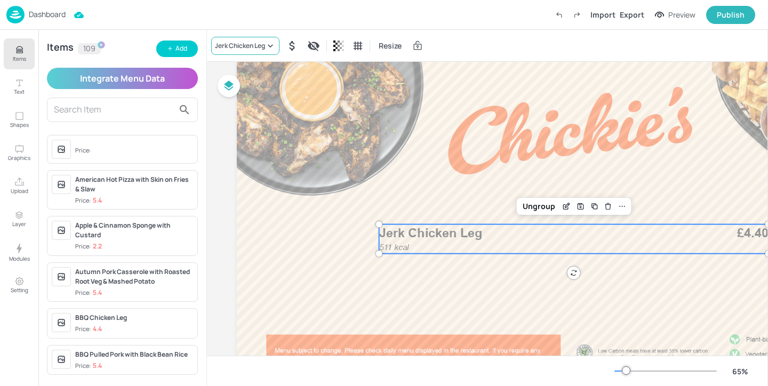
click at [259, 46] on div "Jerk Chicken Leg" at bounding box center [240, 46] width 50 height 10
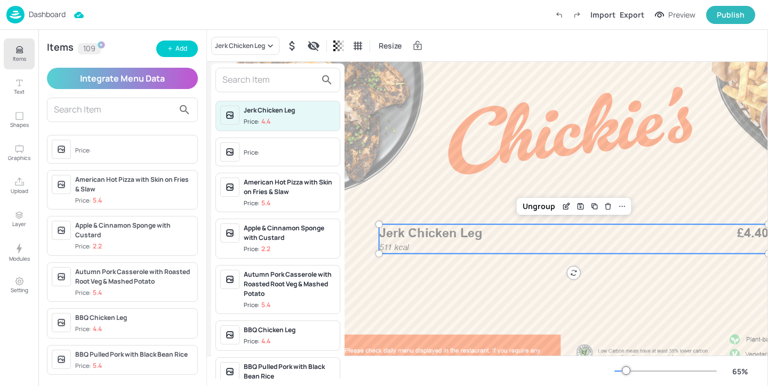
click at [195, 51] on div at bounding box center [384, 193] width 768 height 386
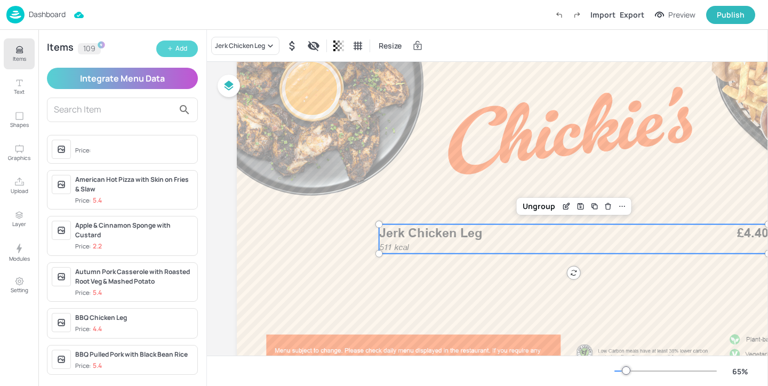
click at [183, 53] on div "Add" at bounding box center [181, 49] width 12 height 10
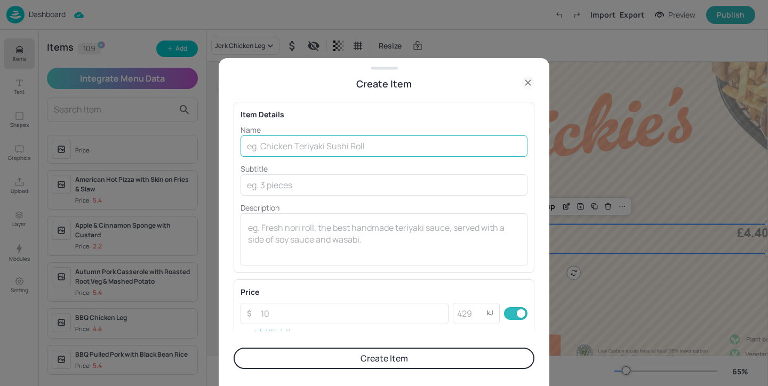
click at [335, 154] on input "text" at bounding box center [383, 145] width 287 height 21
paste input "Churrasco chicken leg"
click at [294, 146] on input "Churrasco chicken leg" at bounding box center [383, 145] width 287 height 21
click at [328, 149] on input "Churrasco Chicken leg" at bounding box center [383, 145] width 287 height 21
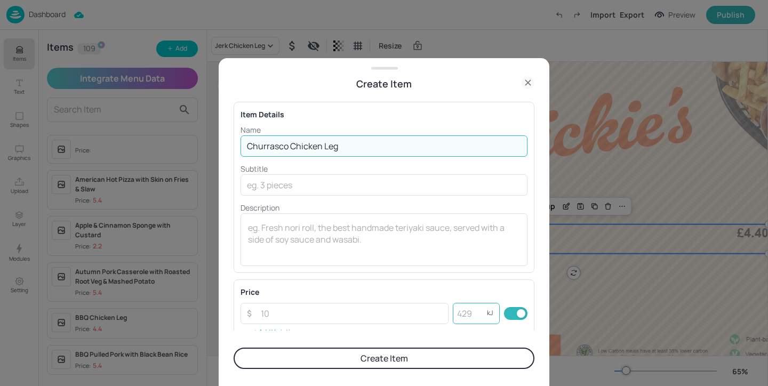
type input "Churrasco Chicken Leg"
click at [471, 314] on input "number" at bounding box center [470, 313] width 34 height 21
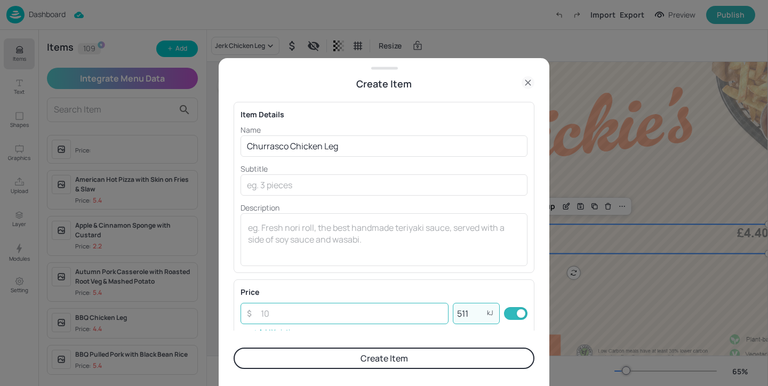
type input "511"
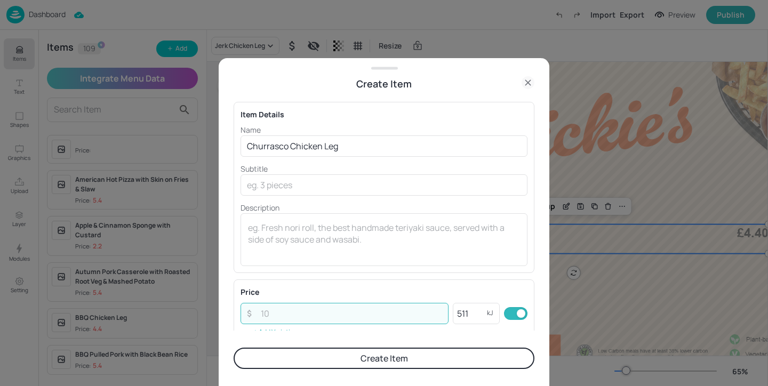
click at [297, 308] on input "number" at bounding box center [351, 313] width 194 height 21
type input "4.4"
click at [390, 361] on button "Create Item" at bounding box center [383, 358] width 301 height 21
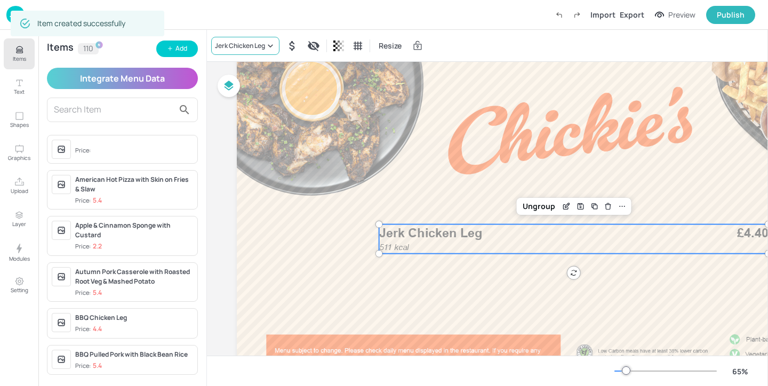
click at [225, 40] on div "Jerk Chicken Leg" at bounding box center [245, 46] width 68 height 18
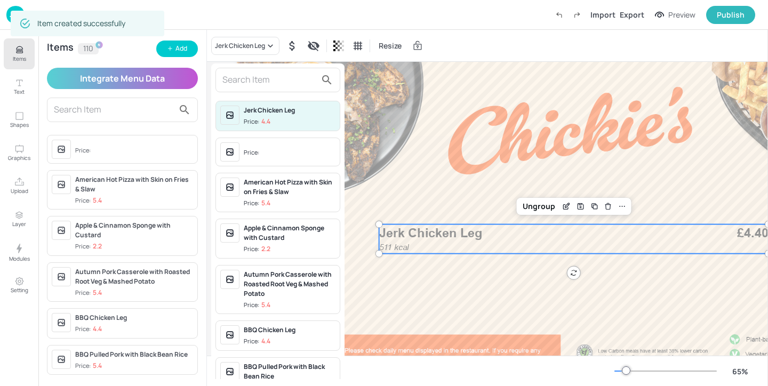
click at [251, 79] on input "text" at bounding box center [269, 79] width 94 height 17
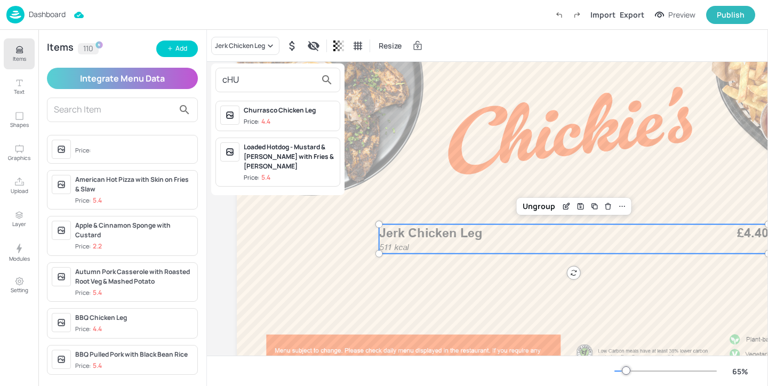
type input "cHU"
click at [297, 112] on div "Churrasco Chicken Leg" at bounding box center [290, 111] width 92 height 10
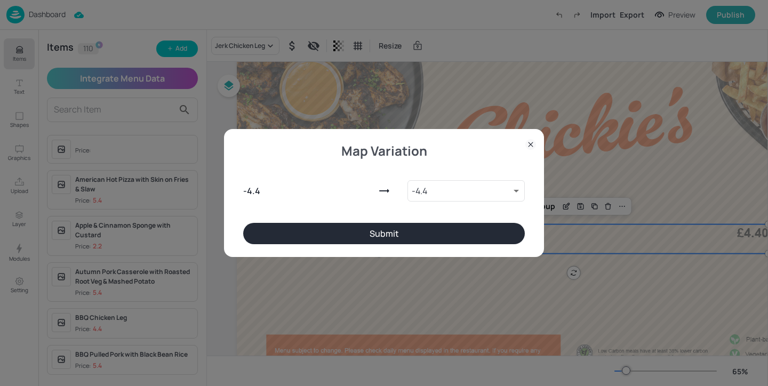
click at [466, 241] on button "Submit" at bounding box center [383, 233] width 281 height 21
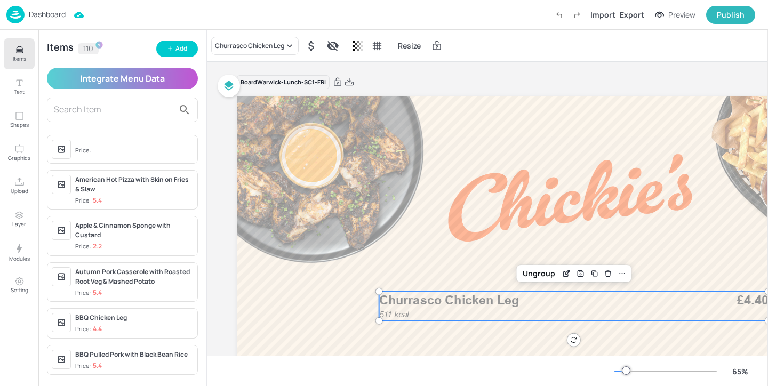
click at [636, 8] on div "Import Export Preview Publish" at bounding box center [652, 15] width 205 height 18
click at [636, 13] on div "Export" at bounding box center [631, 14] width 25 height 11
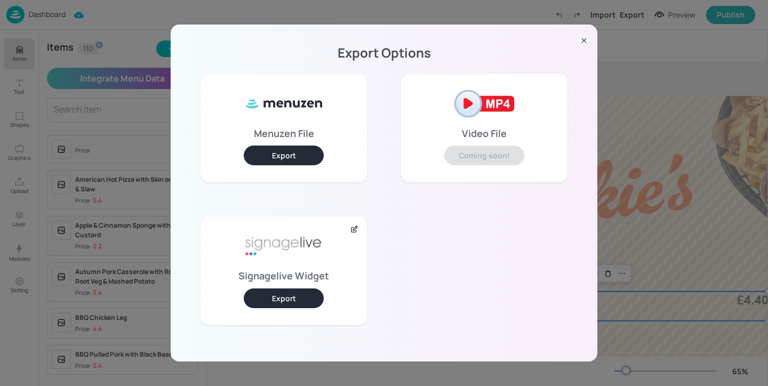
click at [288, 302] on button "Export" at bounding box center [284, 298] width 80 height 20
